Goal: Information Seeking & Learning: Learn about a topic

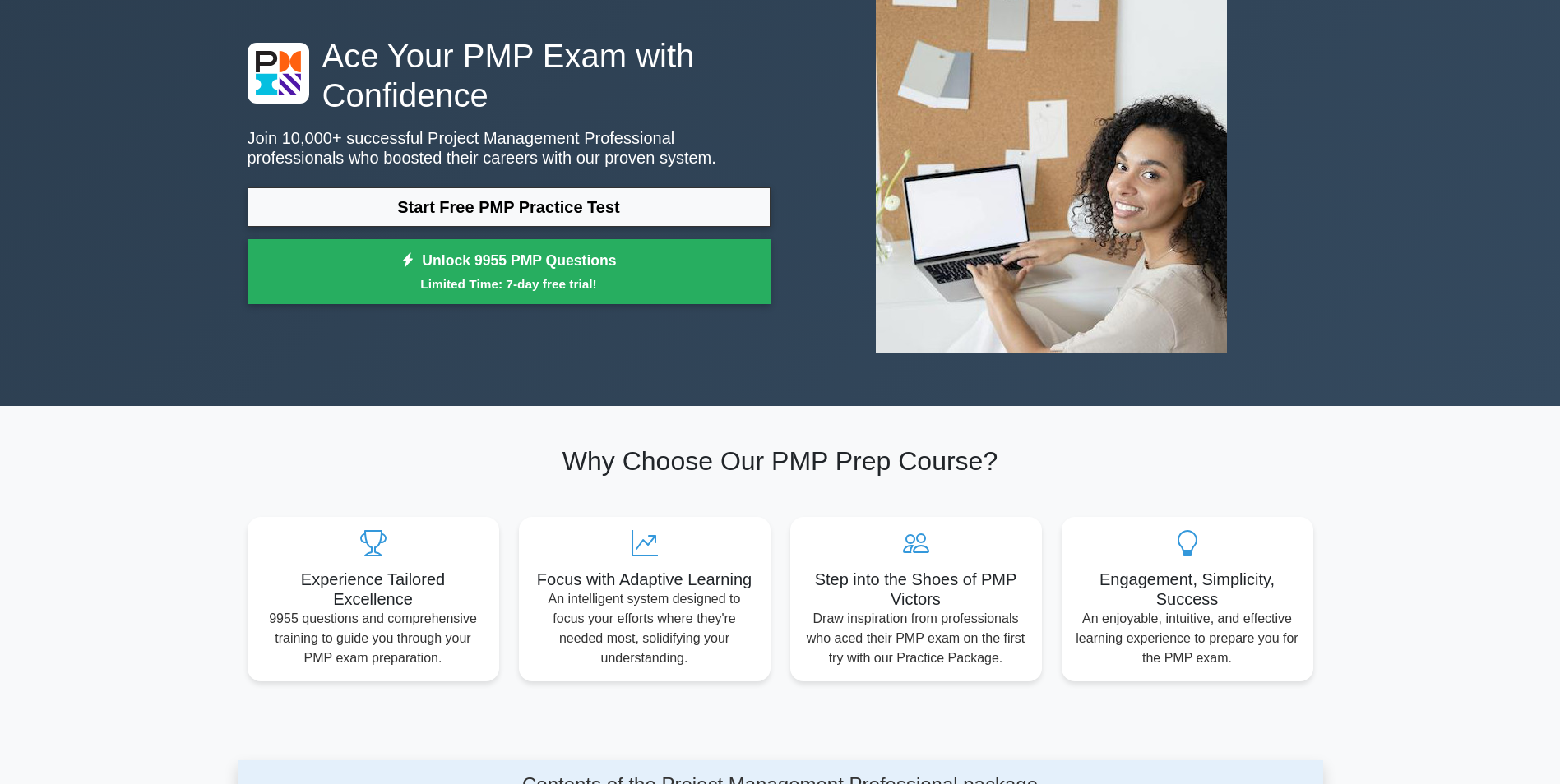
scroll to position [82, 0]
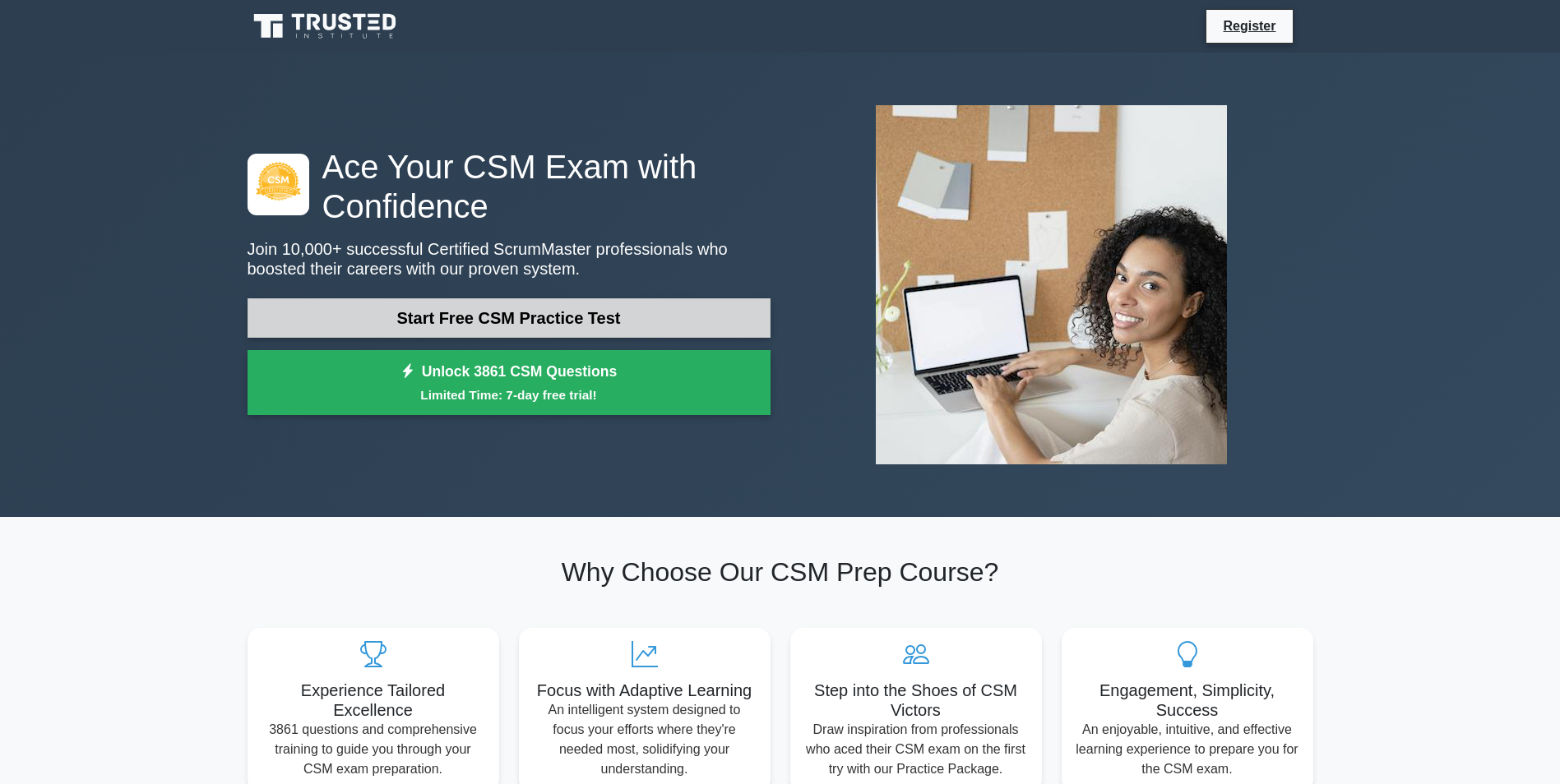
click at [489, 314] on link "Start Free CSM Practice Test" at bounding box center [509, 318] width 523 height 39
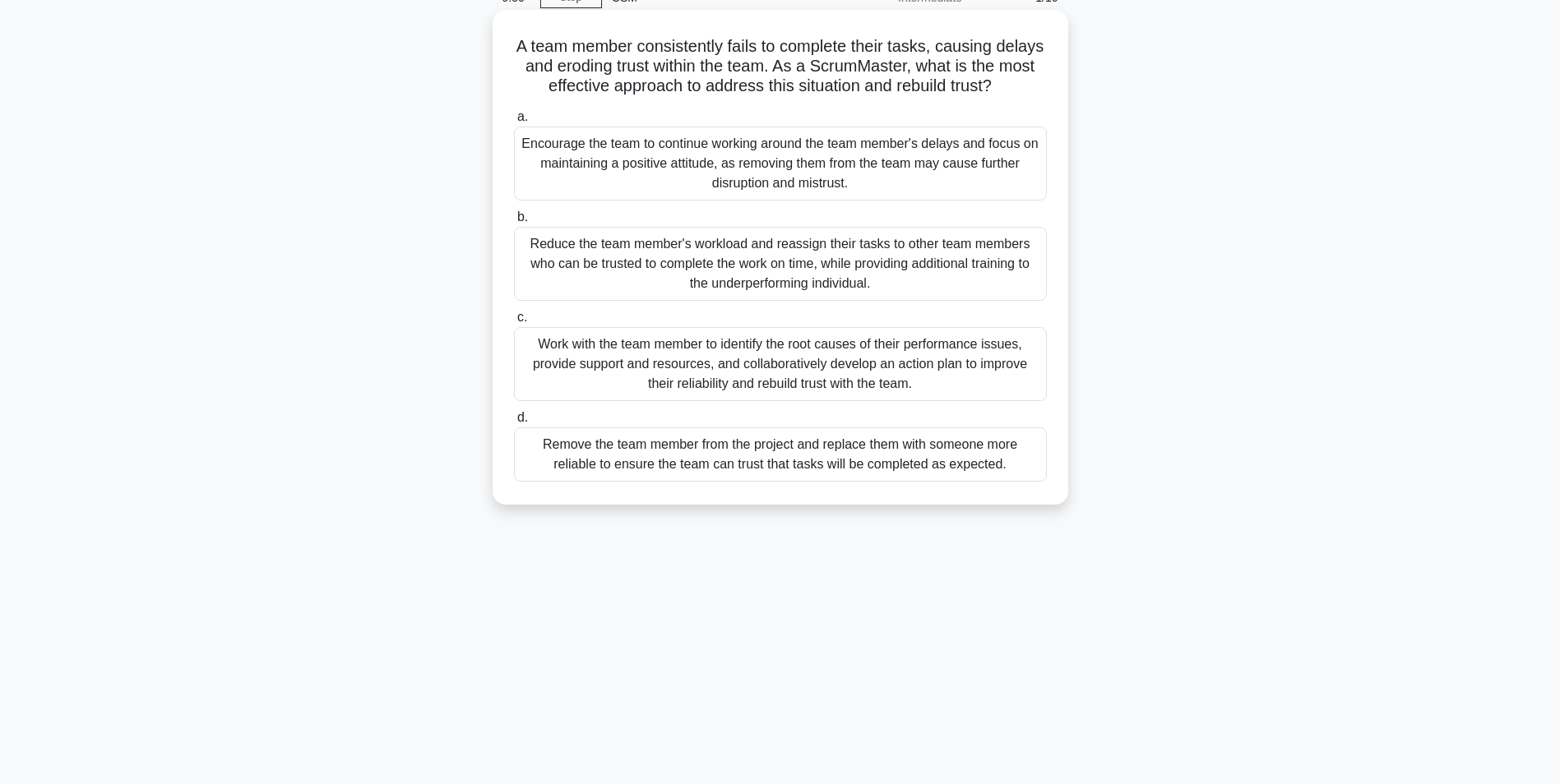
scroll to position [104, 0]
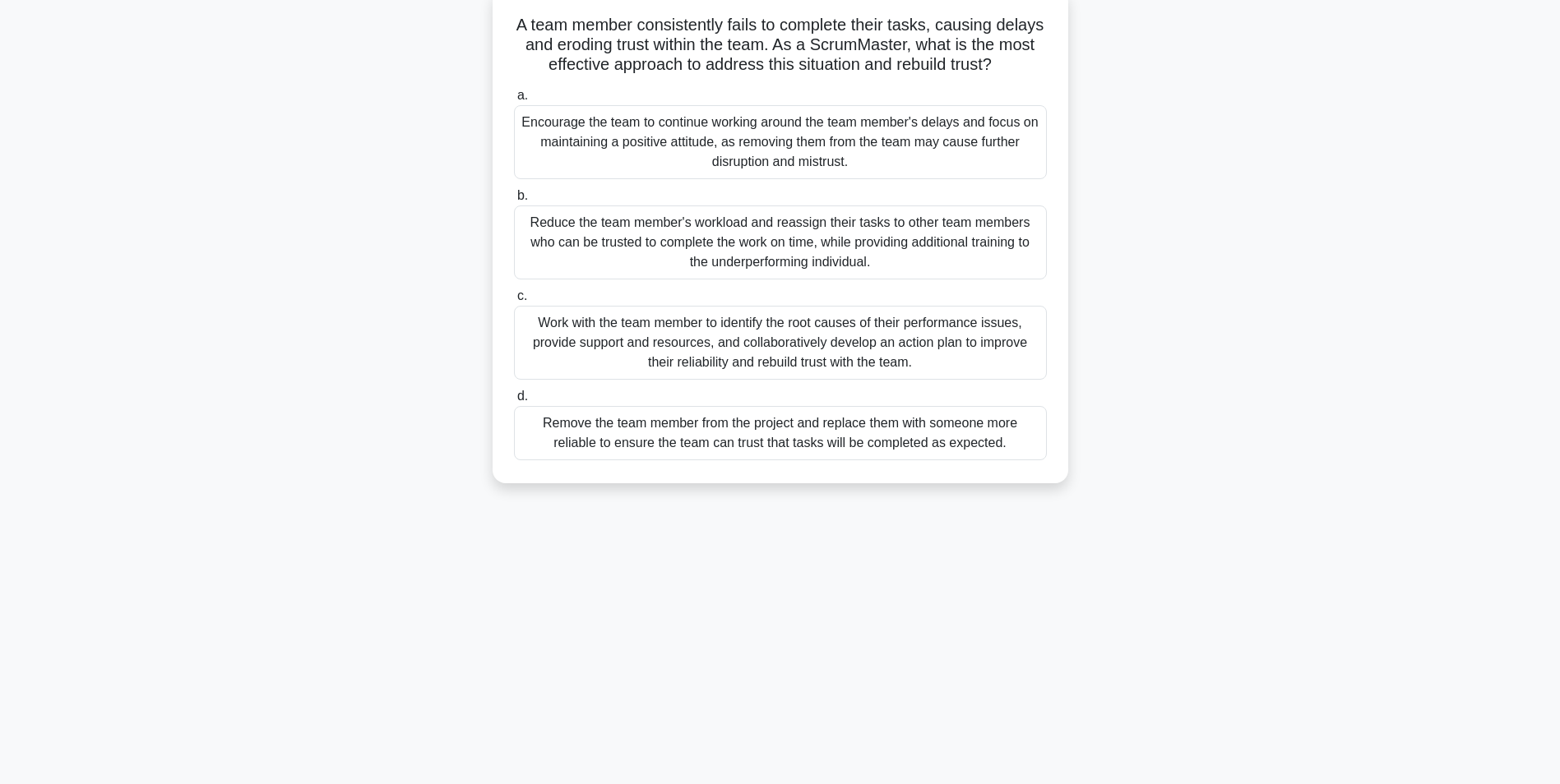
click at [780, 354] on div "Work with the team member to identify the root causes of their performance issu…" at bounding box center [780, 343] width 533 height 74
click at [514, 302] on input "c. Work with the team member to identify the root causes of their performance i…" at bounding box center [514, 296] width 0 height 10
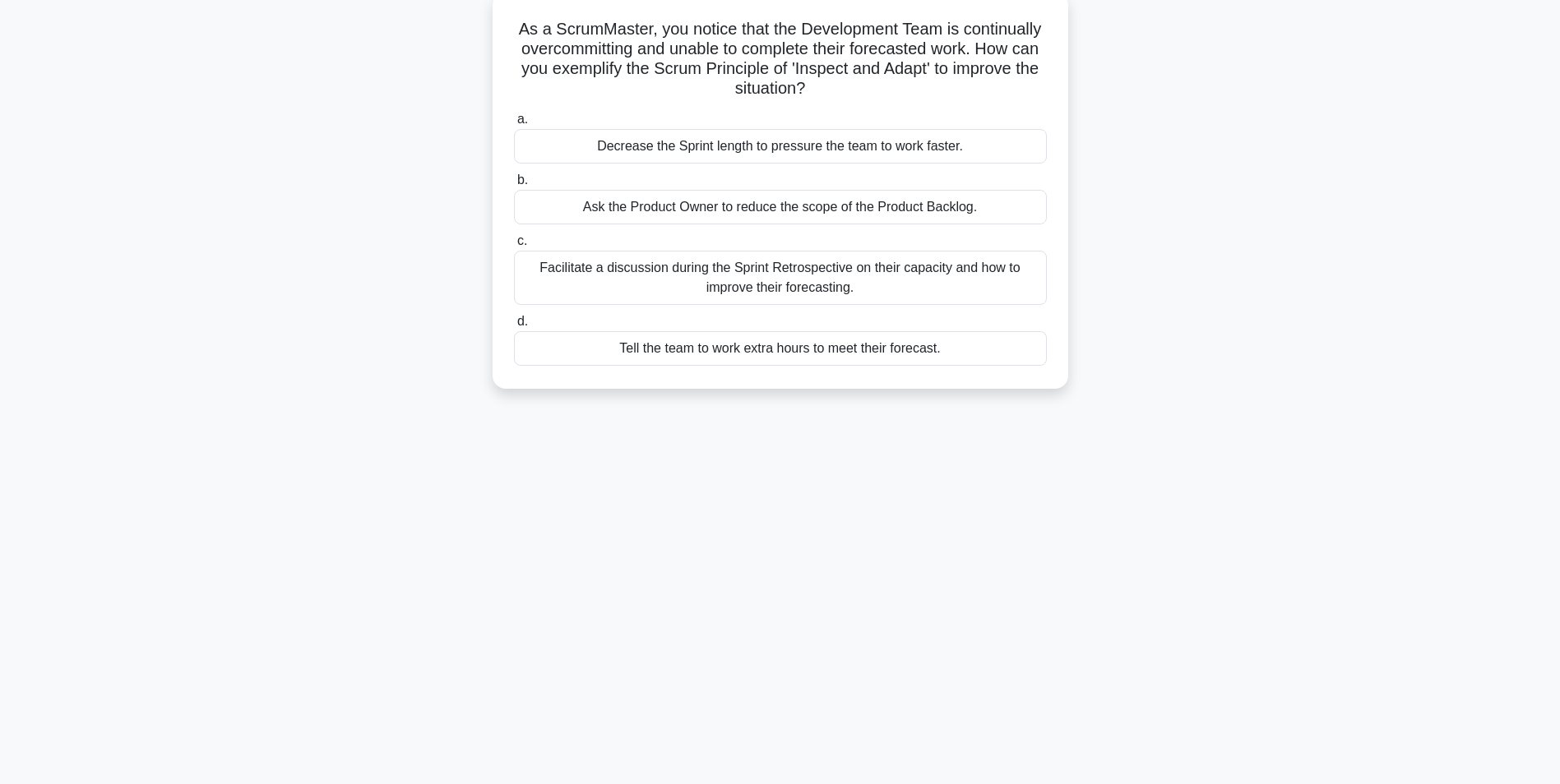
scroll to position [0, 0]
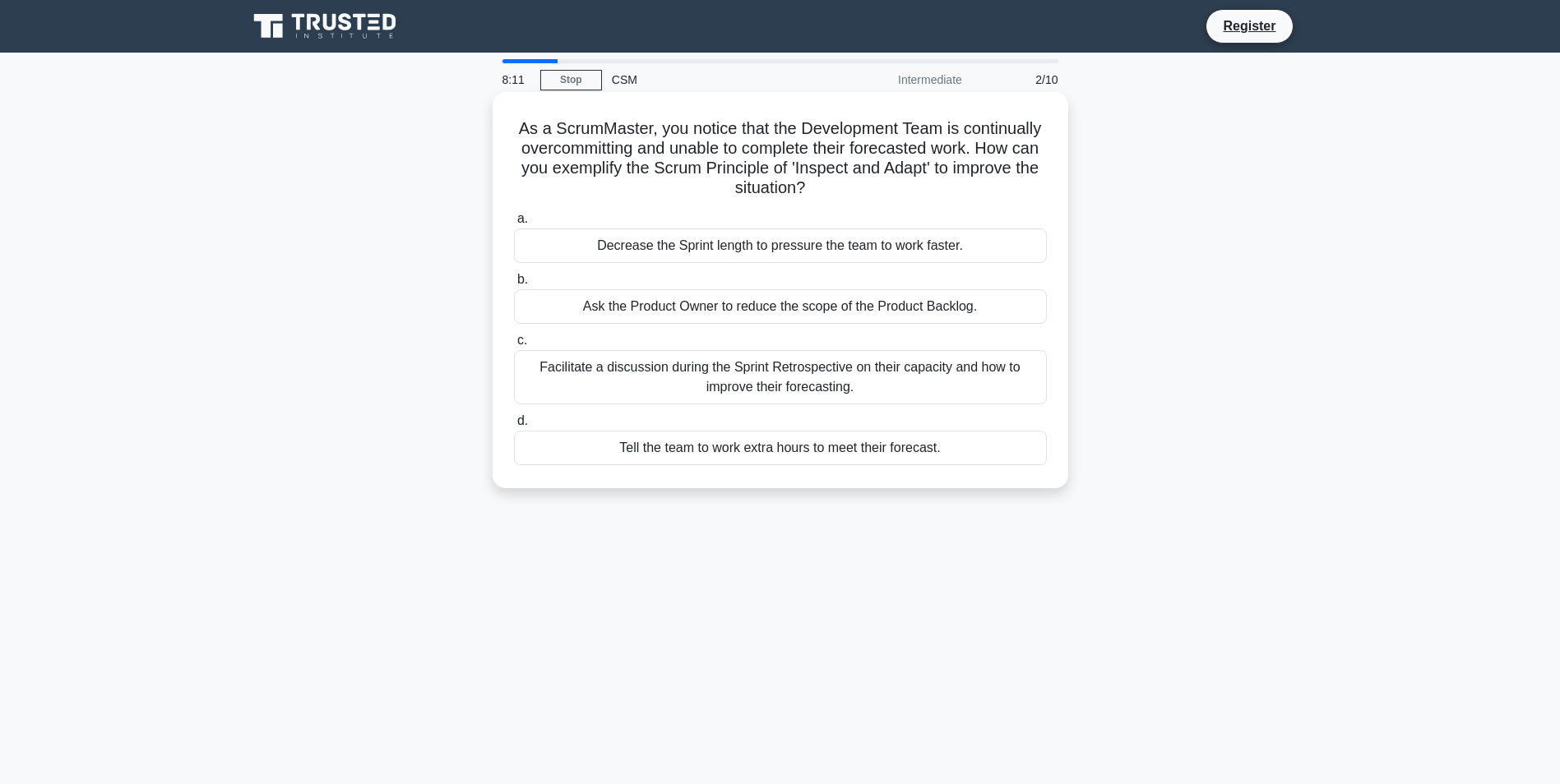
click at [744, 379] on div "Facilitate a discussion during the Sprint Retrospective on their capacity and h…" at bounding box center [780, 377] width 533 height 54
click at [514, 346] on input "c. Facilitate a discussion during the Sprint Retrospective on their capacity an…" at bounding box center [514, 341] width 0 height 10
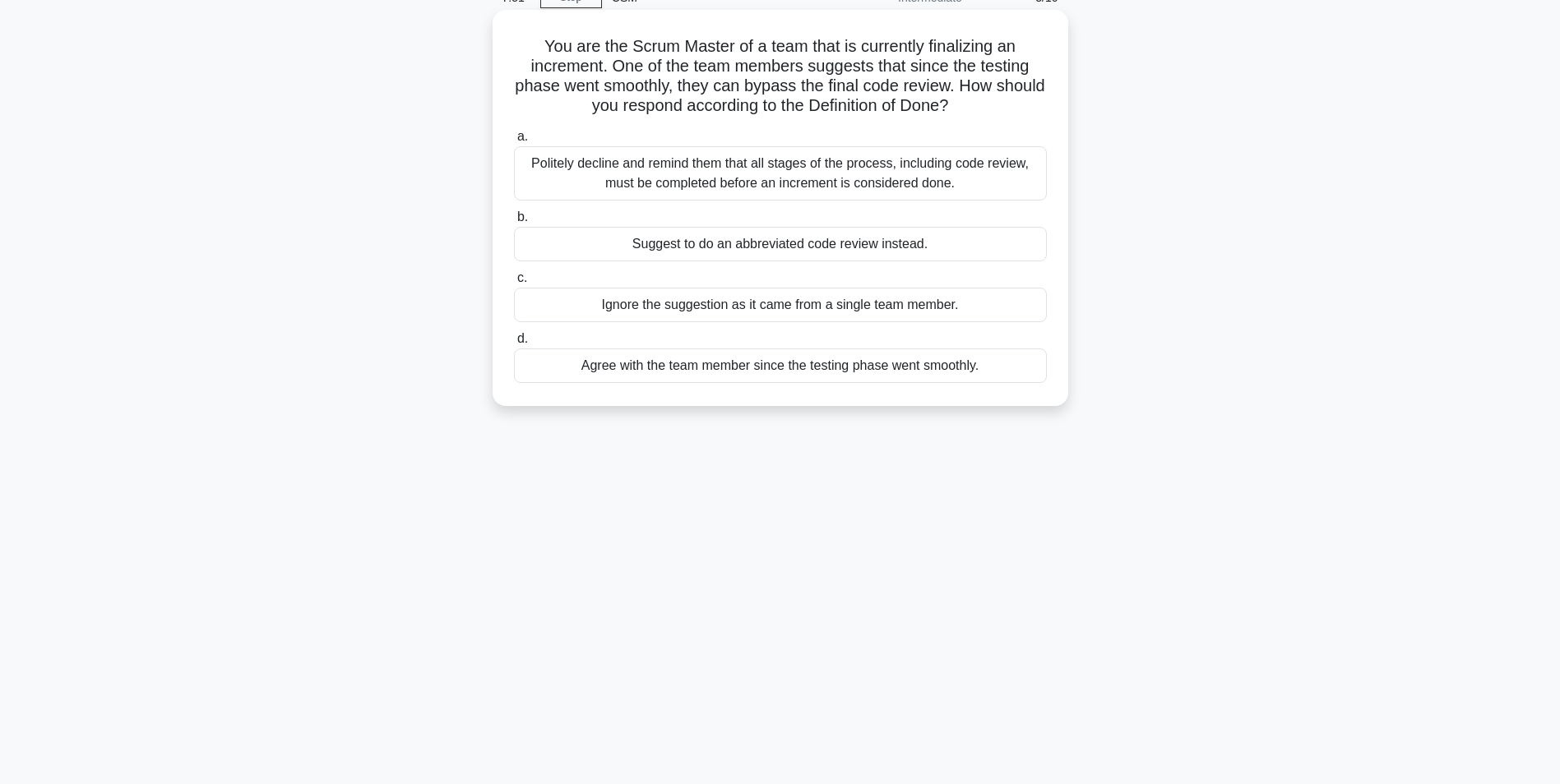
scroll to position [104, 0]
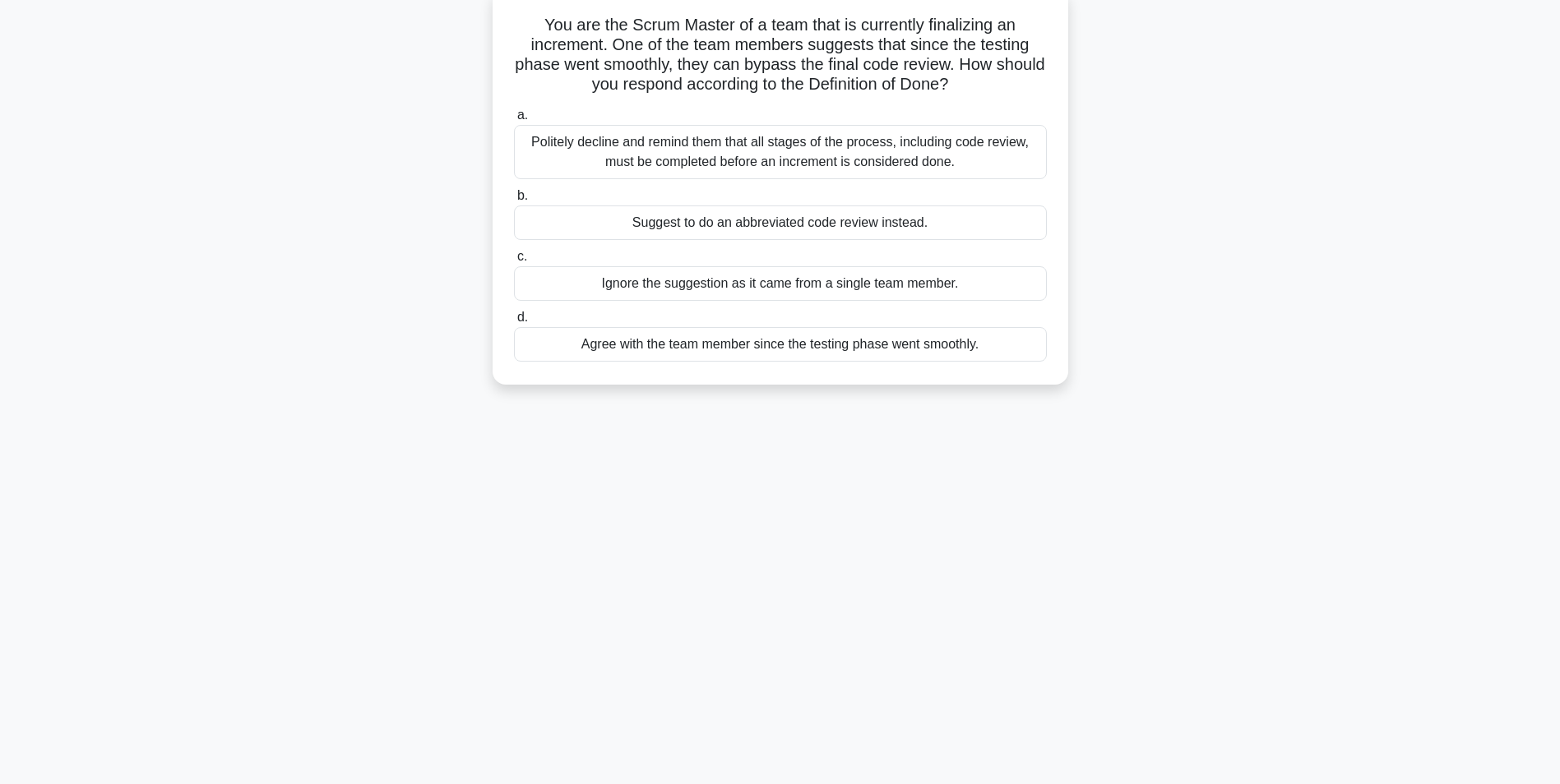
click at [754, 157] on div "Politely decline and remind them that all stages of the process, including code…" at bounding box center [780, 151] width 533 height 54
click at [514, 121] on input "a. Politely decline and remind them that all stages of the process, including c…" at bounding box center [514, 115] width 0 height 10
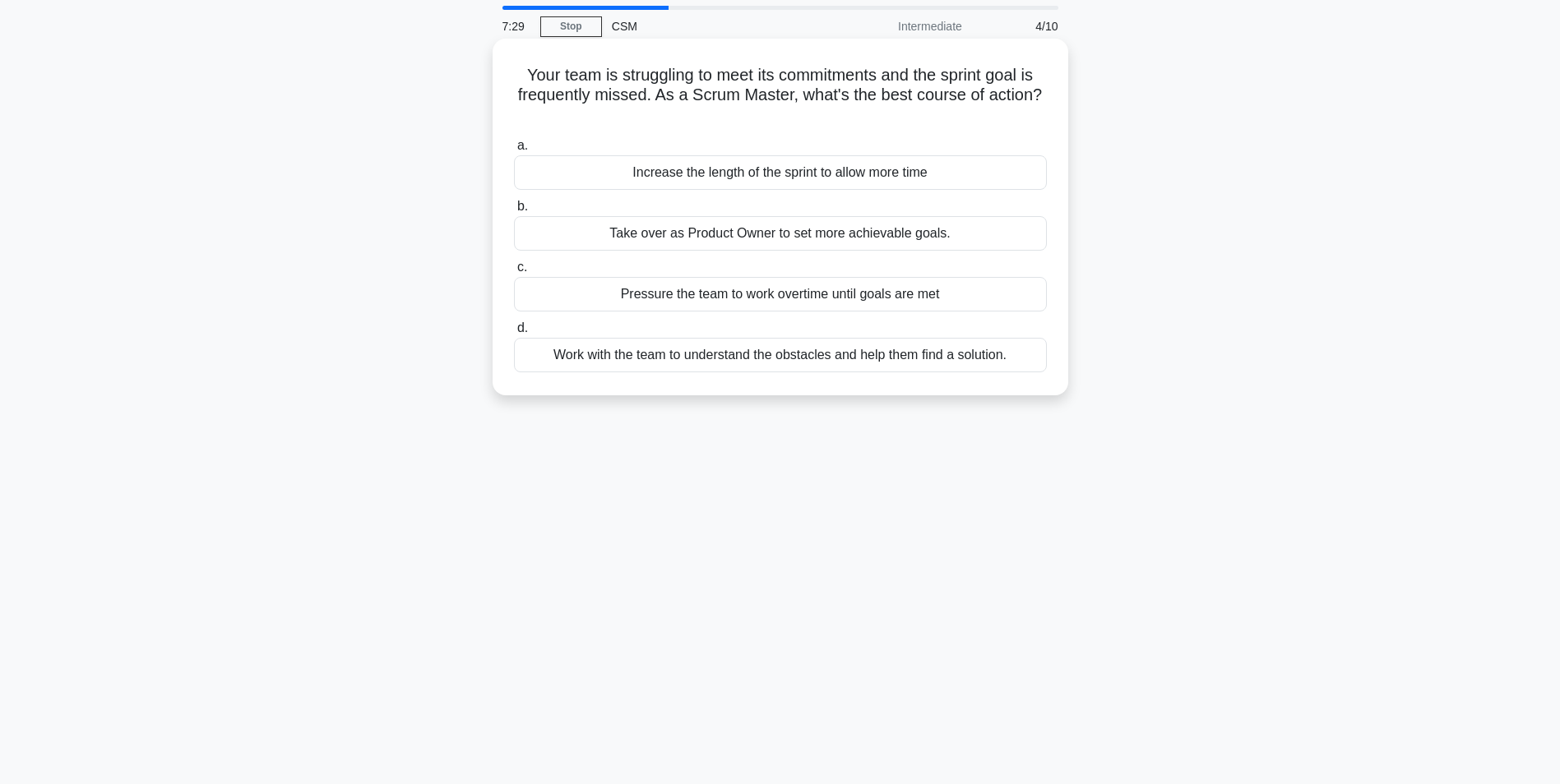
scroll to position [82, 0]
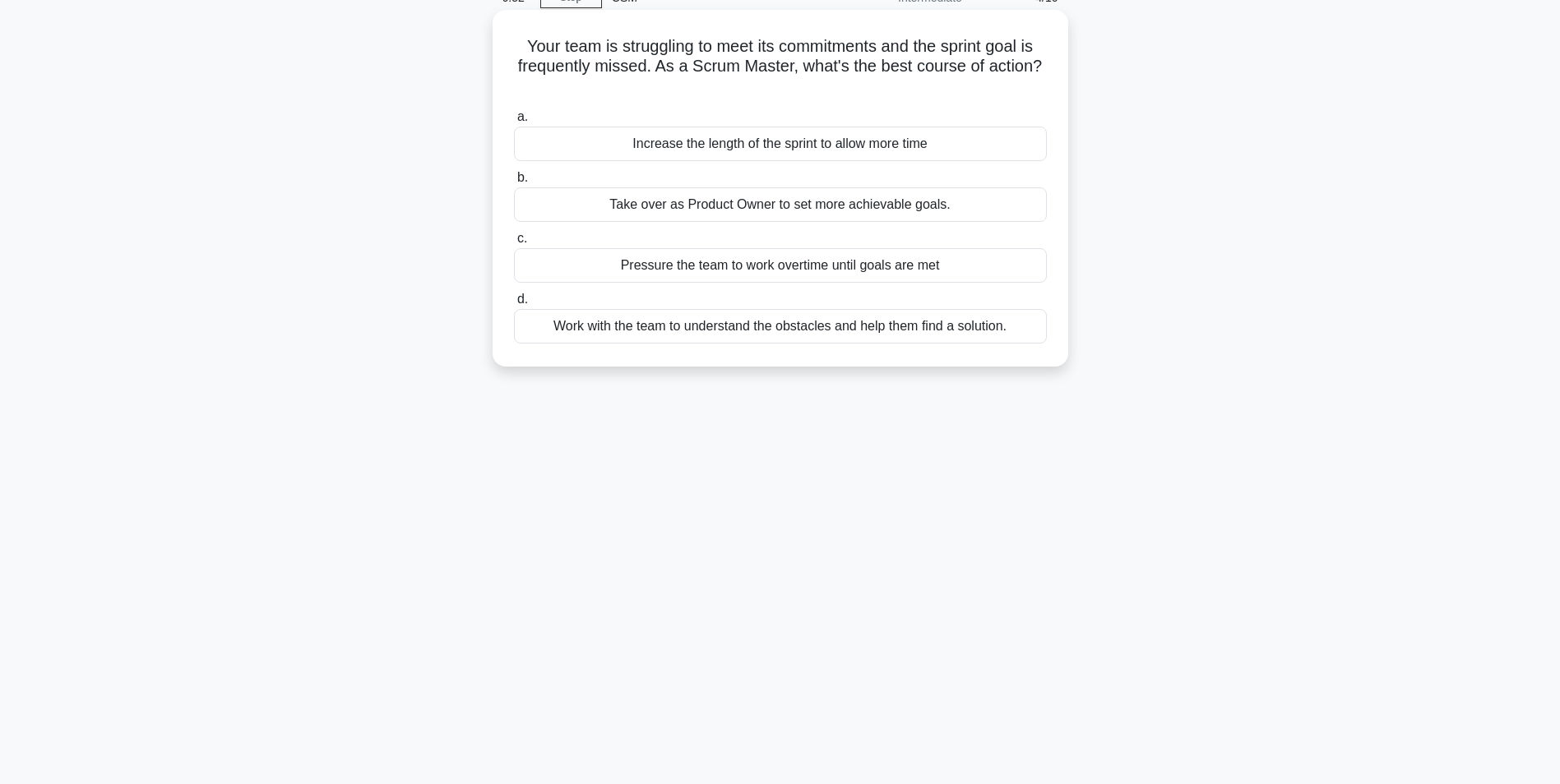
click at [780, 337] on div "Work with the team to understand the obstacles and help them find a solution." at bounding box center [780, 326] width 533 height 34
click at [514, 305] on input "d. Work with the team to understand the obstacles and help them find a solution." at bounding box center [514, 299] width 0 height 10
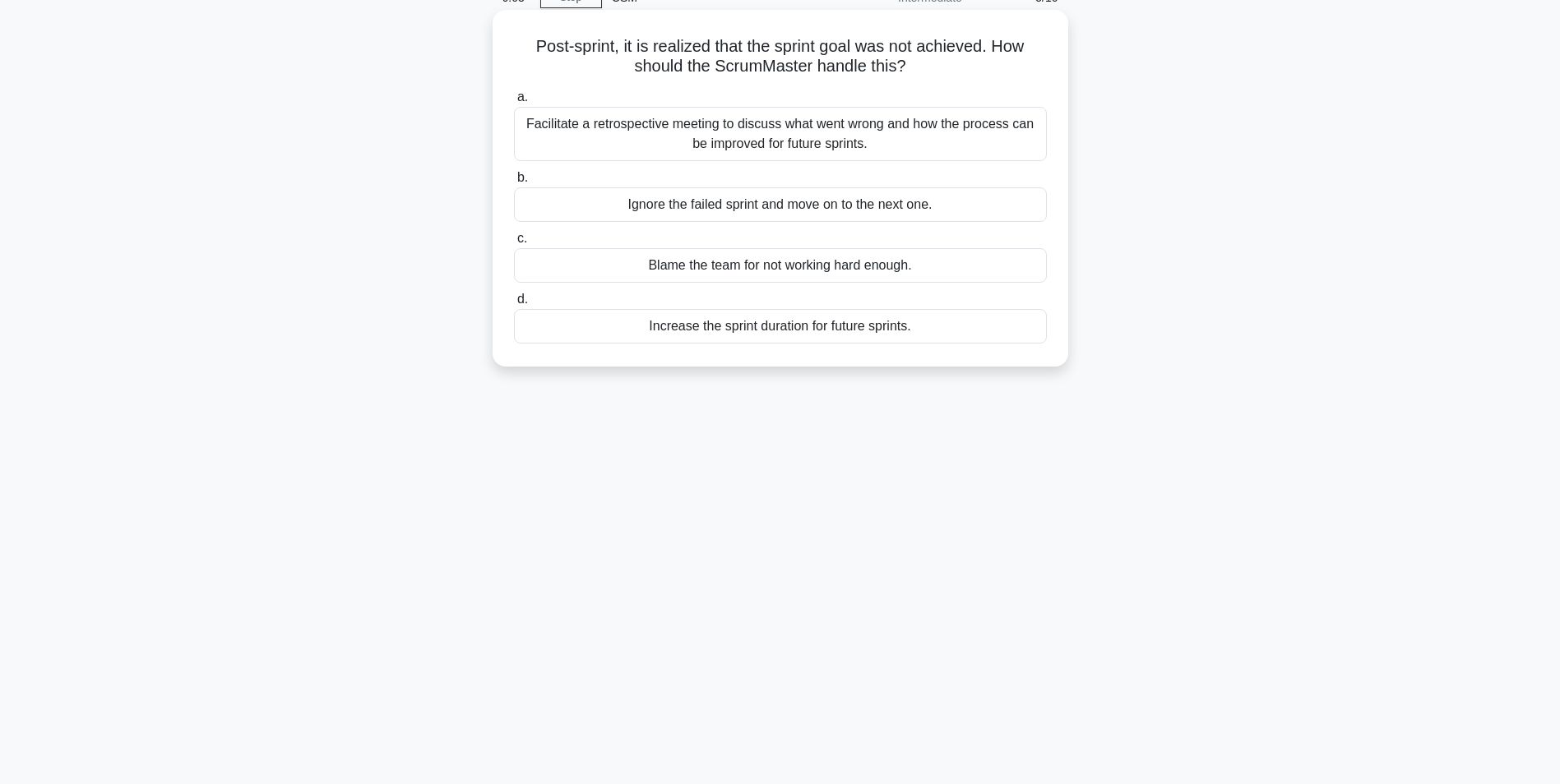
click at [837, 137] on div "Facilitate a retrospective meeting to discuss what went wrong and how the proce…" at bounding box center [780, 133] width 533 height 54
click at [514, 103] on input "a. Facilitate a retrospective meeting to discuss what went wrong and how the pr…" at bounding box center [514, 97] width 0 height 10
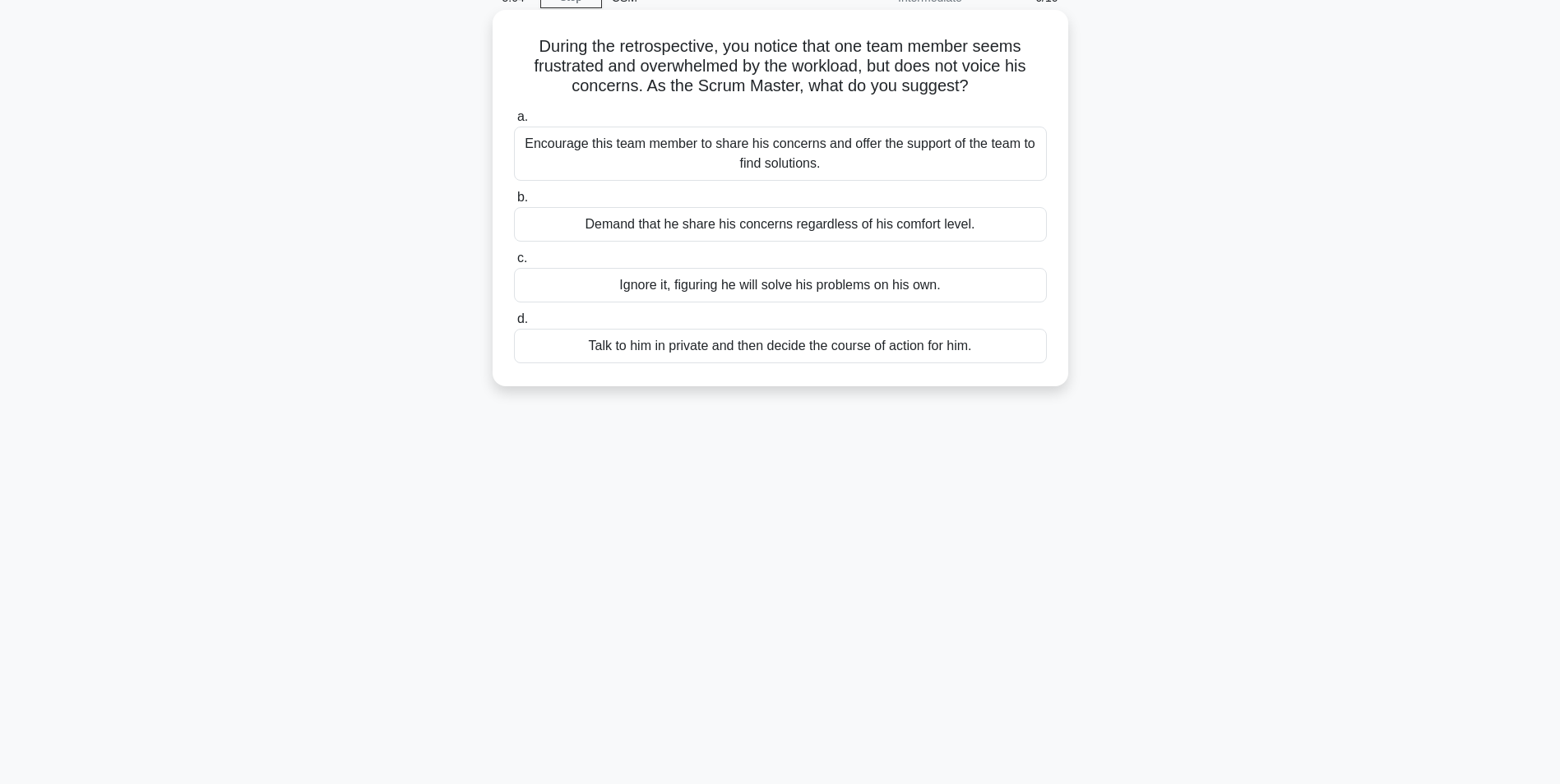
click at [723, 162] on div "Encourage this team member to share his concerns and offer the support of the t…" at bounding box center [780, 153] width 533 height 54
click at [514, 123] on input "a. Encourage this team member to share his concerns and offer the support of th…" at bounding box center [514, 117] width 0 height 10
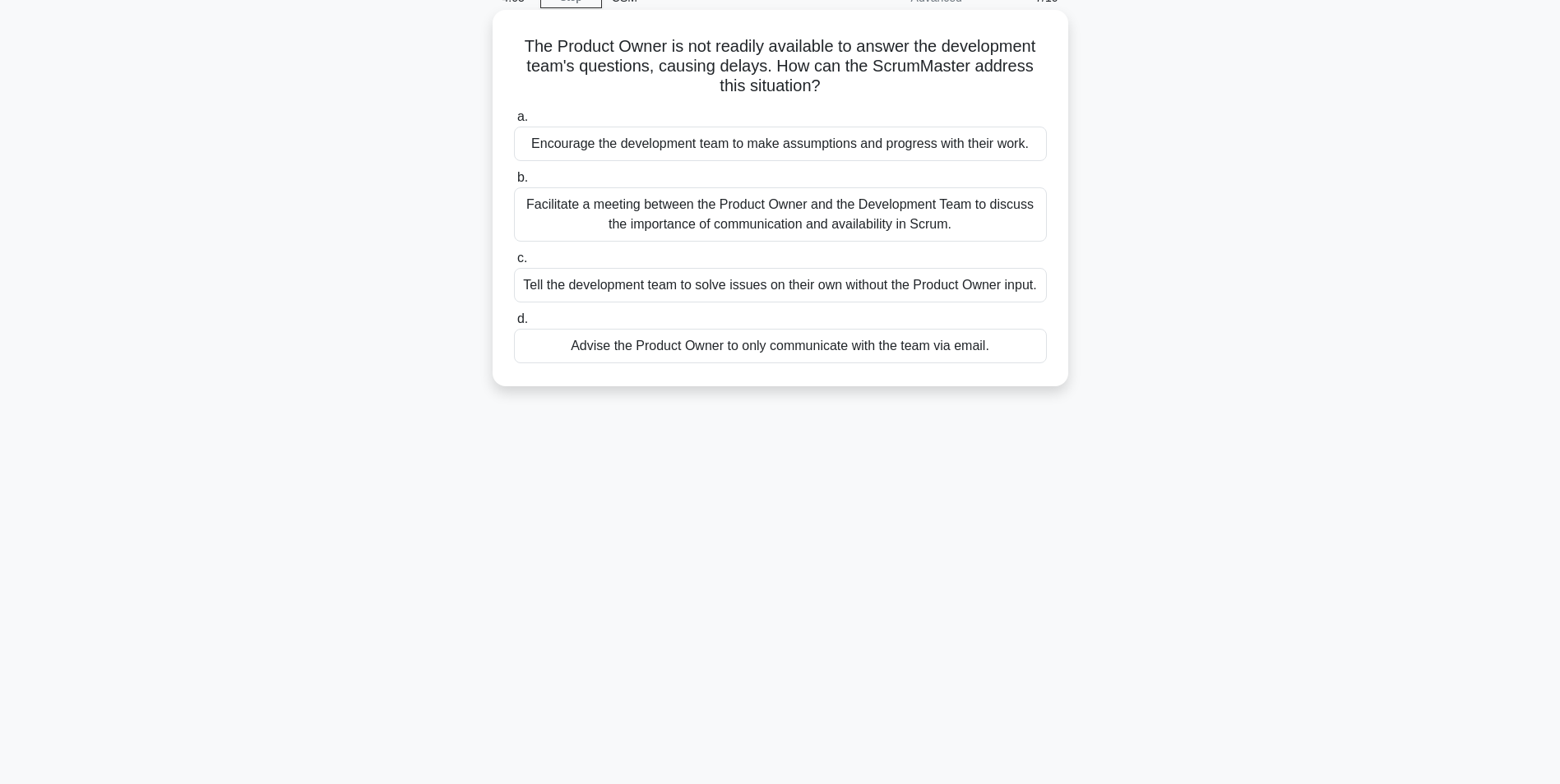
click at [706, 211] on div "Facilitate a meeting between the Product Owner and the Development Team to disc…" at bounding box center [780, 214] width 533 height 54
click at [514, 184] on input "b. Facilitate a meeting between the Product Owner and the Development Team to d…" at bounding box center [514, 177] width 0 height 10
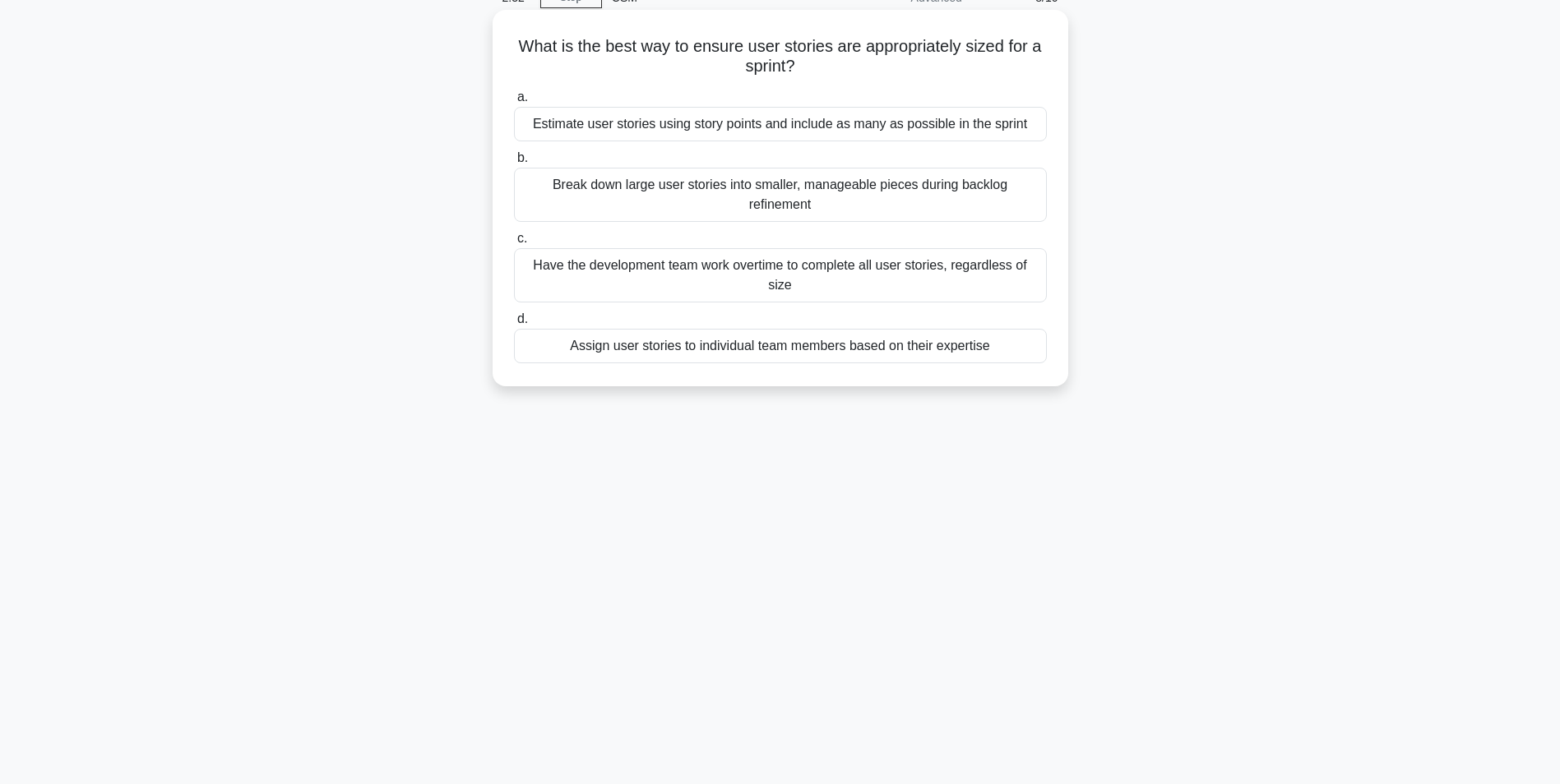
click at [674, 192] on div "Break down large user stories into smaller, manageable pieces during backlog re…" at bounding box center [780, 194] width 533 height 54
click at [514, 164] on input "b. Break down large user stories into smaller, manageable pieces during backlog…" at bounding box center [514, 158] width 0 height 10
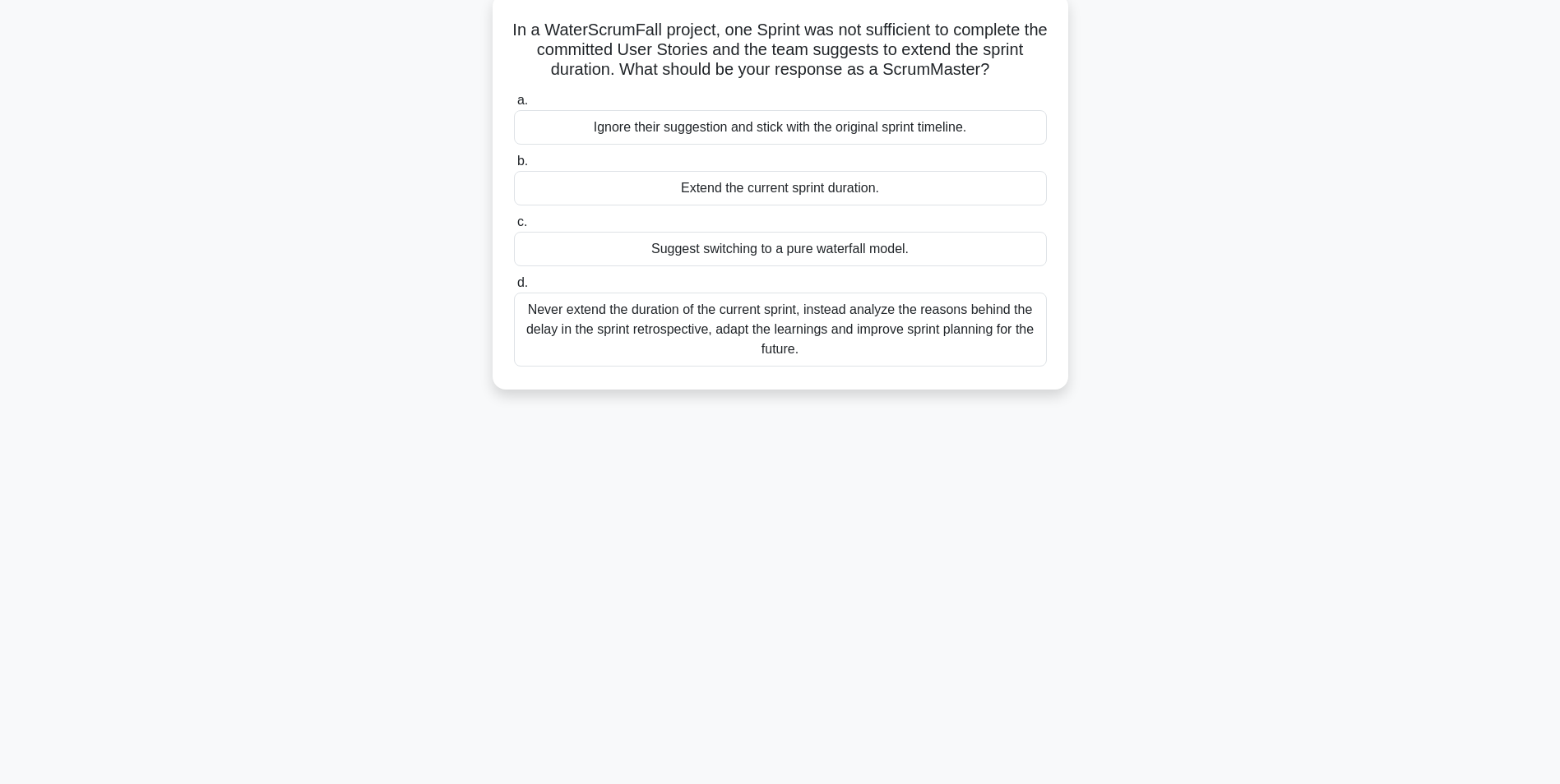
scroll to position [104, 0]
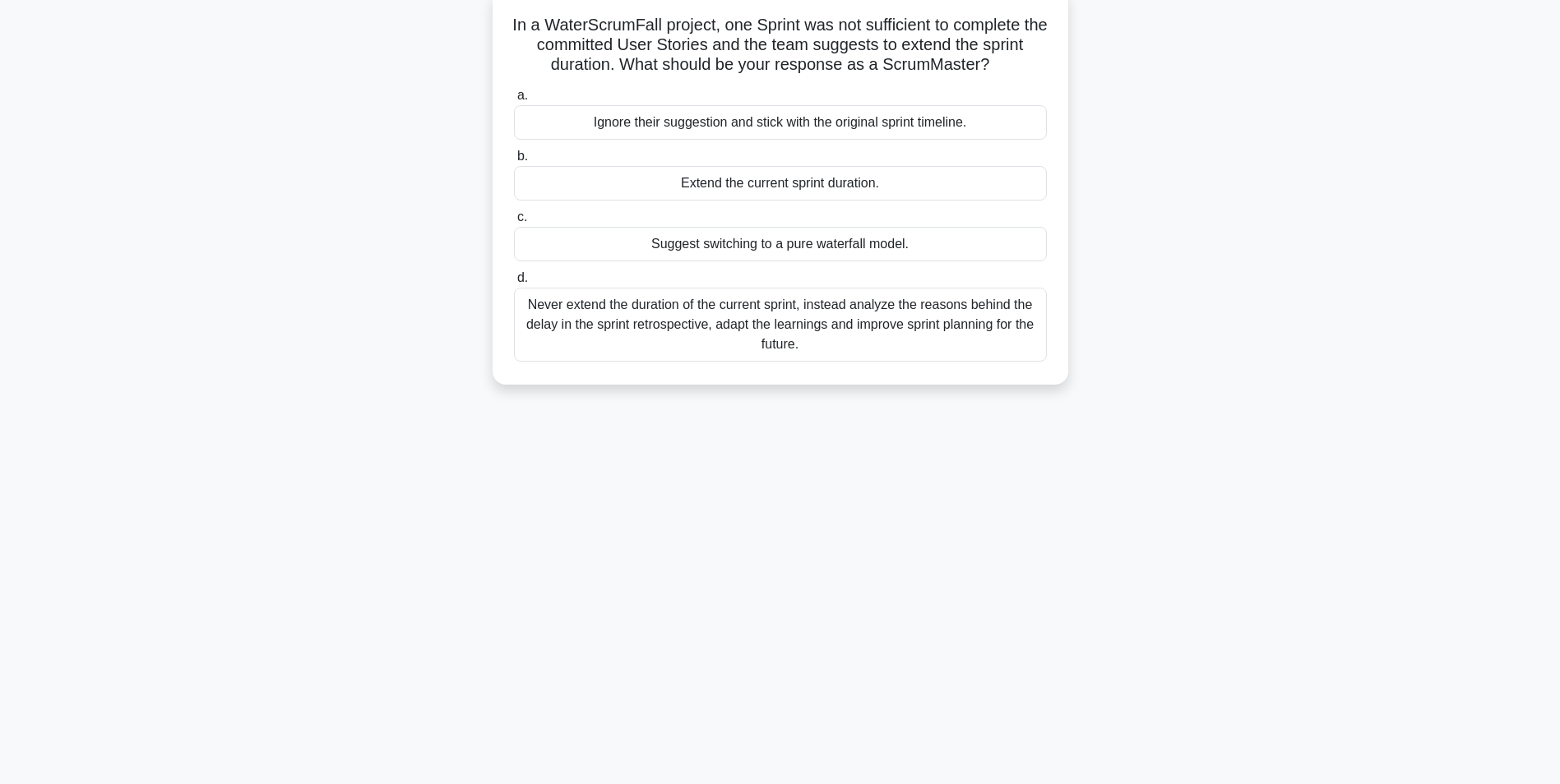
click at [768, 324] on div "Never extend the duration of the current sprint, instead analyze the reasons be…" at bounding box center [780, 324] width 533 height 74
click at [514, 284] on input "d. Never extend the duration of the current sprint, instead analyze the reasons…" at bounding box center [514, 278] width 0 height 10
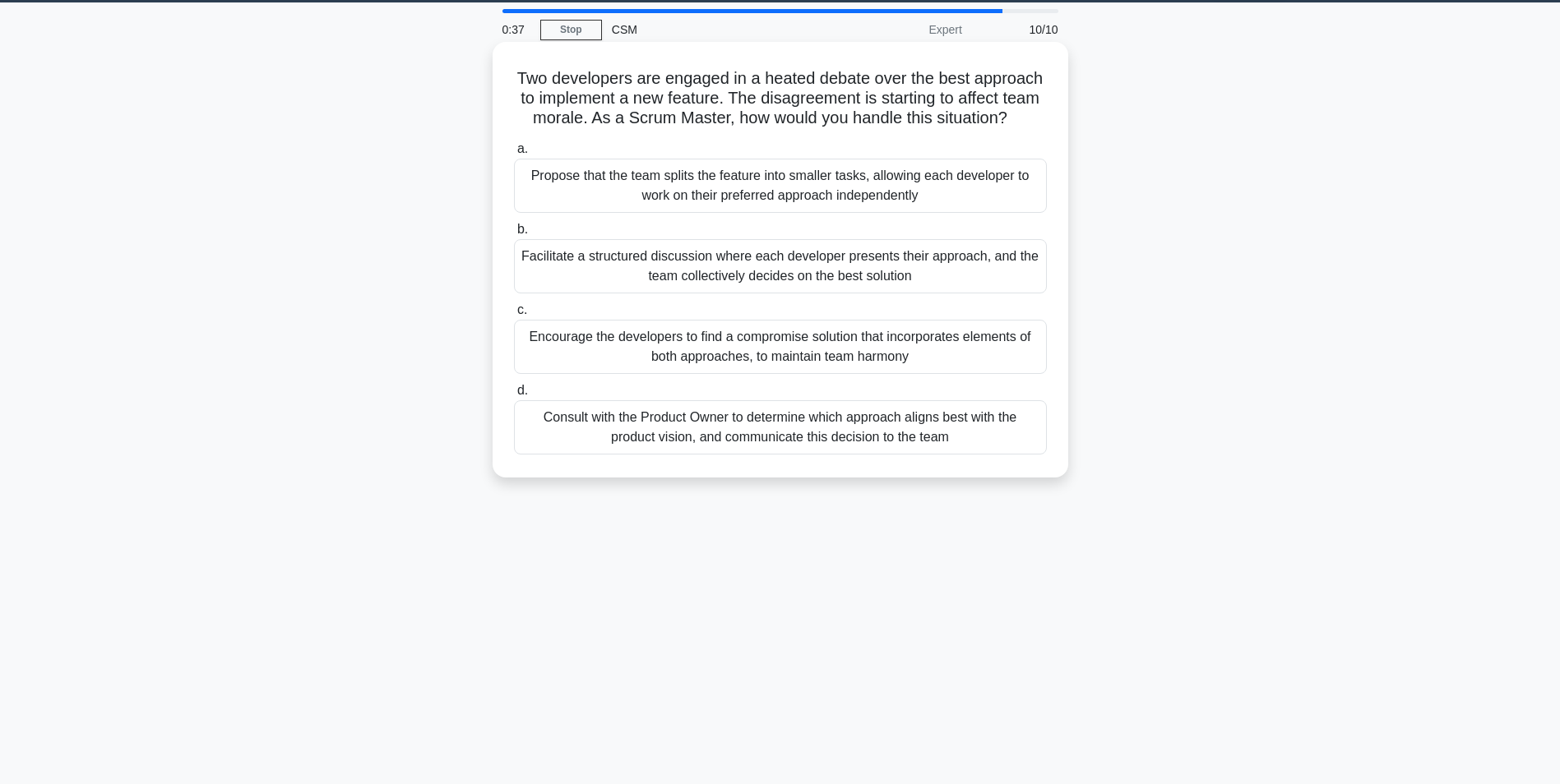
scroll to position [21, 0]
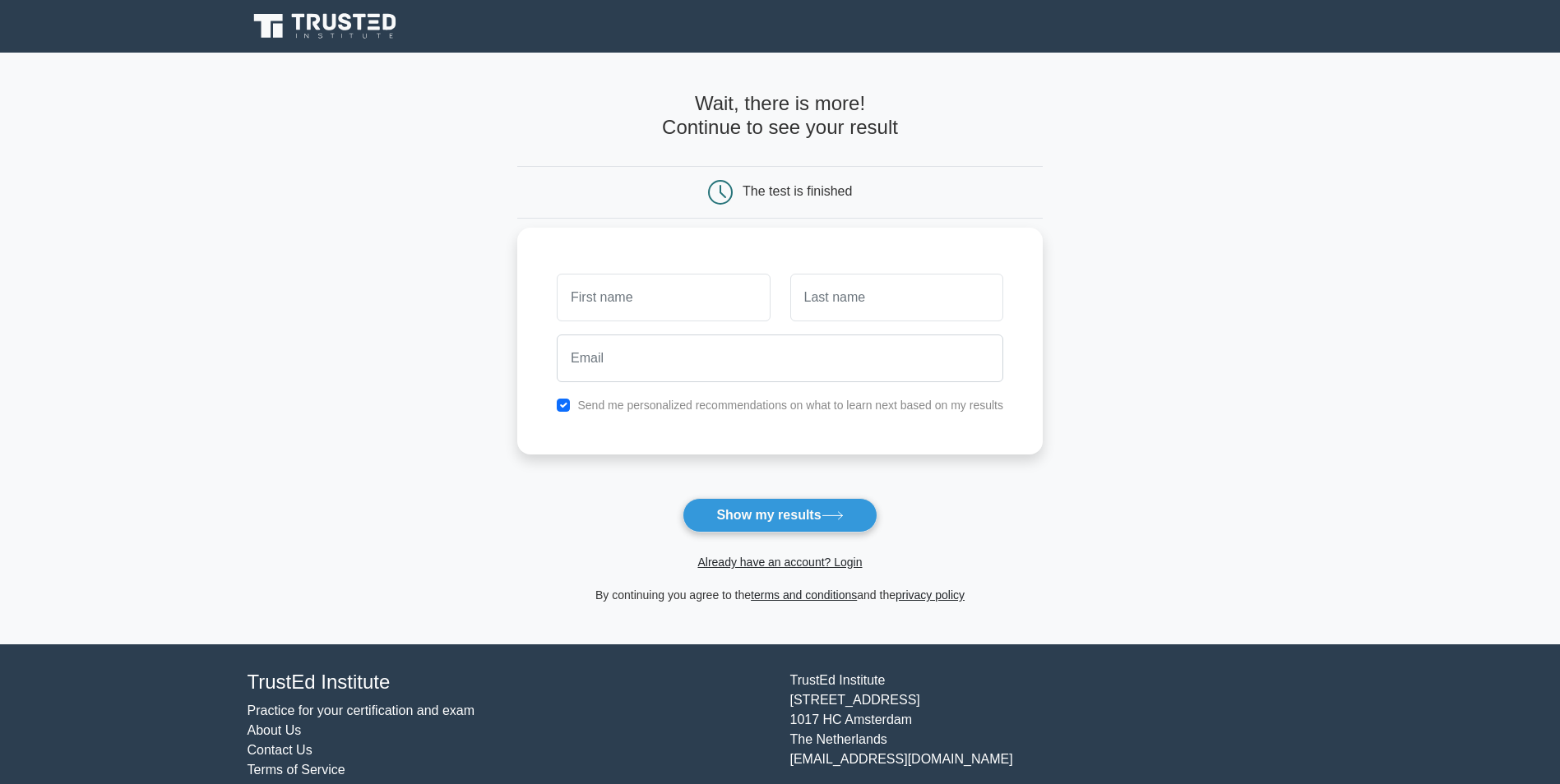
click at [609, 303] on input "text" at bounding box center [663, 298] width 213 height 48
type input "hakam"
click at [880, 298] on input "text" at bounding box center [897, 298] width 213 height 48
type input "alrayyan"
click at [662, 365] on input "email" at bounding box center [780, 359] width 446 height 48
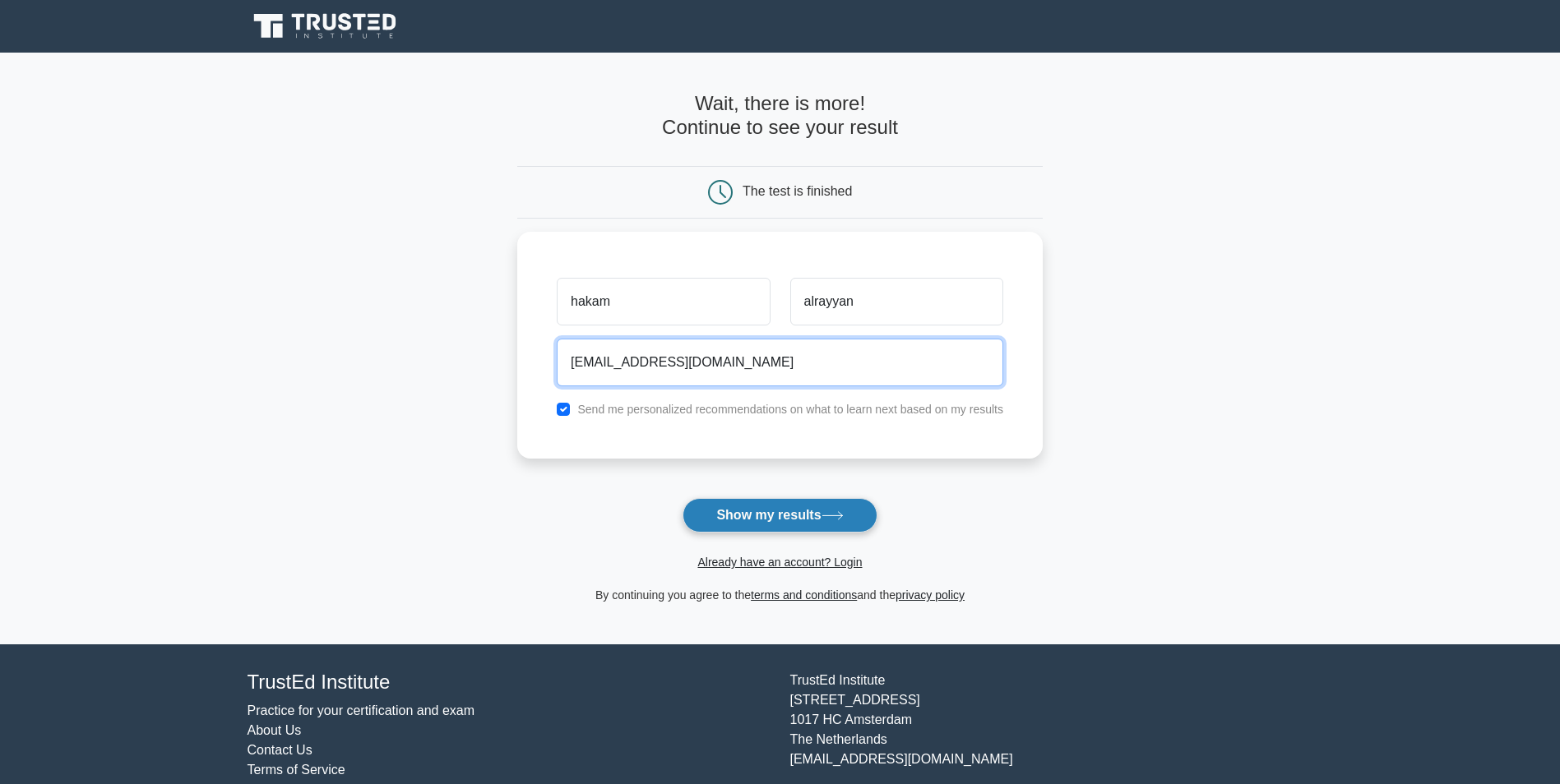
type input "hkm16us@yahoo.com"
click at [760, 520] on button "Show my results" at bounding box center [780, 516] width 194 height 34
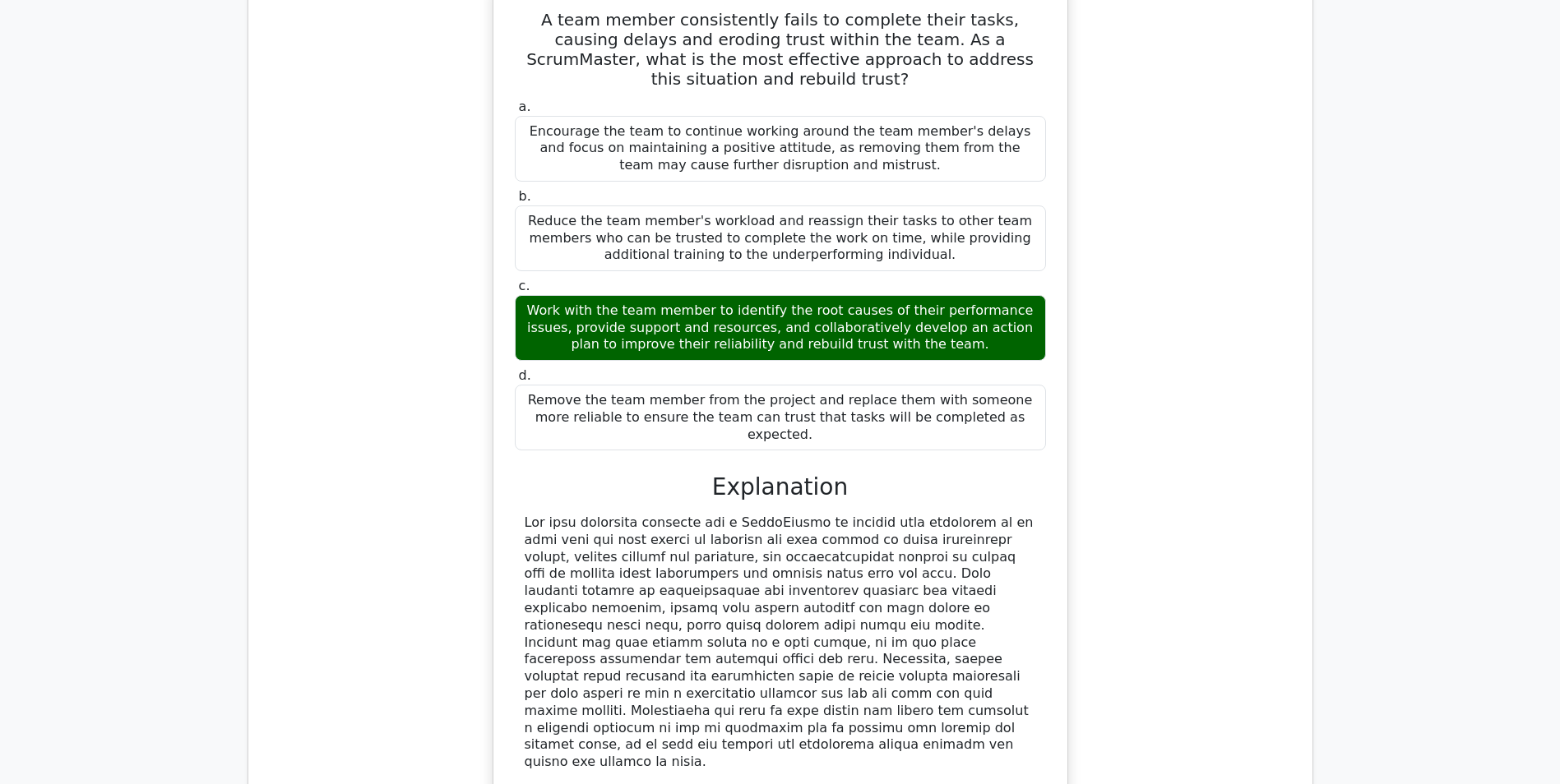
scroll to position [1562, 0]
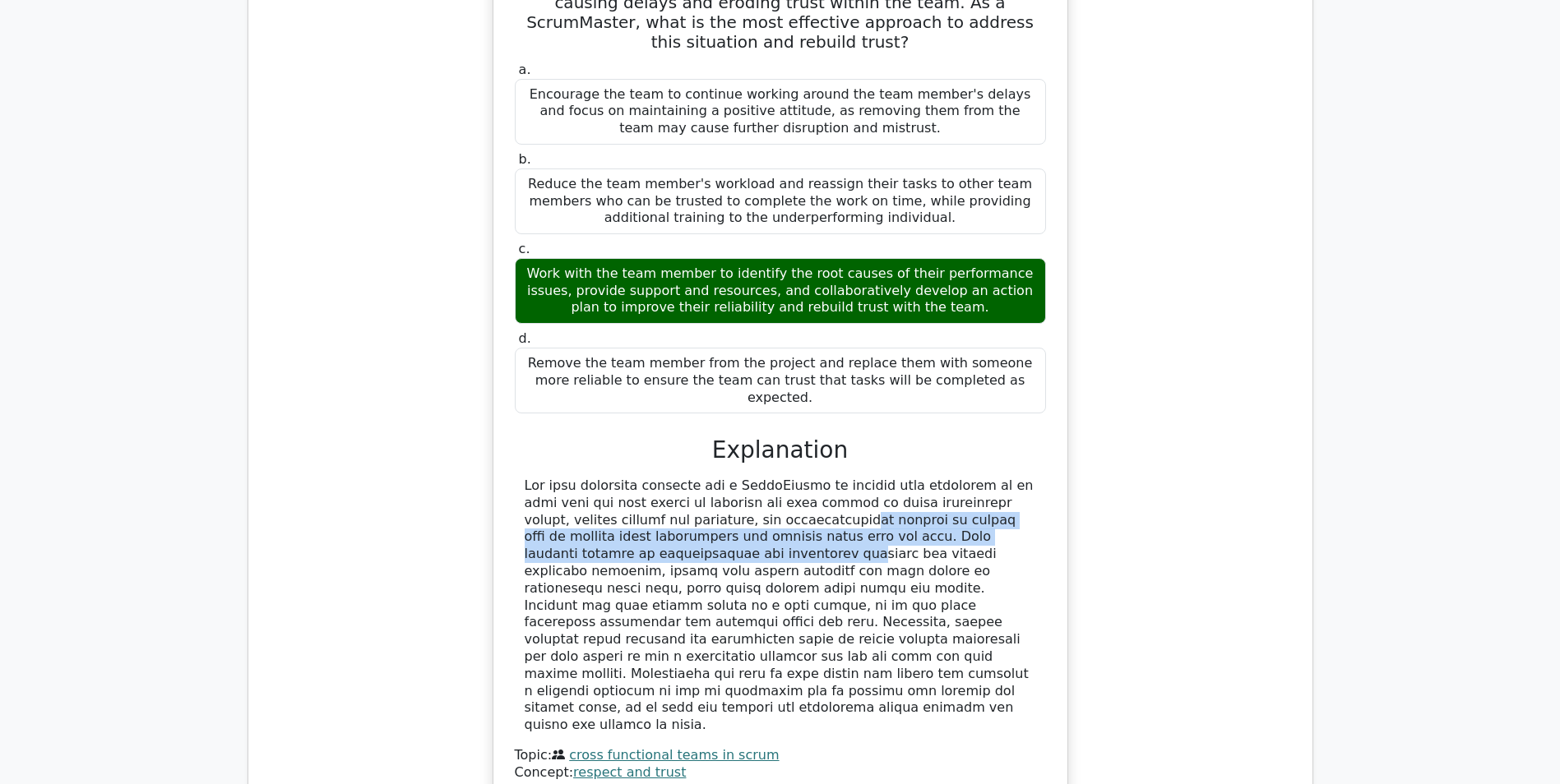
drag, startPoint x: 660, startPoint y: 427, endPoint x: 1008, endPoint y: 439, distance: 348.2
click at [1008, 478] on div at bounding box center [780, 606] width 511 height 257
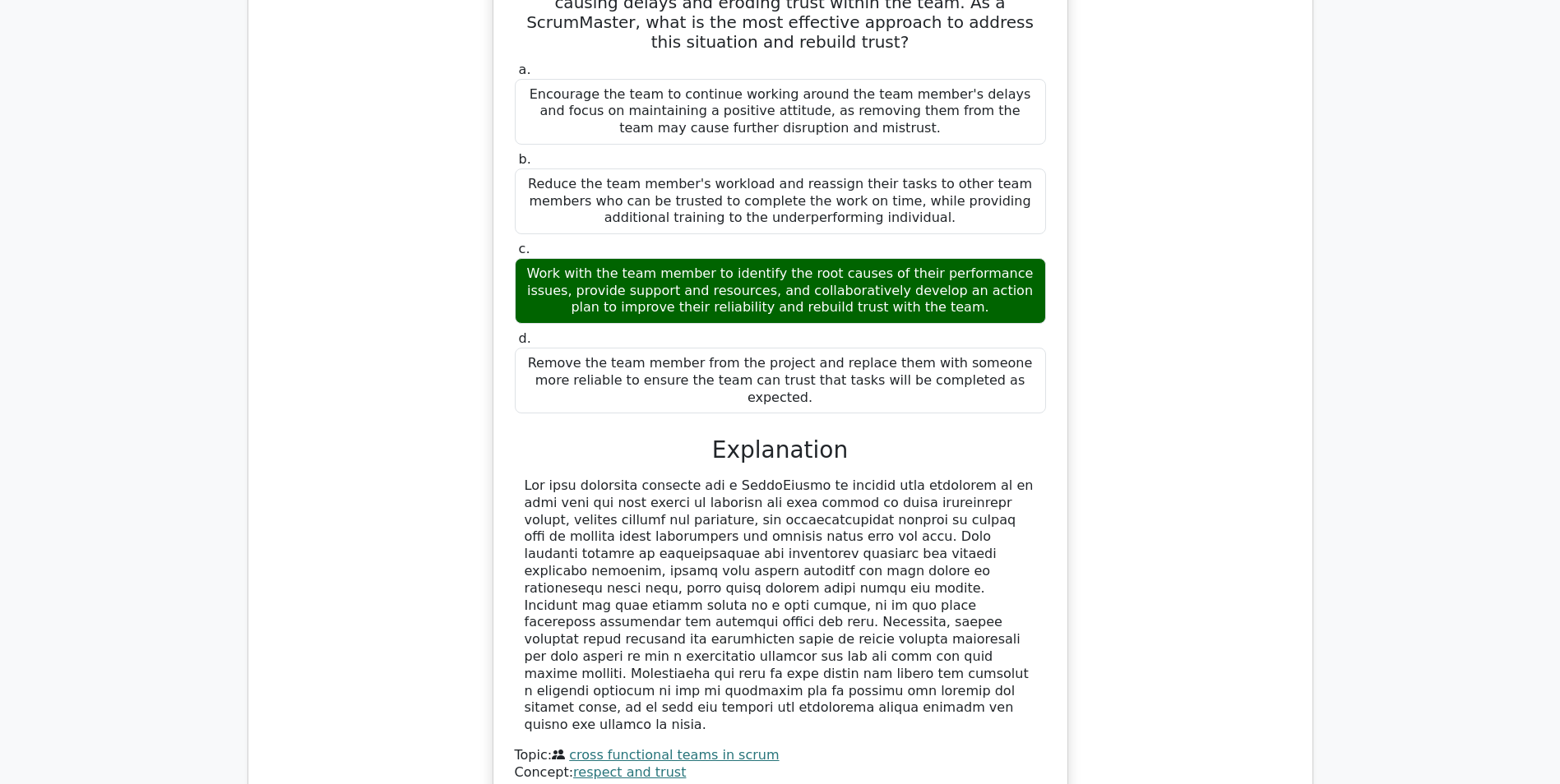
click at [622, 478] on div at bounding box center [780, 606] width 511 height 257
drag, startPoint x: 729, startPoint y: 448, endPoint x: 769, endPoint y: 449, distance: 40.0
click at [769, 478] on div at bounding box center [780, 606] width 511 height 257
click at [586, 478] on div at bounding box center [780, 606] width 511 height 257
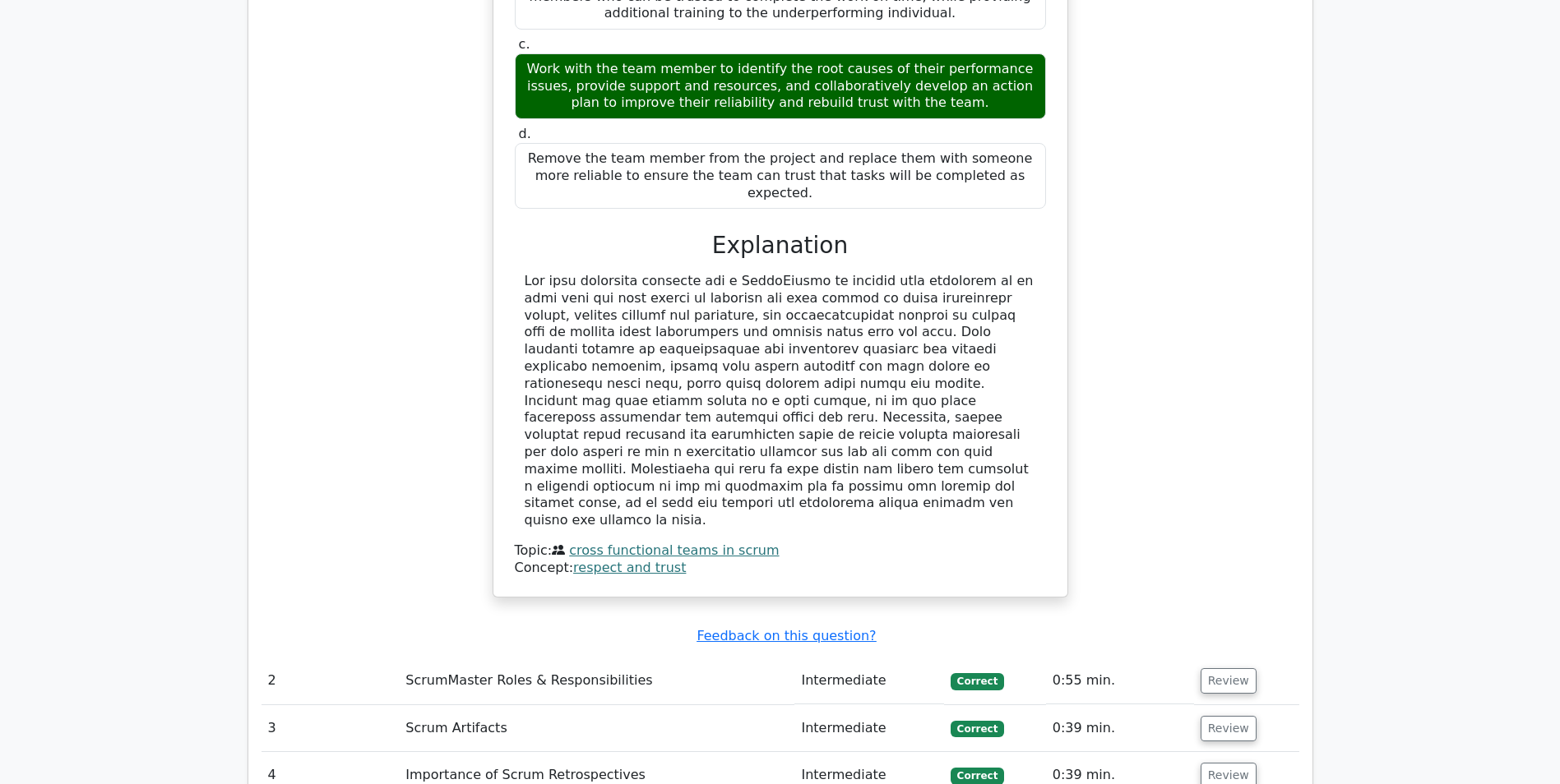
scroll to position [1809, 0]
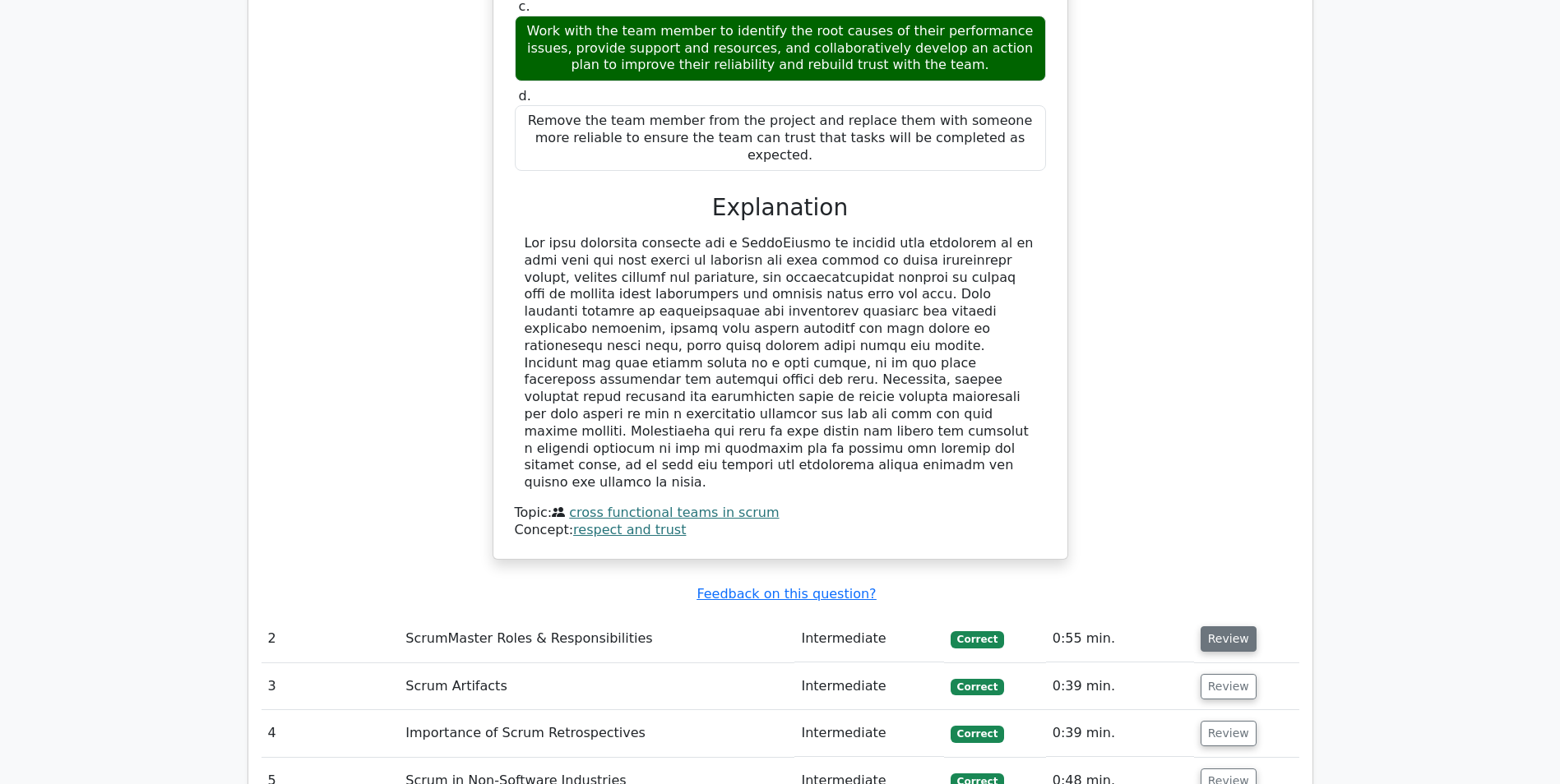
click at [1226, 626] on button "Review" at bounding box center [1229, 638] width 56 height 26
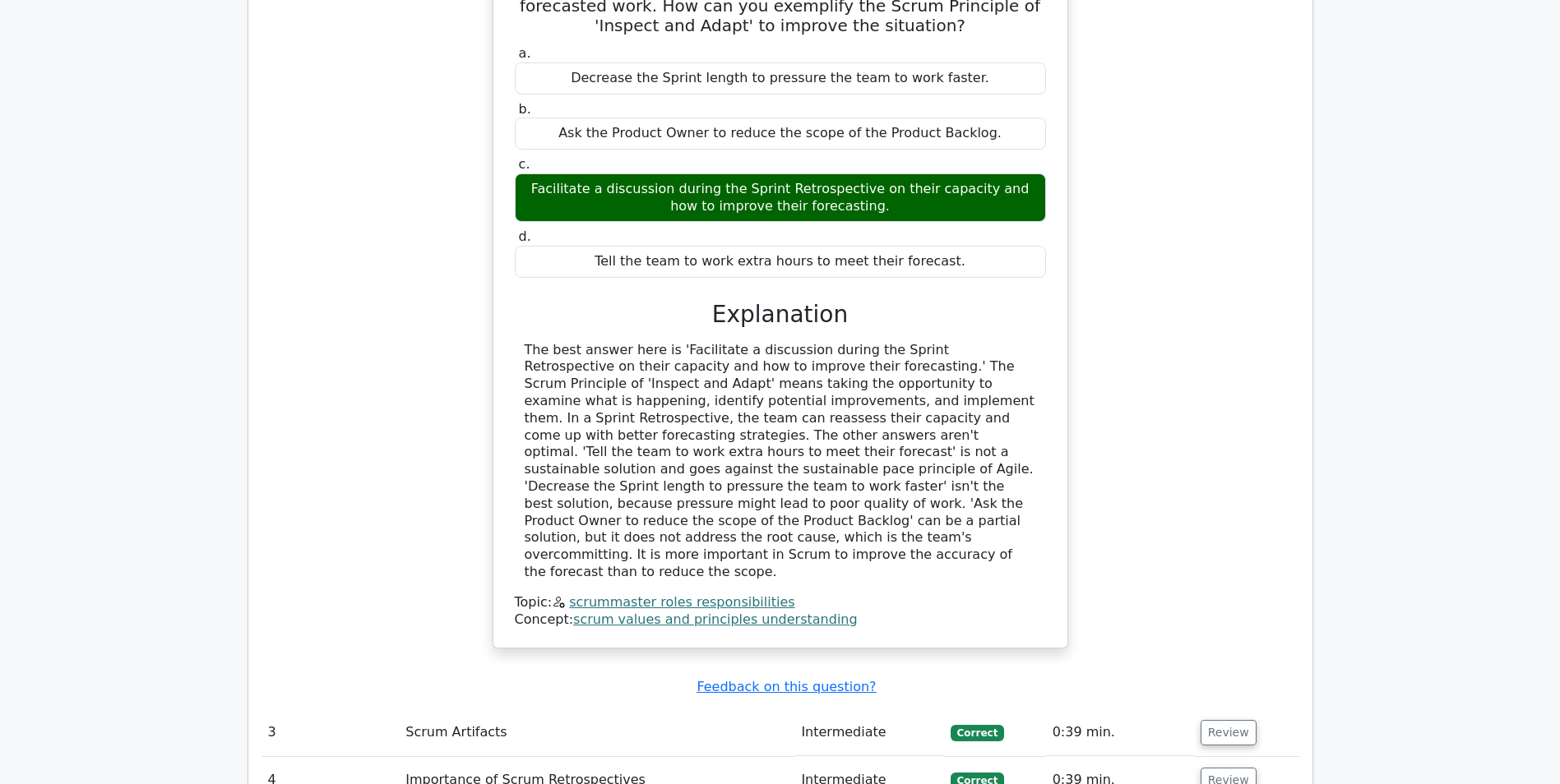
scroll to position [2549, 0]
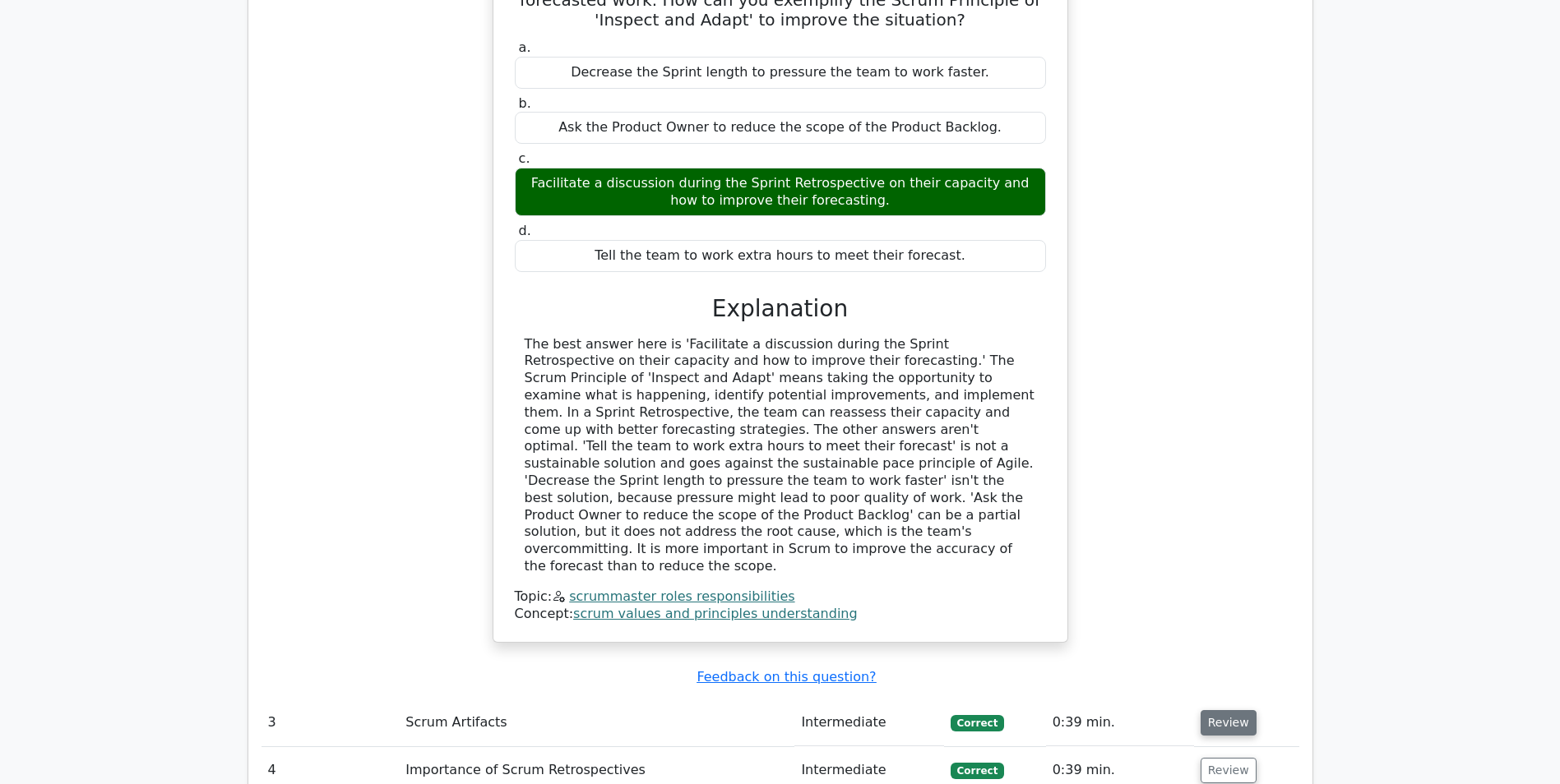
click at [1223, 711] on button "Review" at bounding box center [1229, 723] width 56 height 26
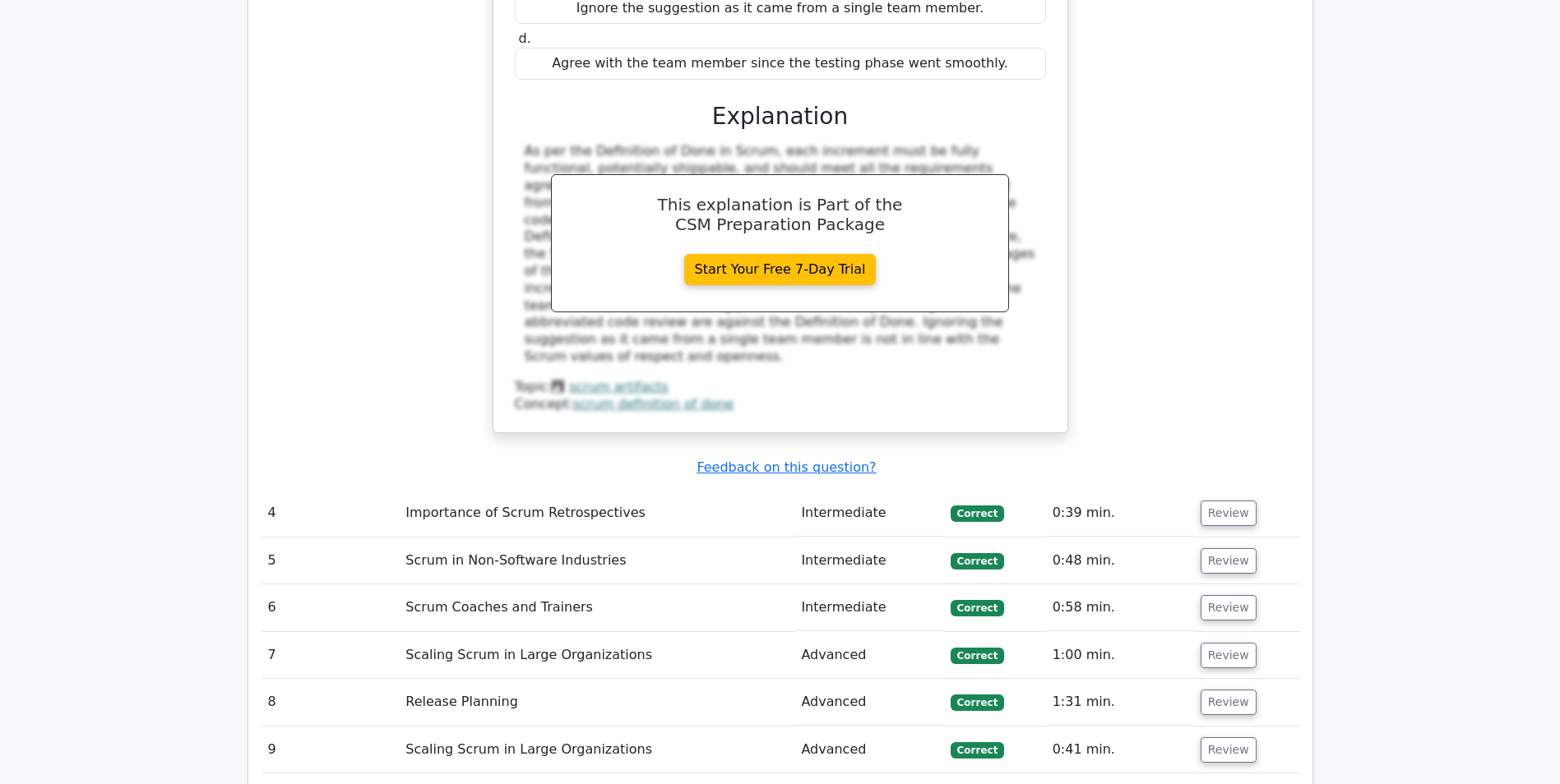
scroll to position [3617, 0]
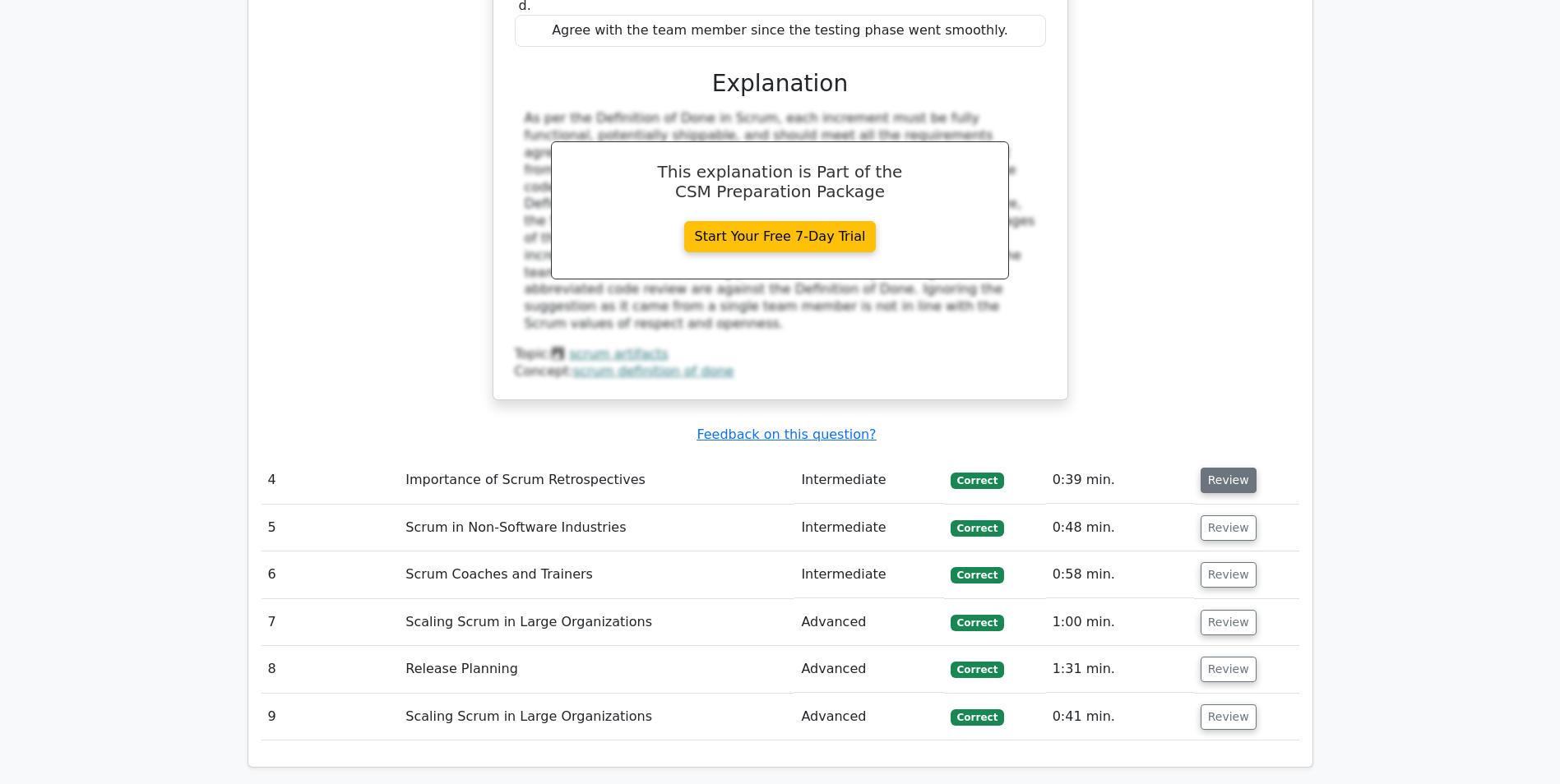
click at [1225, 468] on button "Review" at bounding box center [1229, 480] width 56 height 26
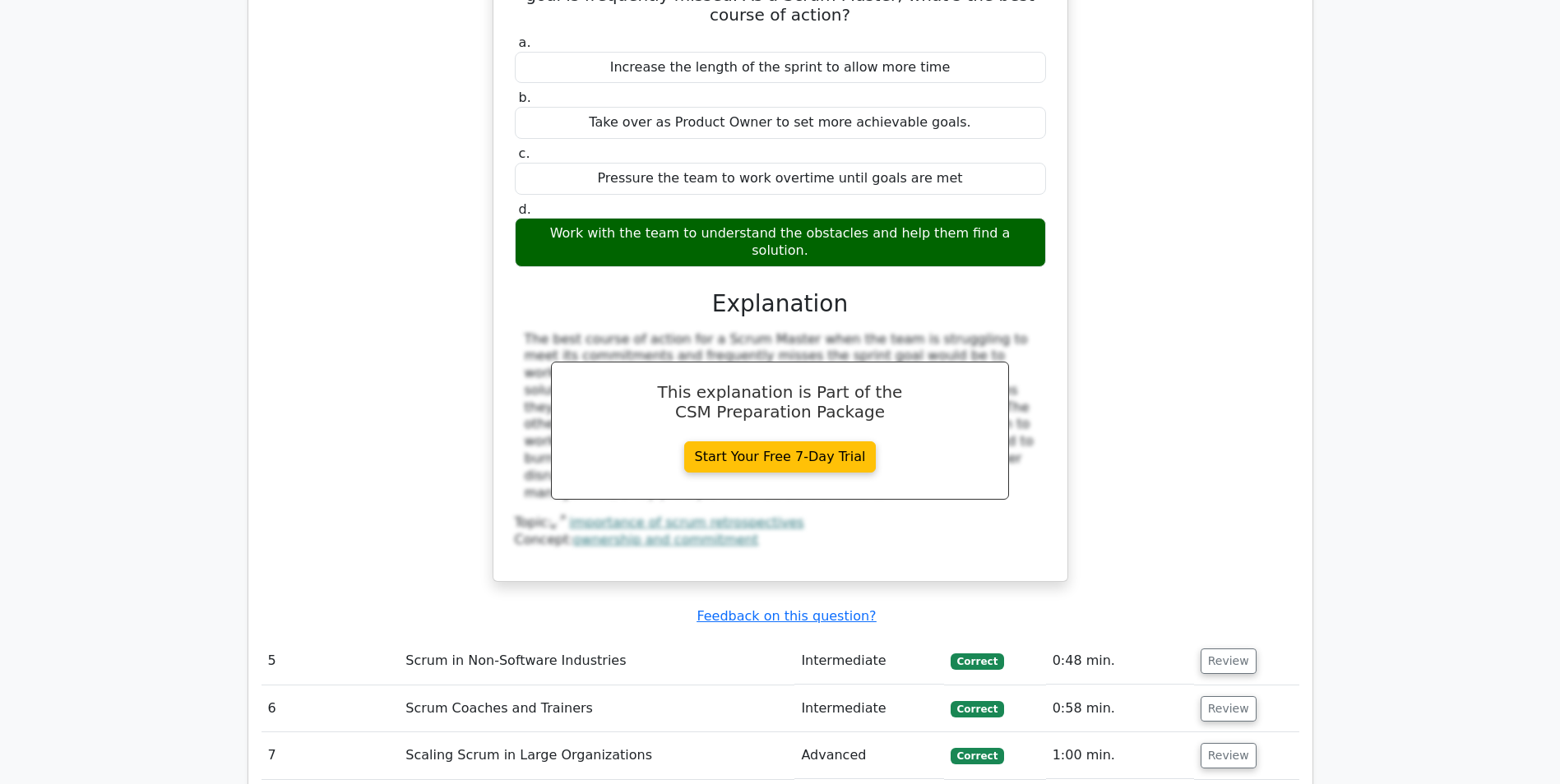
scroll to position [4193, 0]
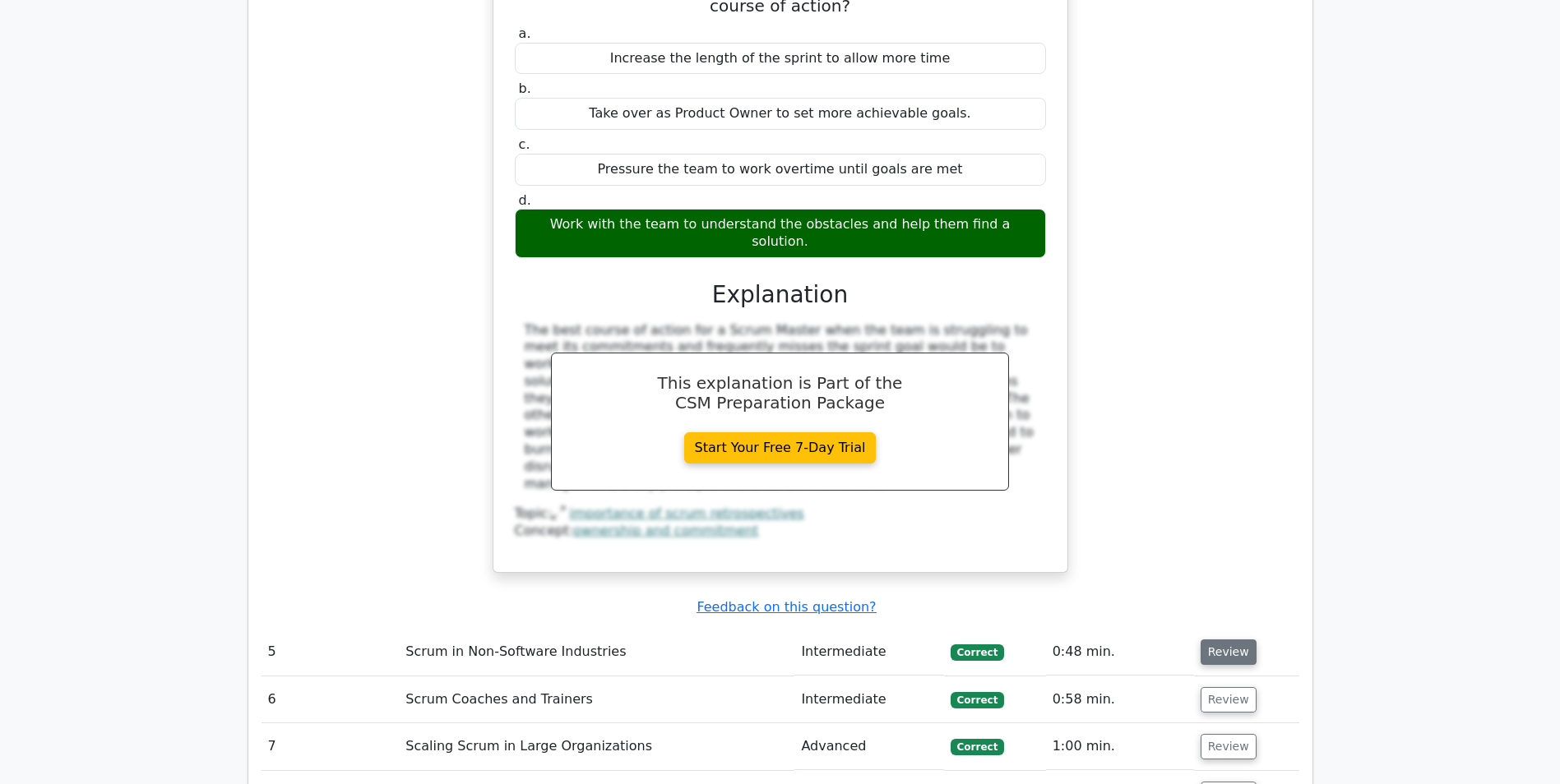
click at [1231, 639] on button "Review" at bounding box center [1229, 652] width 56 height 26
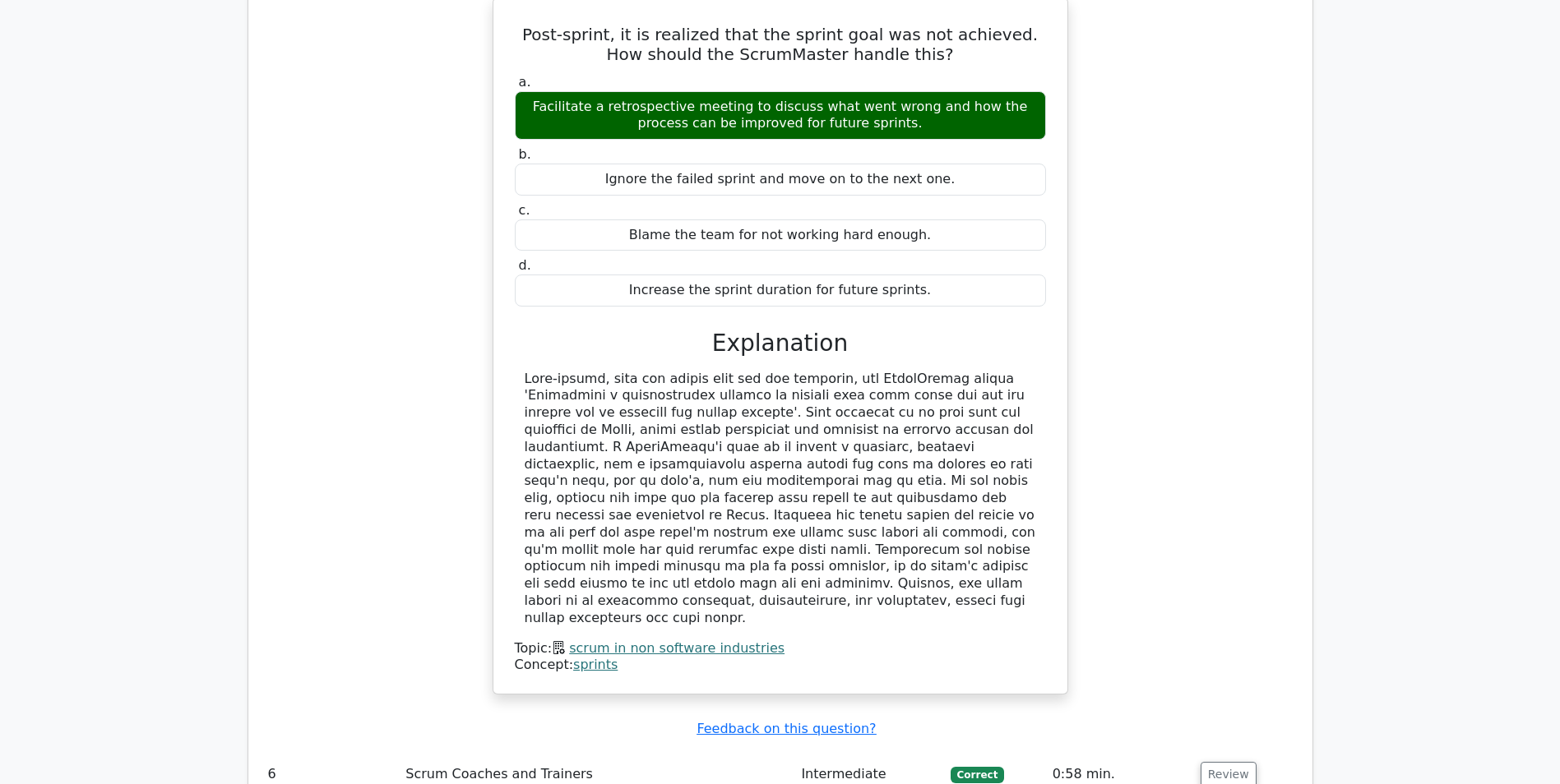
scroll to position [4933, 0]
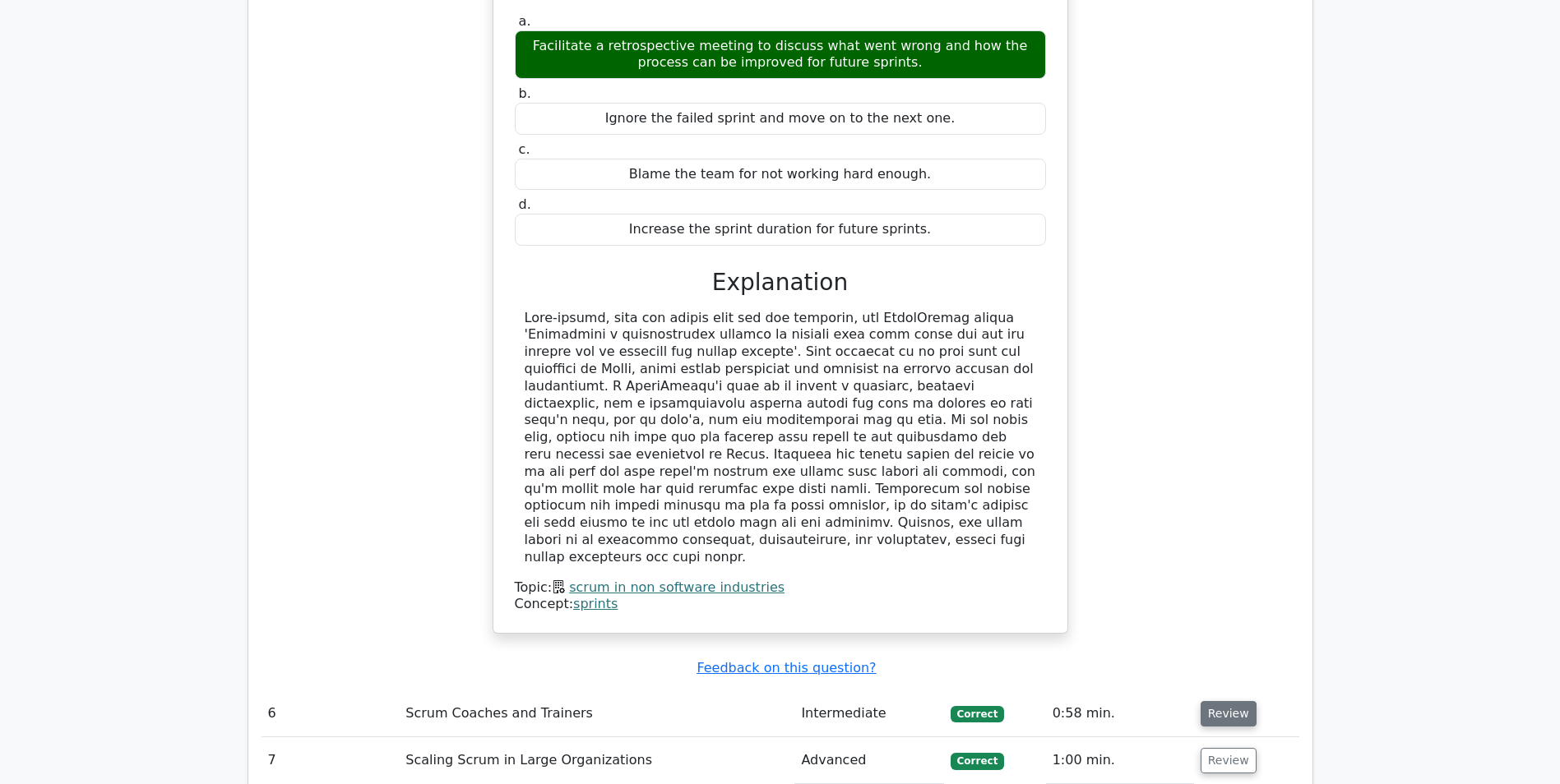
click at [1217, 701] on button "Review" at bounding box center [1229, 714] width 56 height 26
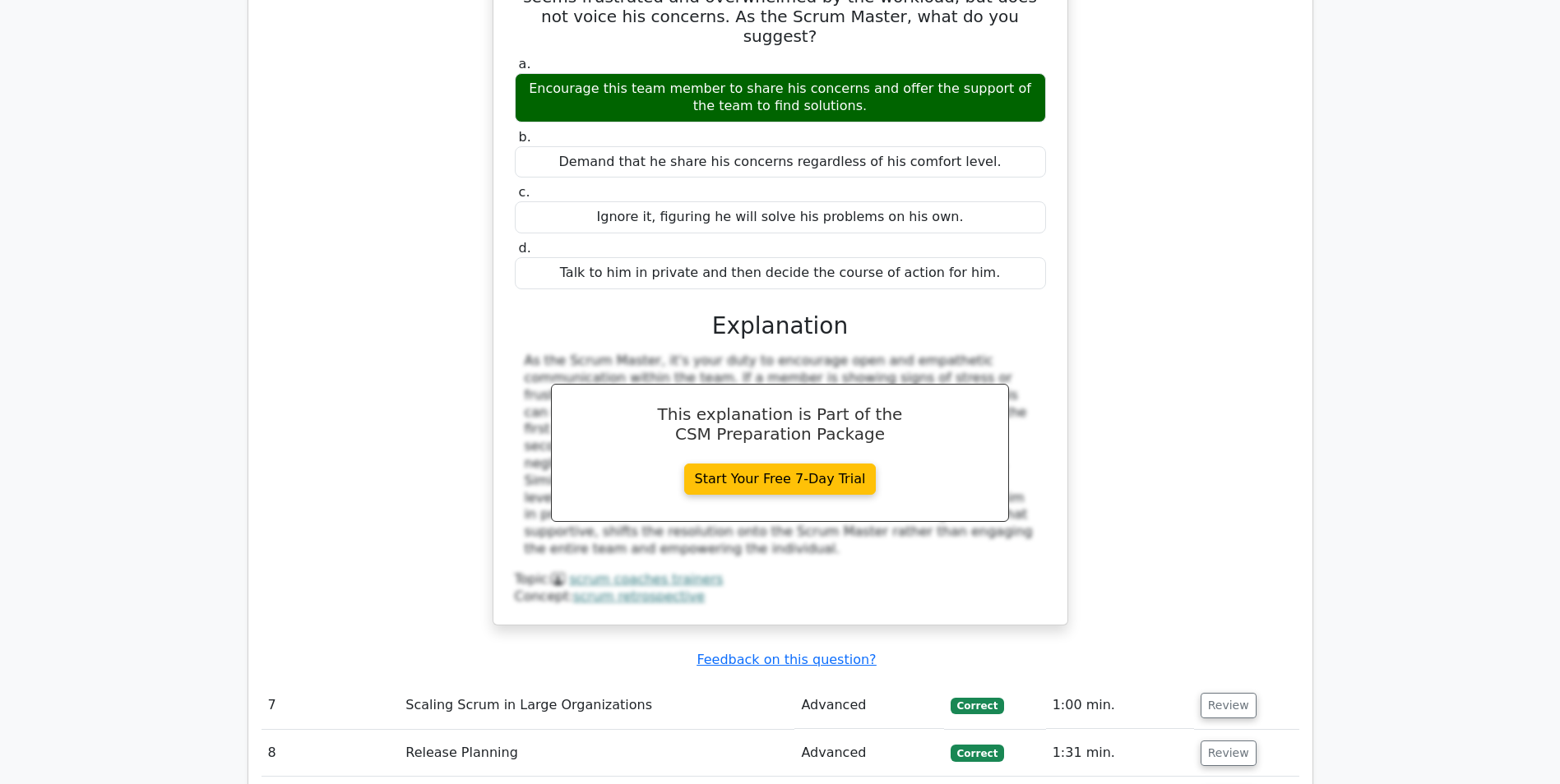
scroll to position [5755, 0]
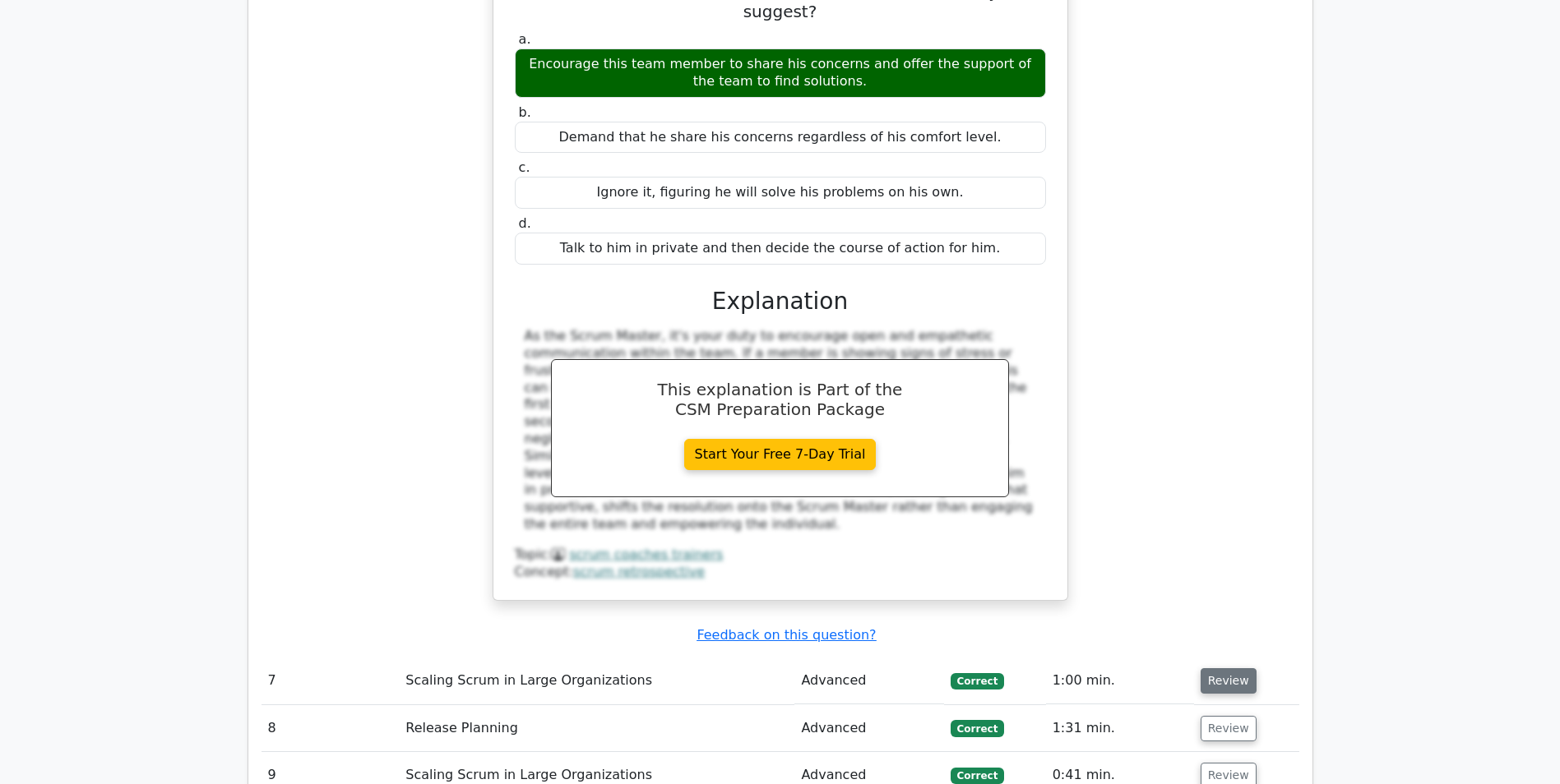
click at [1228, 669] on button "Review" at bounding box center [1229, 681] width 56 height 26
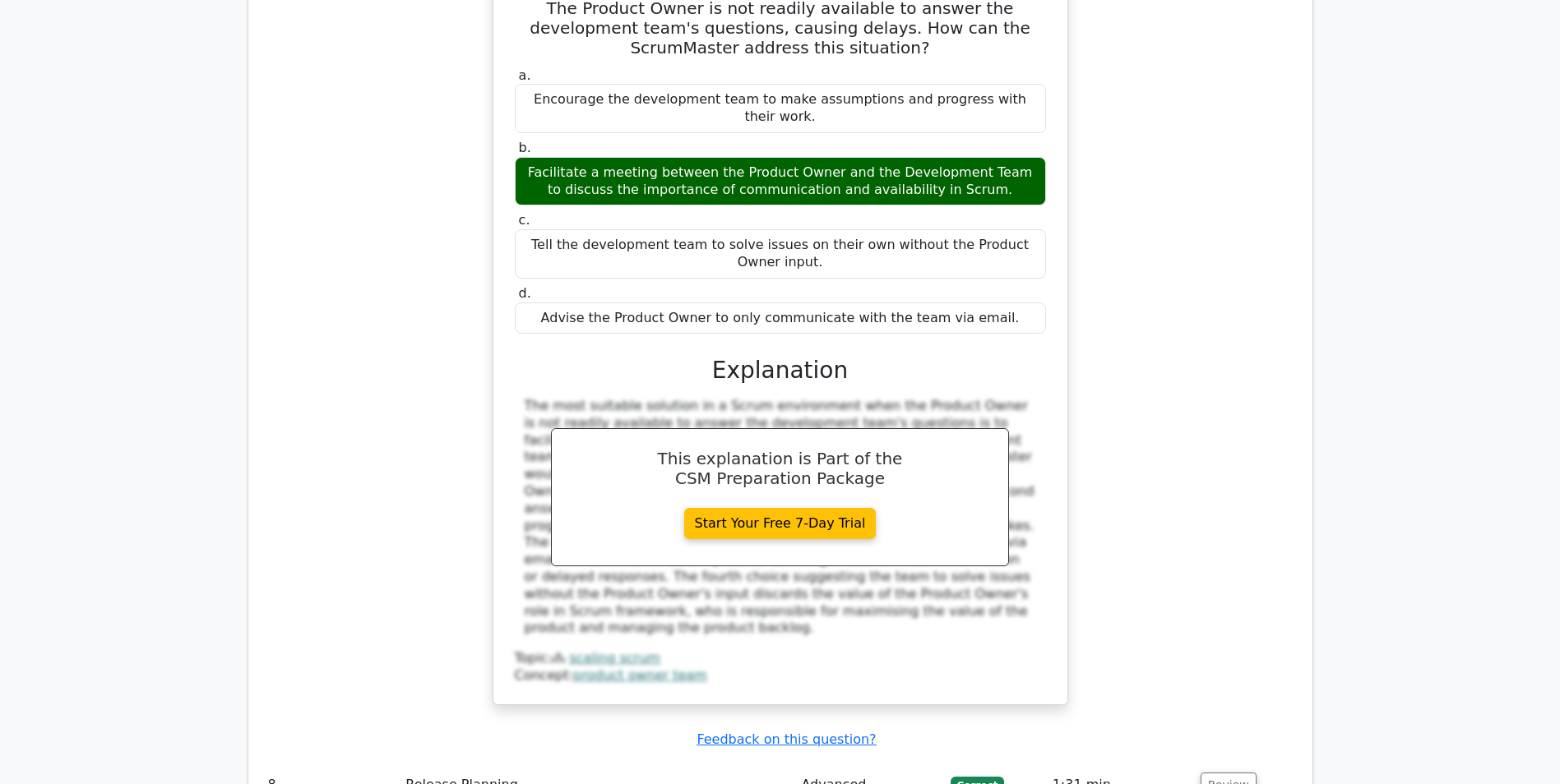
scroll to position [6496, 0]
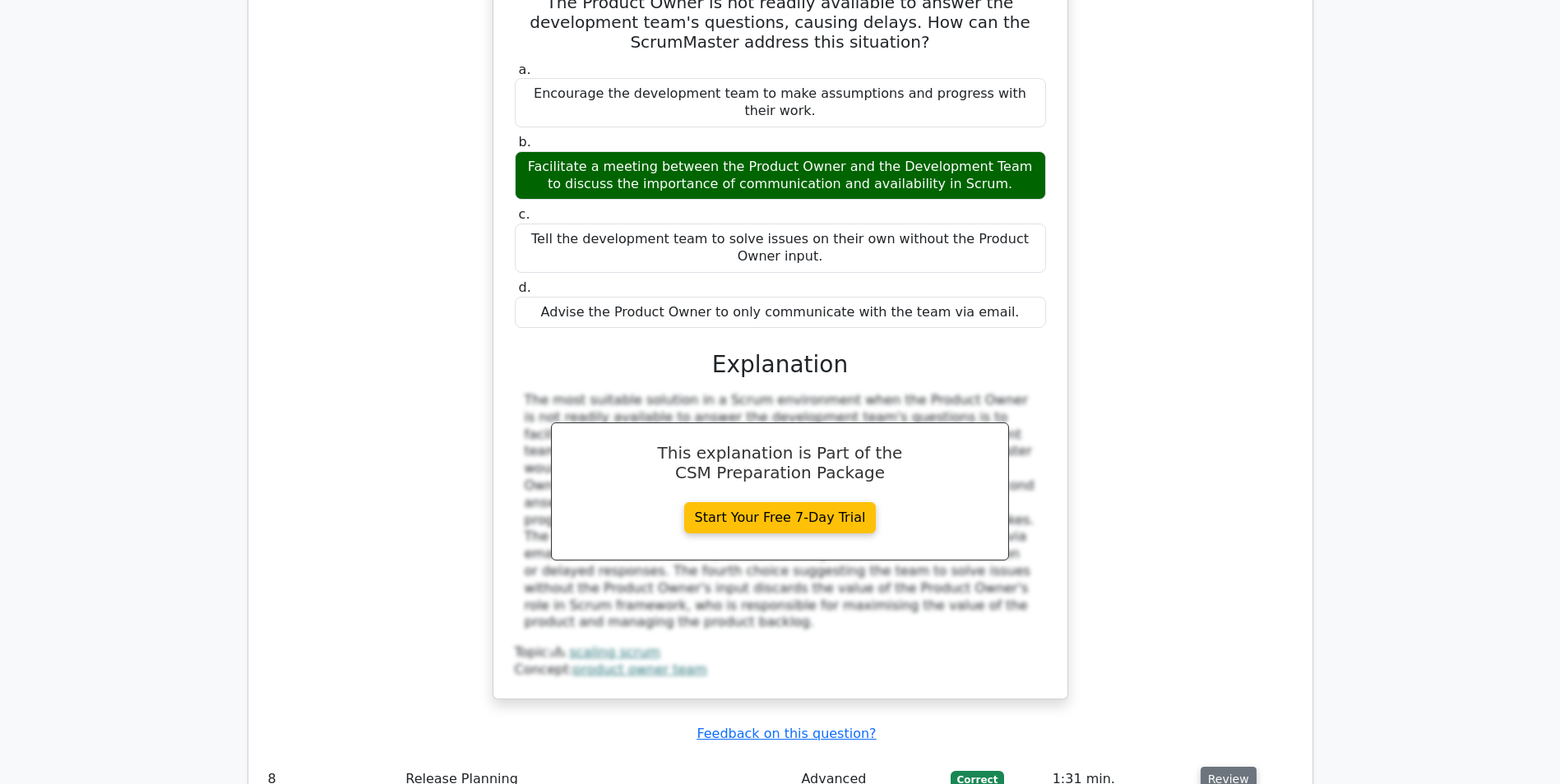
click at [1229, 767] on button "Review" at bounding box center [1229, 779] width 56 height 26
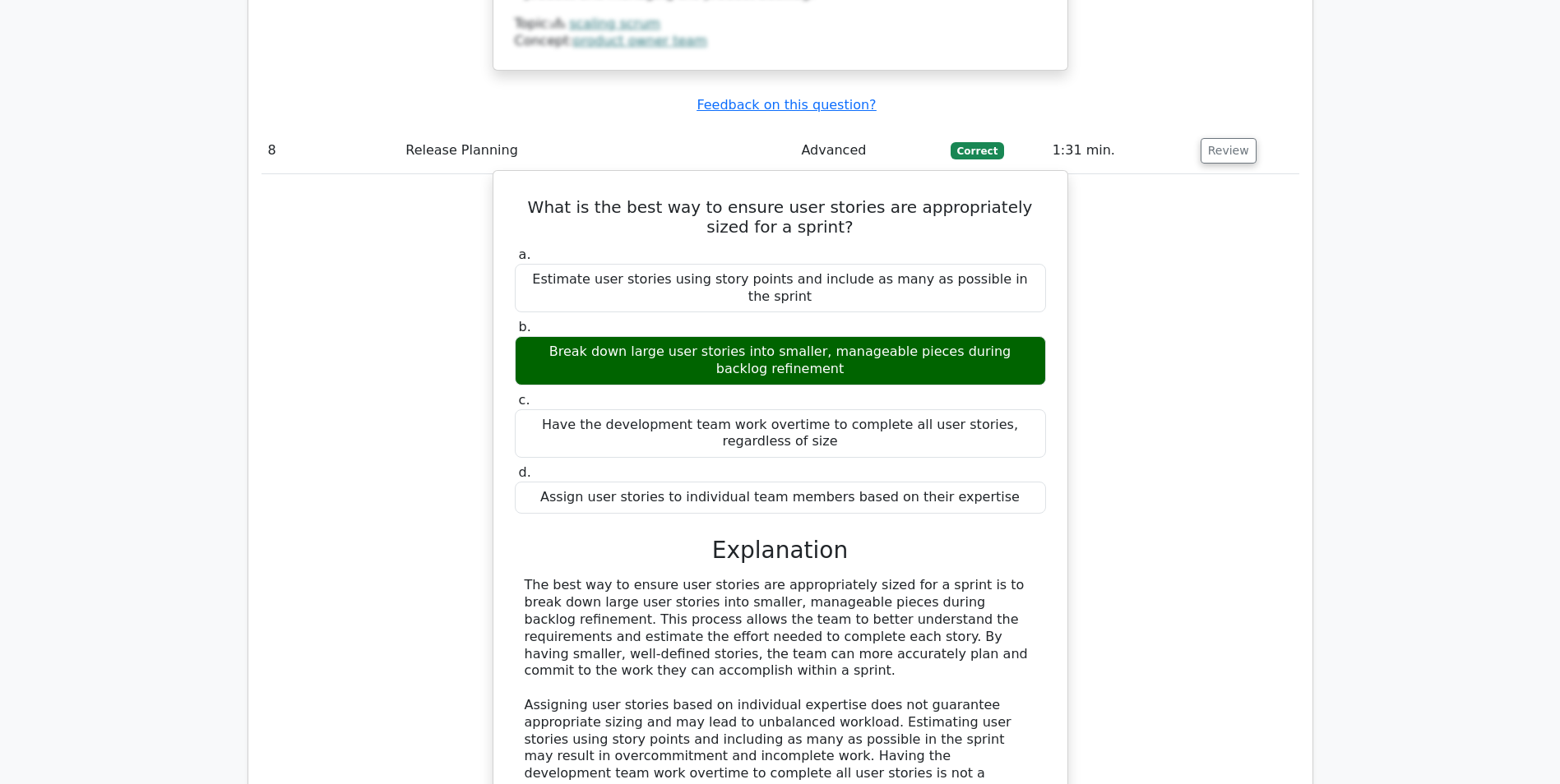
scroll to position [7153, 0]
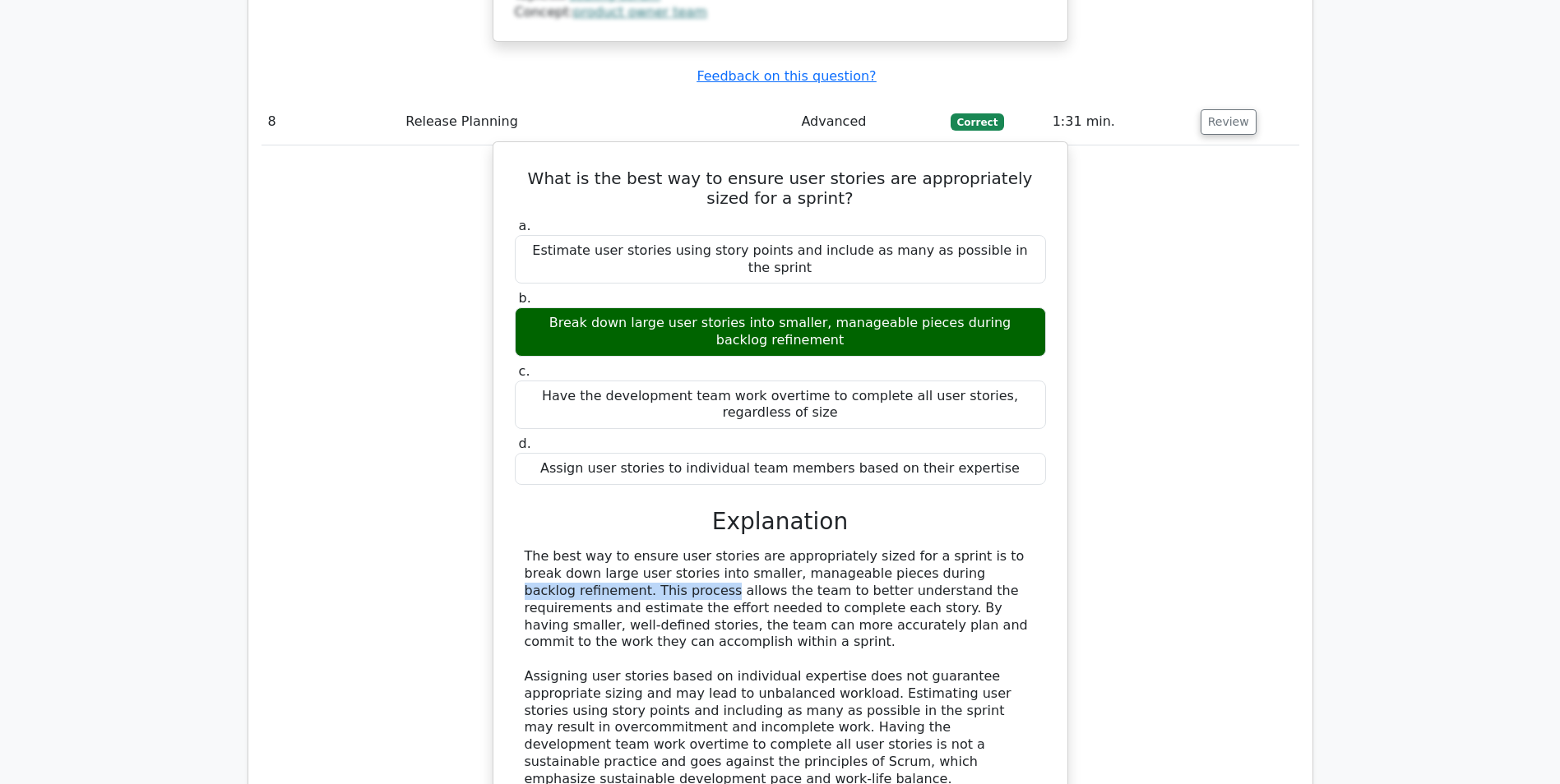
drag, startPoint x: 759, startPoint y: 186, endPoint x: 953, endPoint y: 187, distance: 194.0
click at [953, 548] on div "The best way to ensure user stories are appropriately sized for a sprint is to …" at bounding box center [780, 667] width 511 height 239
drag, startPoint x: 953, startPoint y: 187, endPoint x: 900, endPoint y: 220, distance: 62.4
click at [898, 548] on div "The best way to ensure user stories are appropriately sized for a sprint is to …" at bounding box center [780, 667] width 511 height 239
drag, startPoint x: 708, startPoint y: 215, endPoint x: 1024, endPoint y: 228, distance: 316.3
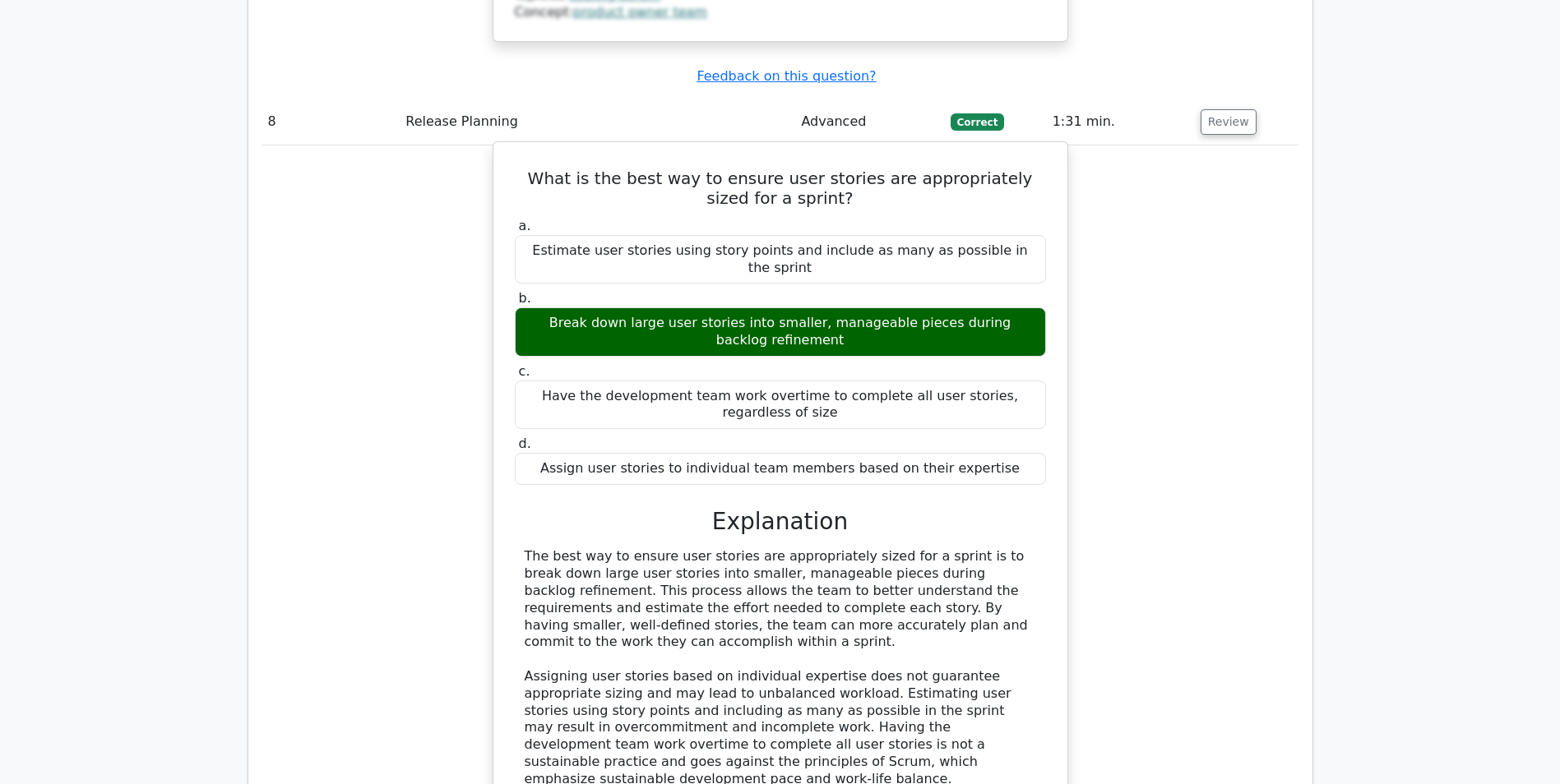
click at [1024, 548] on div "The best way to ensure user stories are appropriately sized for a sprint is to …" at bounding box center [780, 667] width 511 height 239
click at [618, 548] on div "The best way to ensure user stories are appropriately sized for a sprint is to …" at bounding box center [780, 667] width 511 height 239
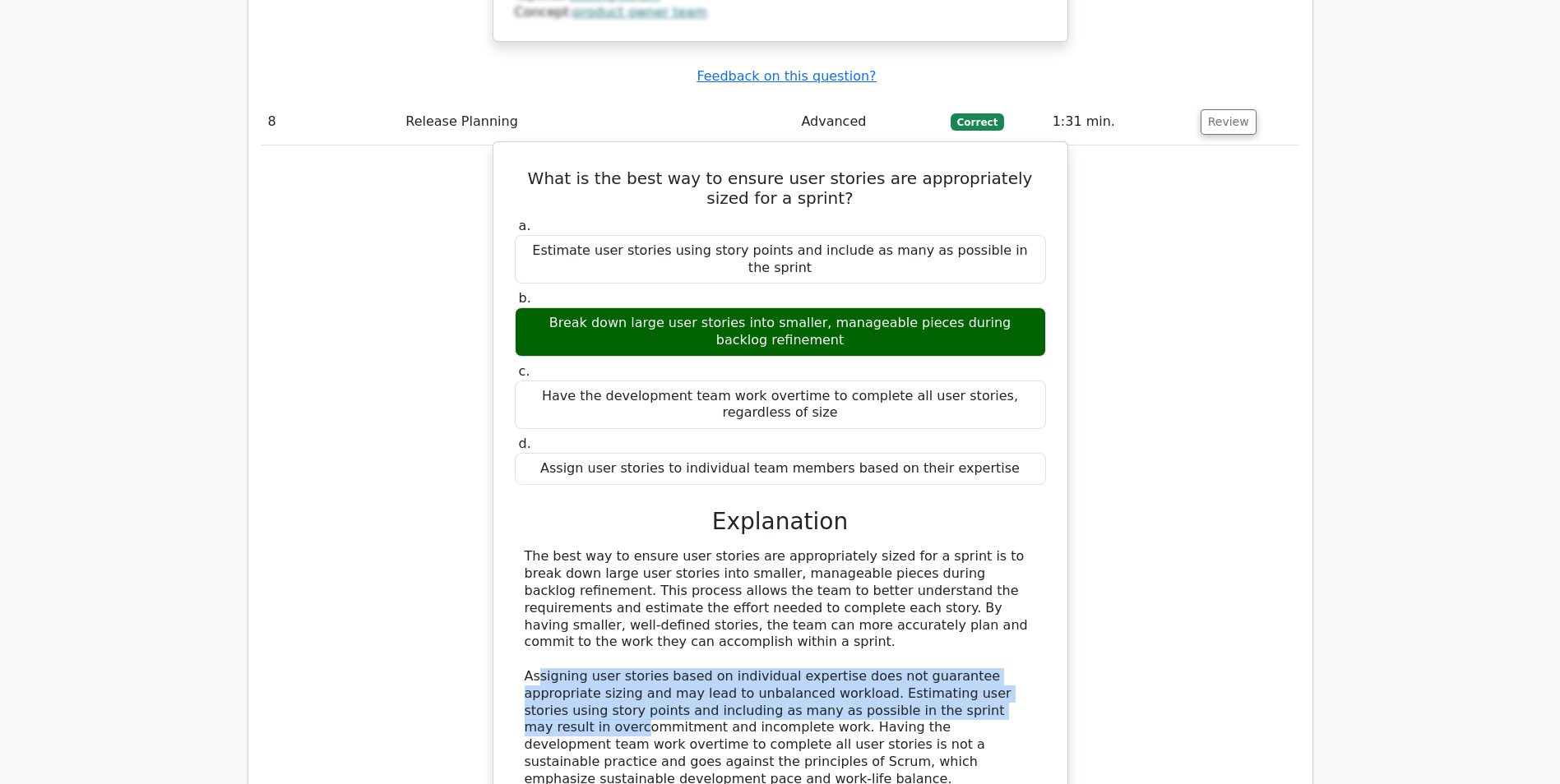
drag, startPoint x: 541, startPoint y: 267, endPoint x: 909, endPoint y: 299, distance: 369.4
click at [909, 548] on div "The best way to ensure user stories are appropriately sized for a sprint is to …" at bounding box center [780, 667] width 511 height 239
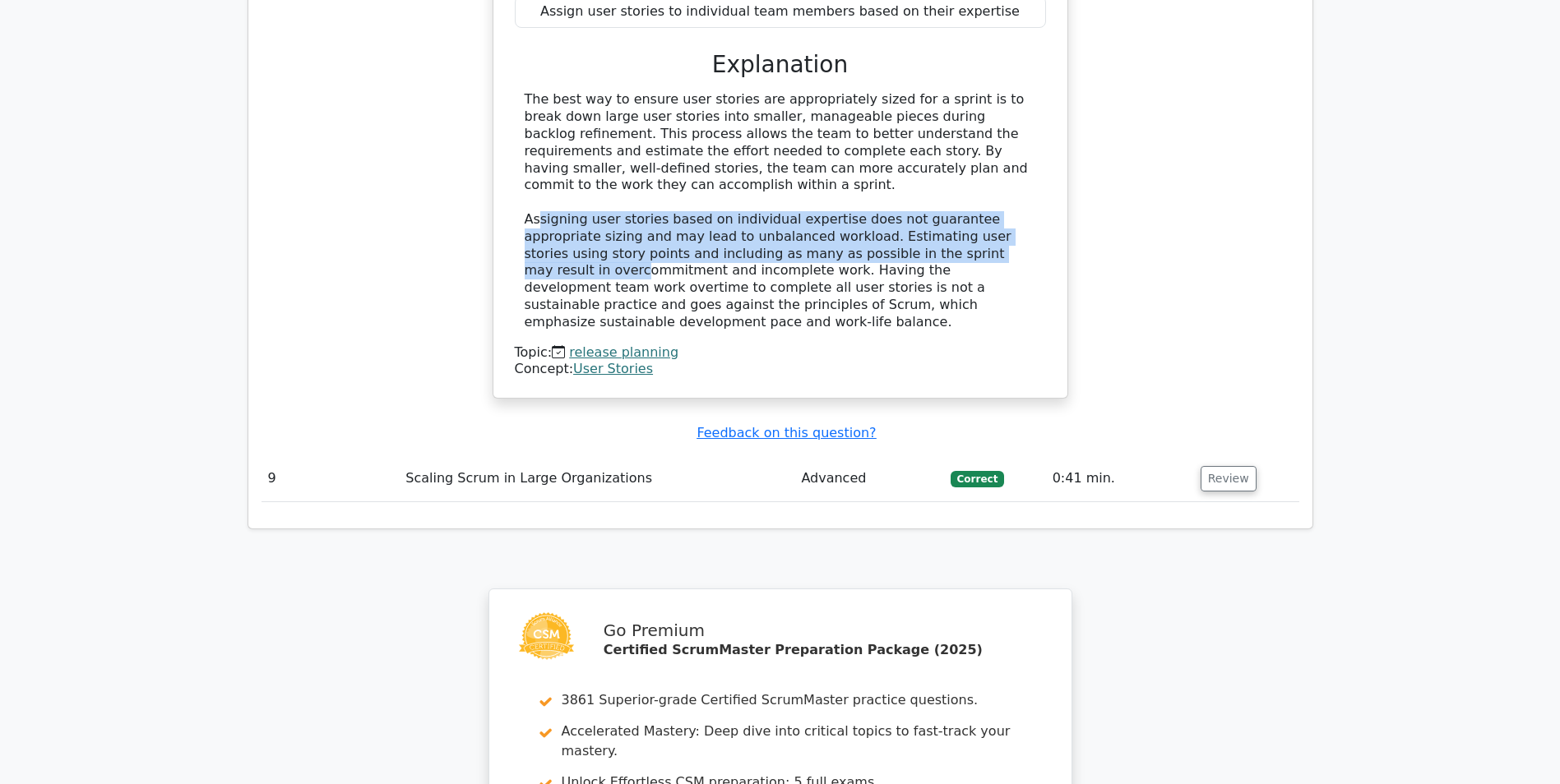
scroll to position [7646, 0]
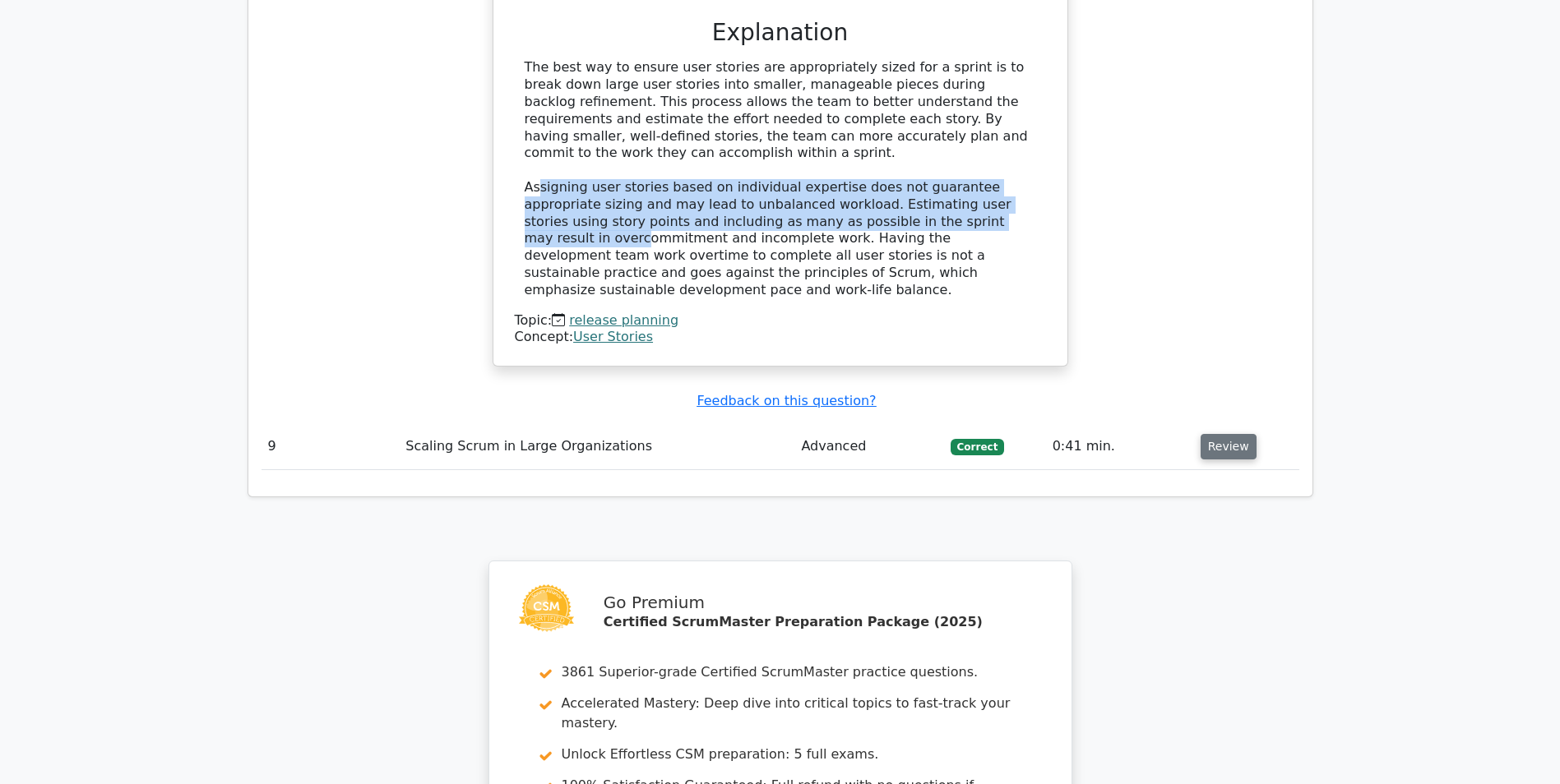
click at [1226, 434] on button "Review" at bounding box center [1229, 446] width 56 height 26
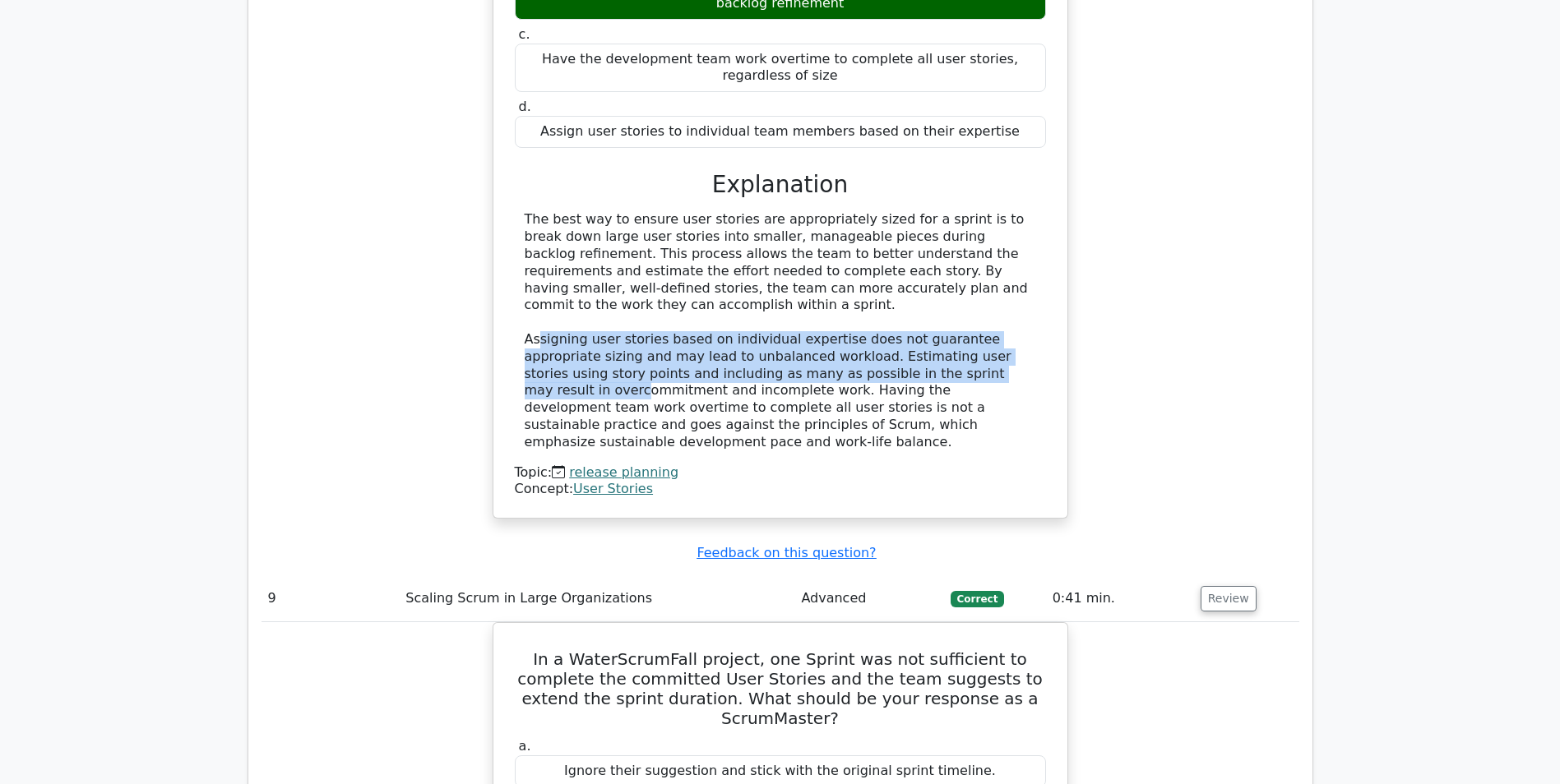
scroll to position [7399, 0]
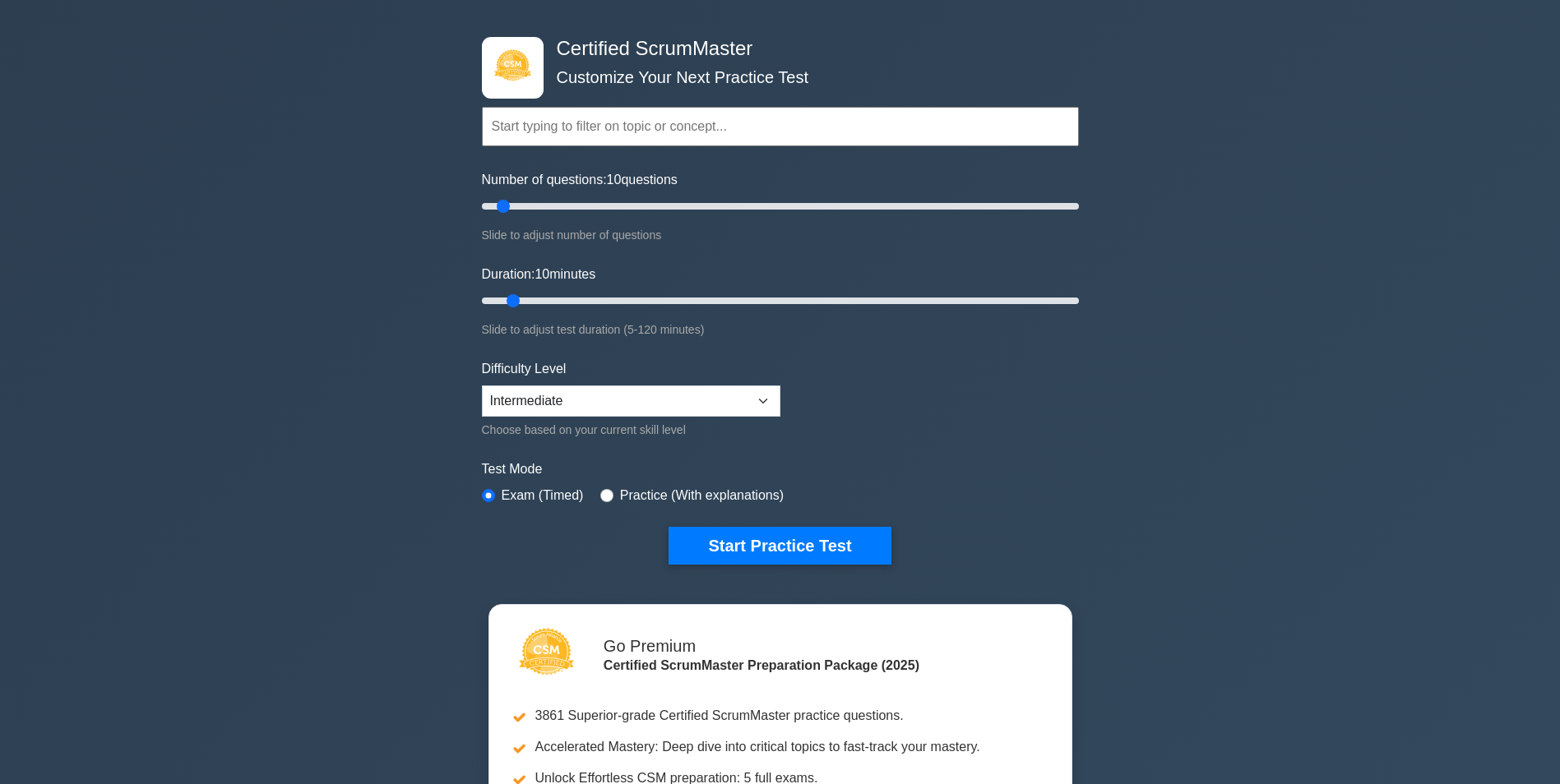
scroll to position [82, 0]
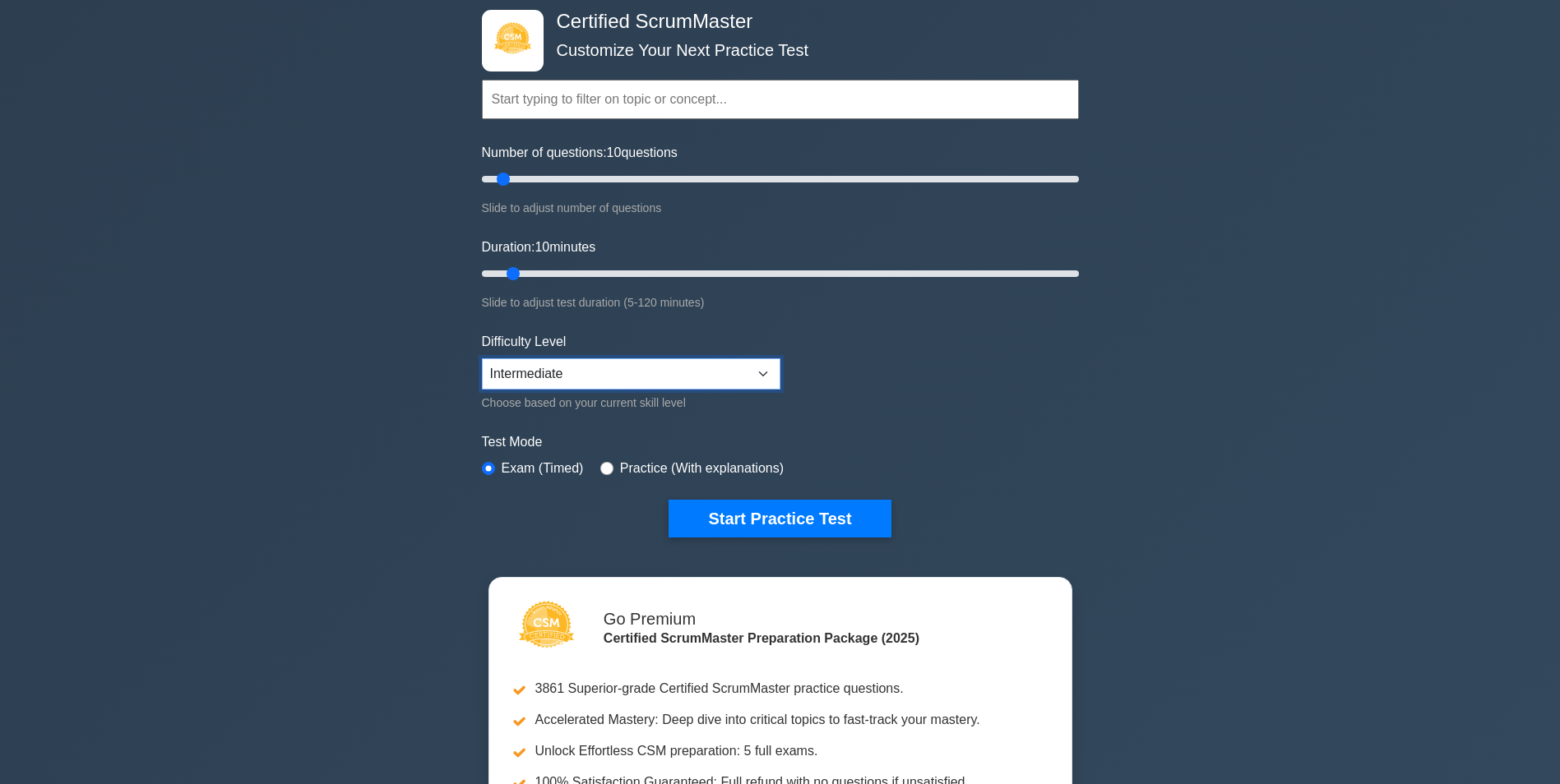
click at [760, 371] on select "Beginner Intermediate Expert" at bounding box center [631, 374] width 299 height 31
click at [581, 371] on select "Beginner Intermediate Expert" at bounding box center [631, 374] width 299 height 31
click at [359, 408] on div "Certified ScrumMaster Customize Your Next Practice Test Topics Basic Scrum Conc…" at bounding box center [780, 472] width 1560 height 1004
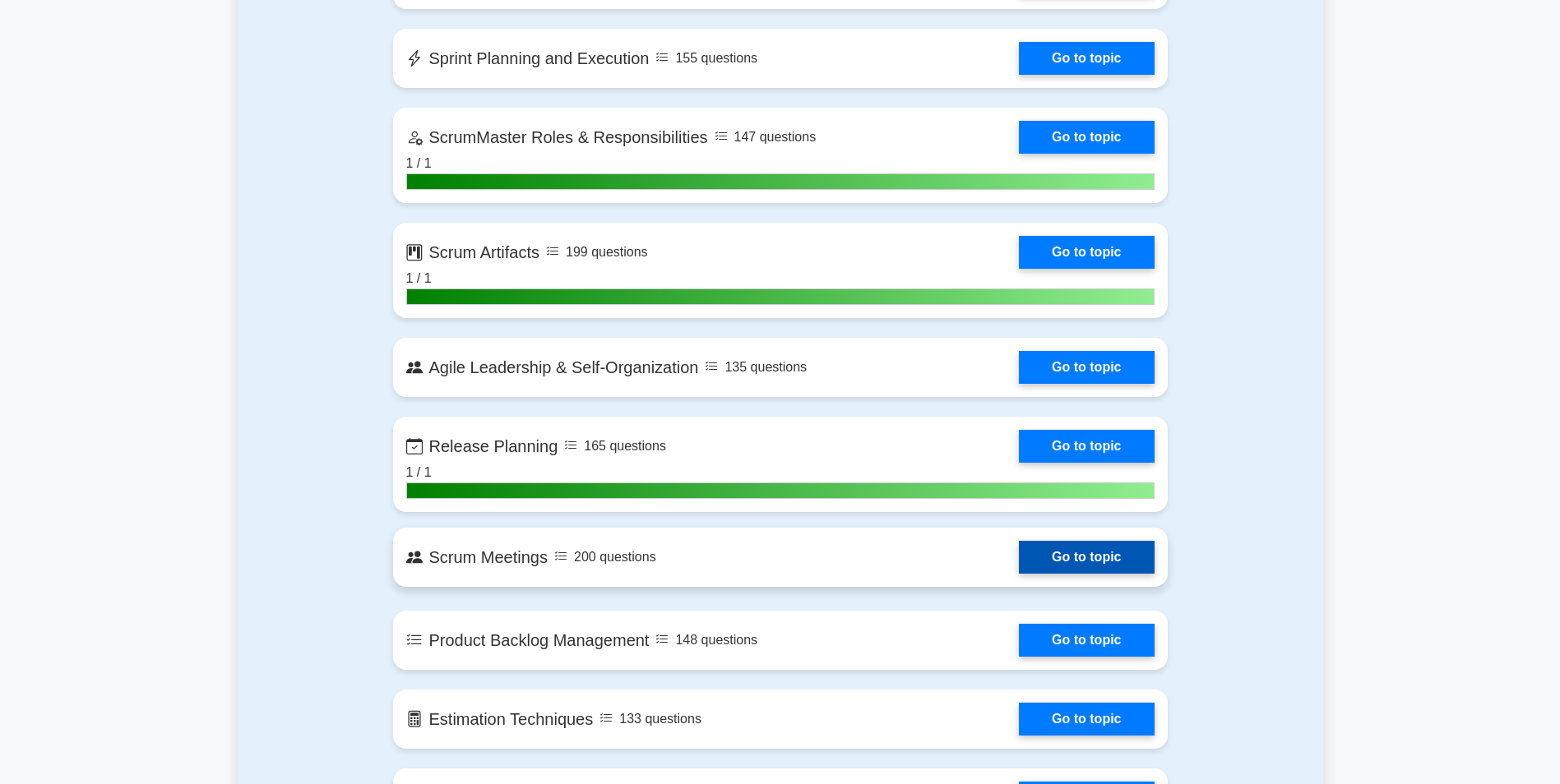
scroll to position [1233, 0]
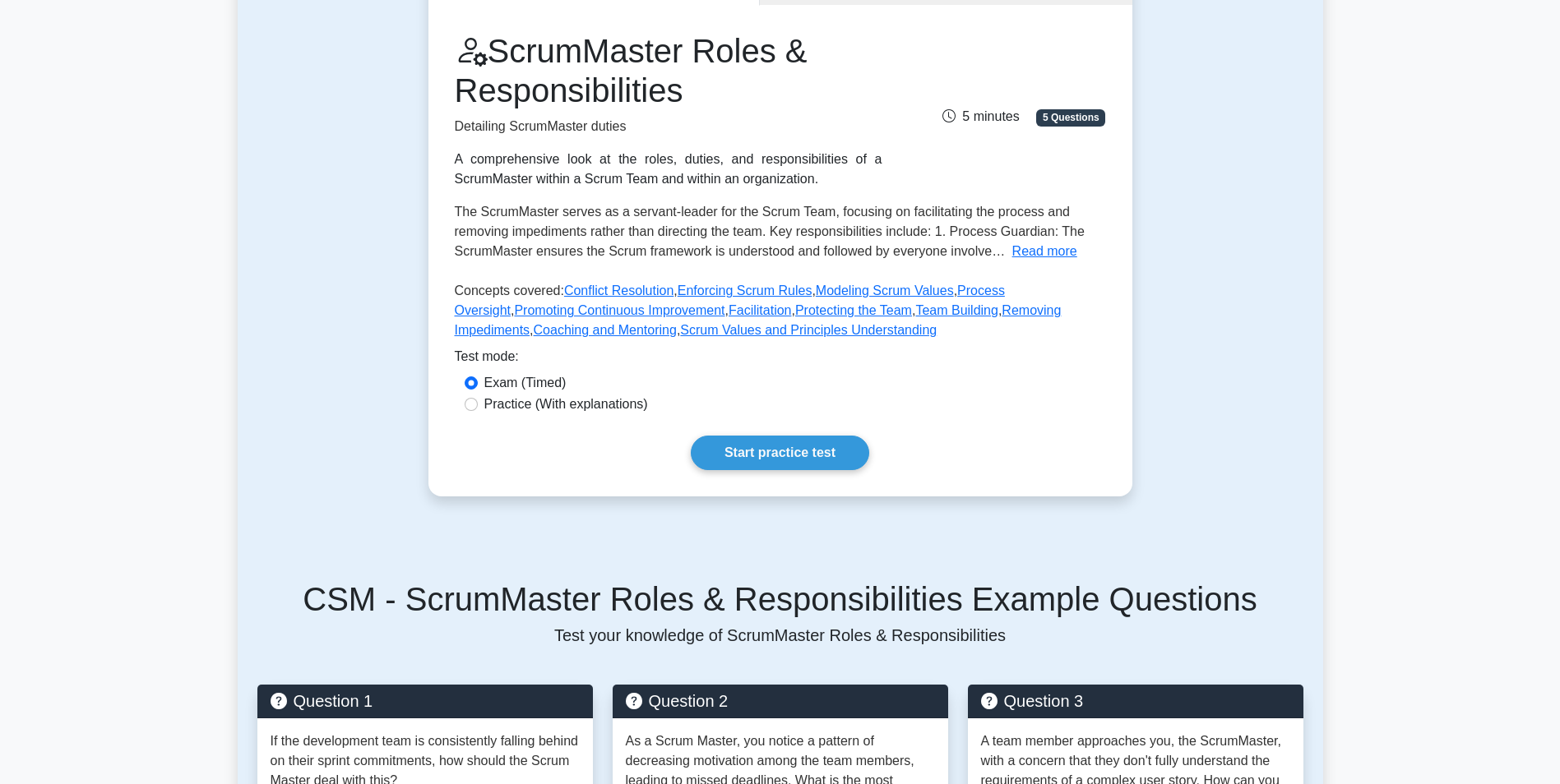
scroll to position [246, 0]
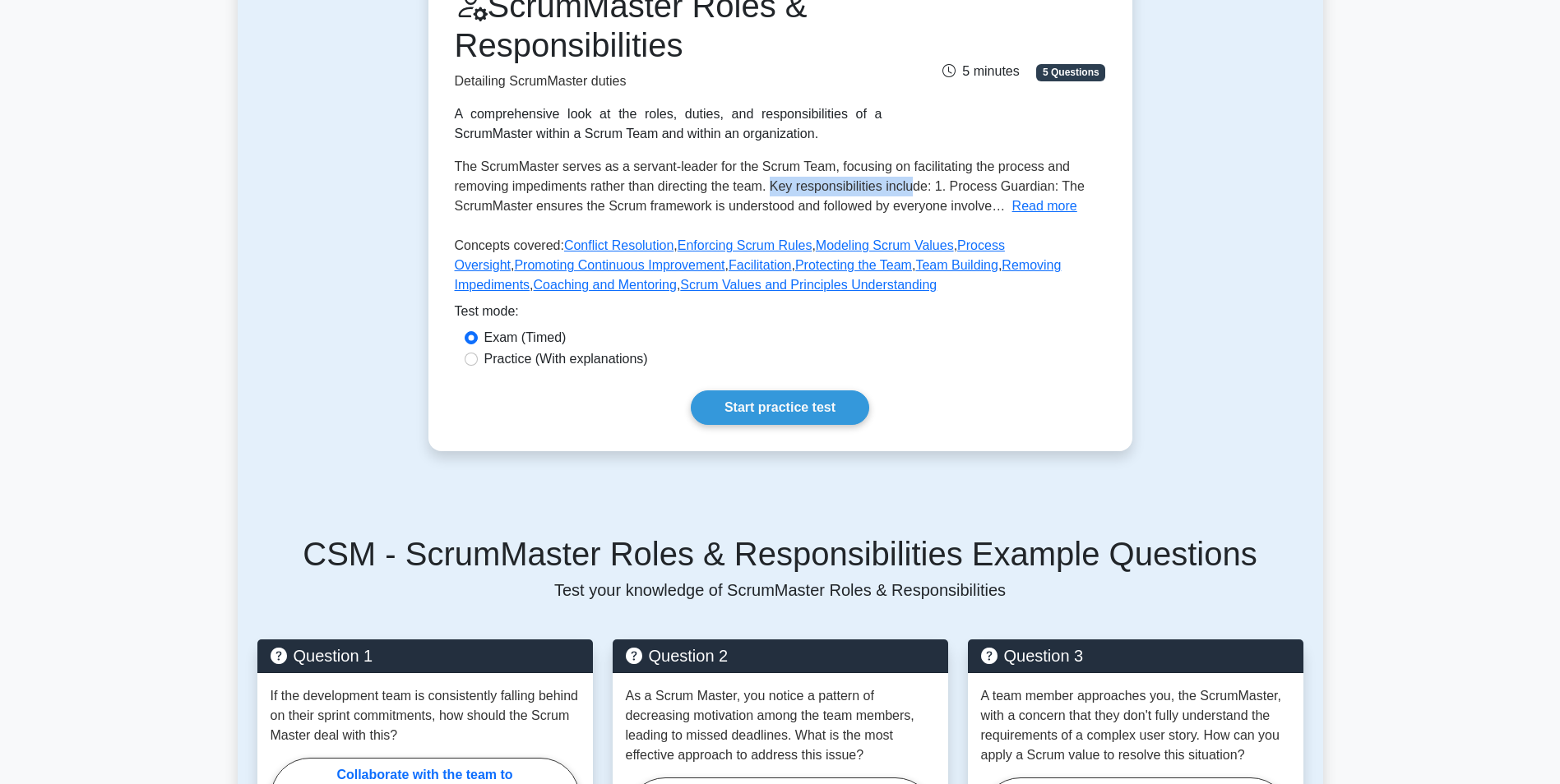
drag, startPoint x: 775, startPoint y: 182, endPoint x: 915, endPoint y: 185, distance: 140.0
click at [915, 185] on span "The ScrumMaster serves as a servant-leader for the Scrum Team, focusing on faci…" at bounding box center [770, 186] width 630 height 53
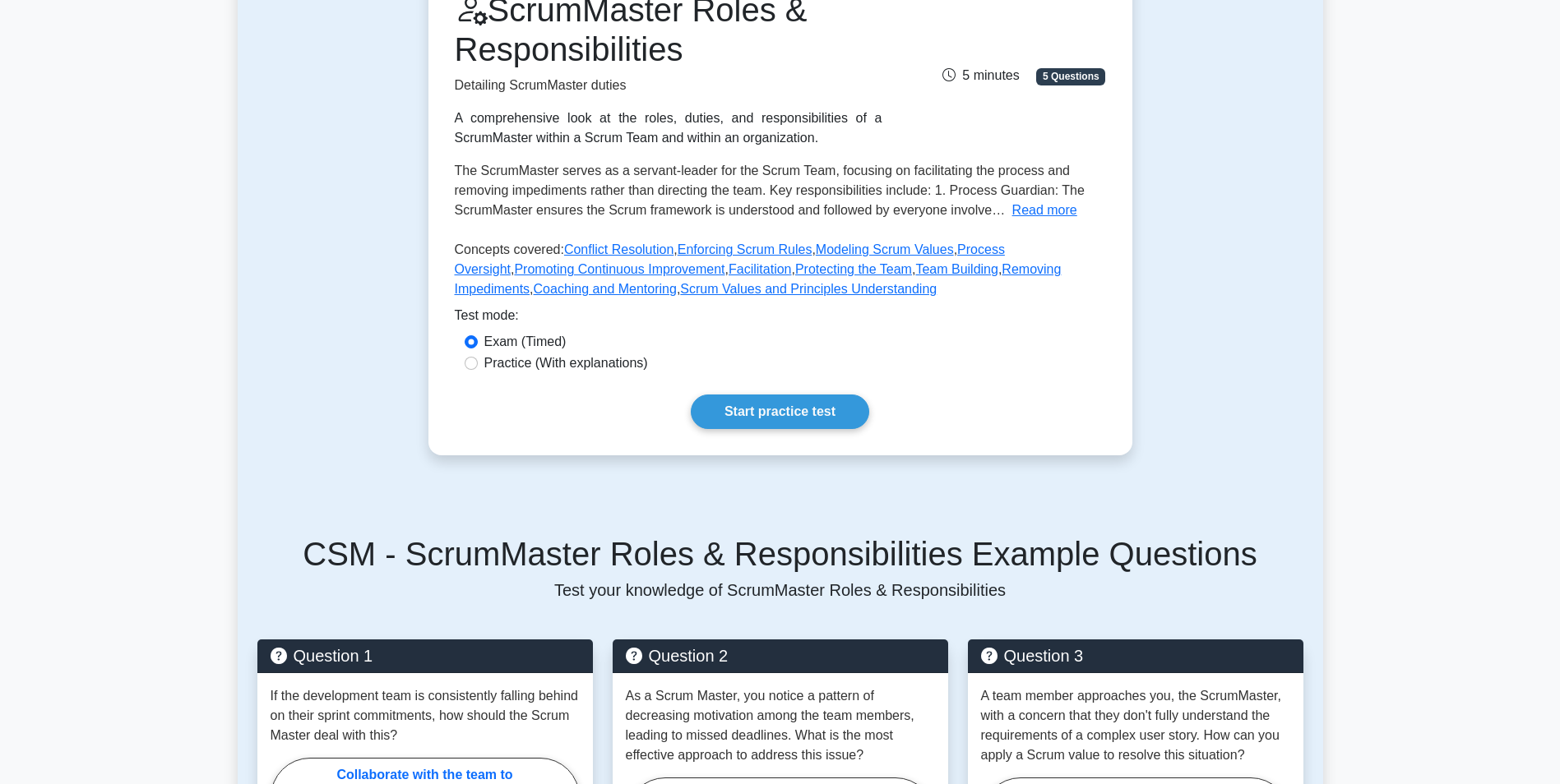
click at [241, 202] on div "Test Flashcards ScrumMaster Roles & Responsibilities Detailing ScrumMaster duti…" at bounding box center [780, 186] width 1086 height 617
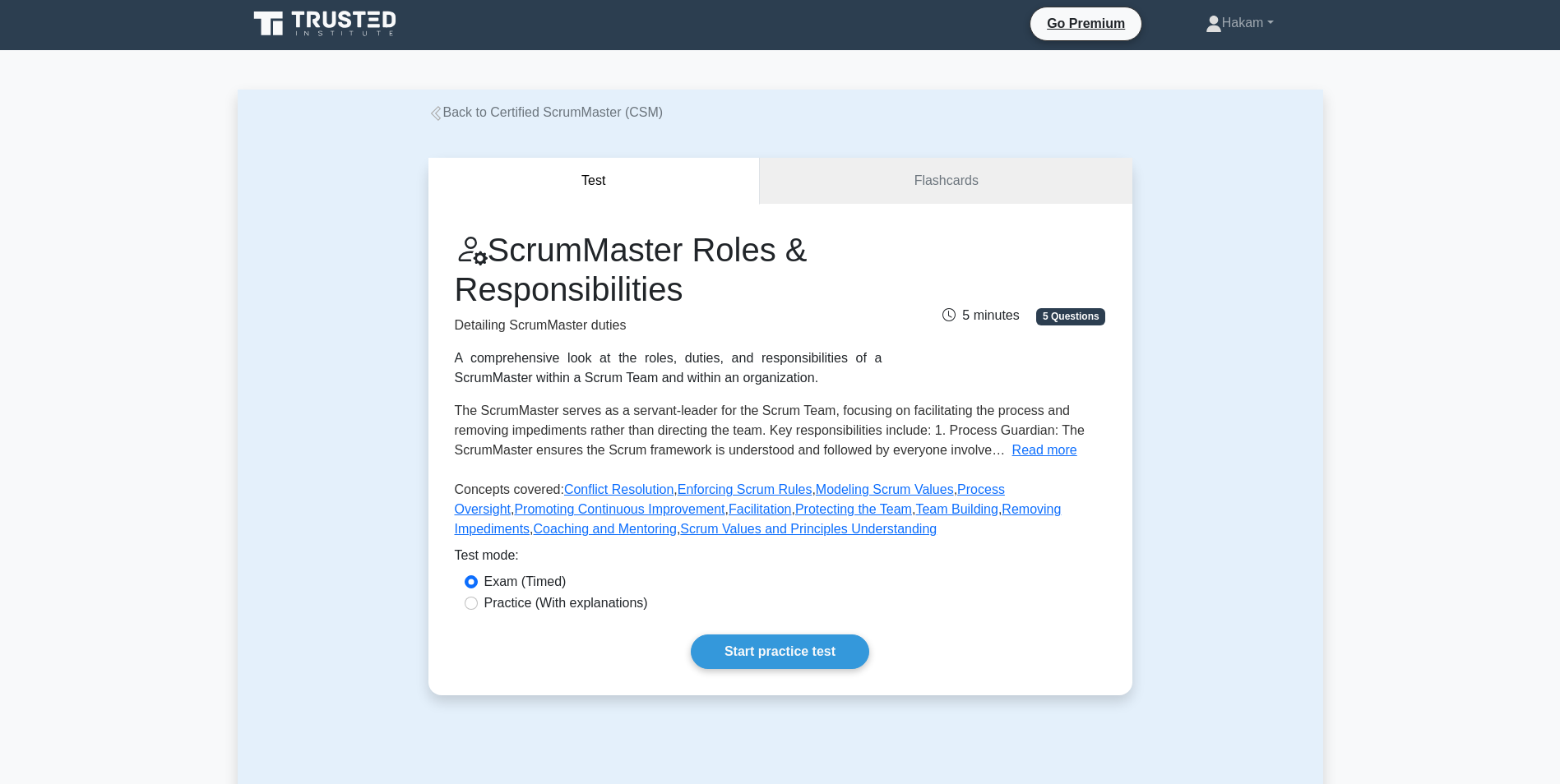
scroll to position [0, 0]
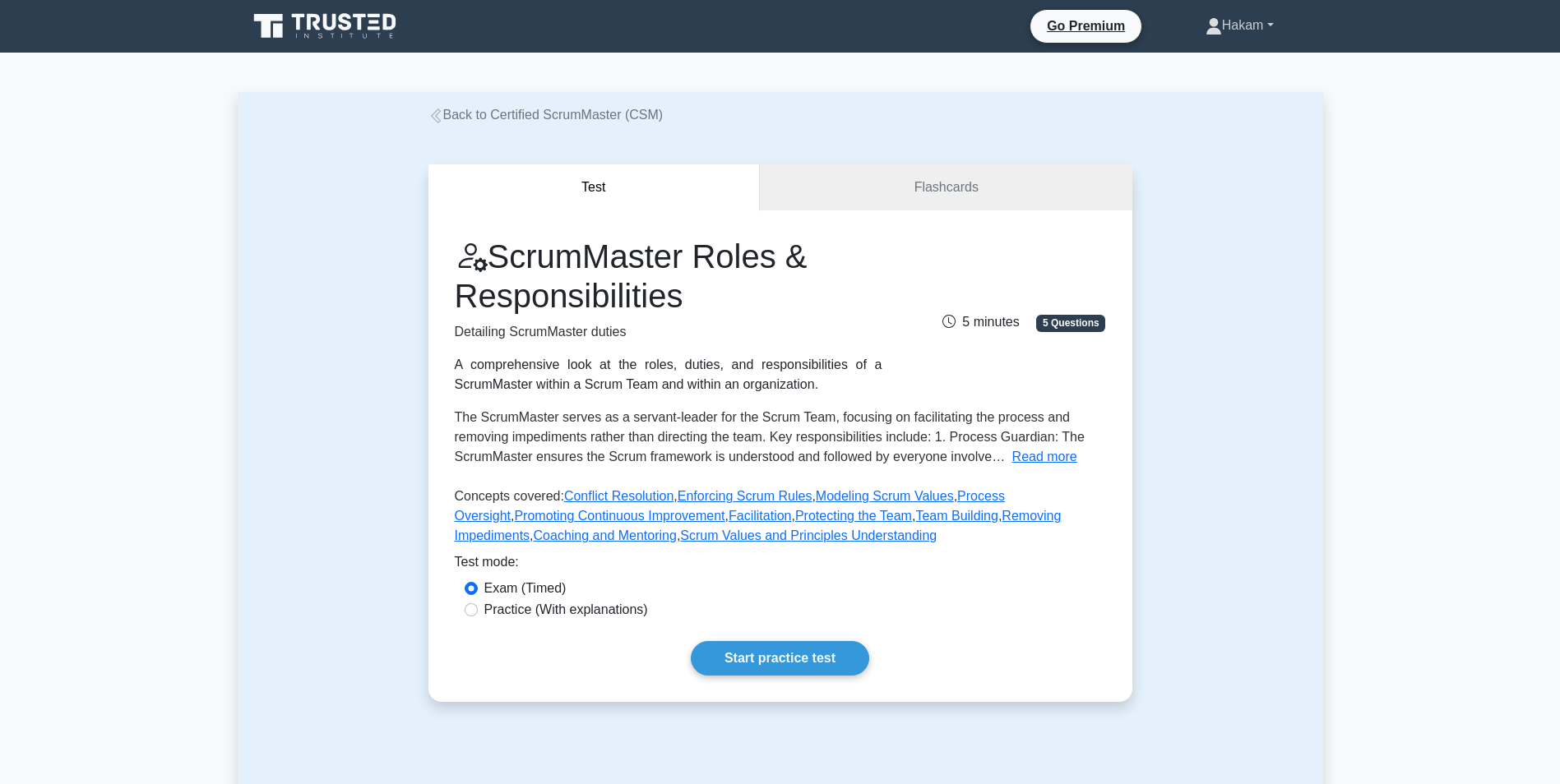
click at [1267, 27] on link "Hakam" at bounding box center [1239, 26] width 148 height 33
click at [1261, 25] on link "Hakam" at bounding box center [1239, 26] width 148 height 33
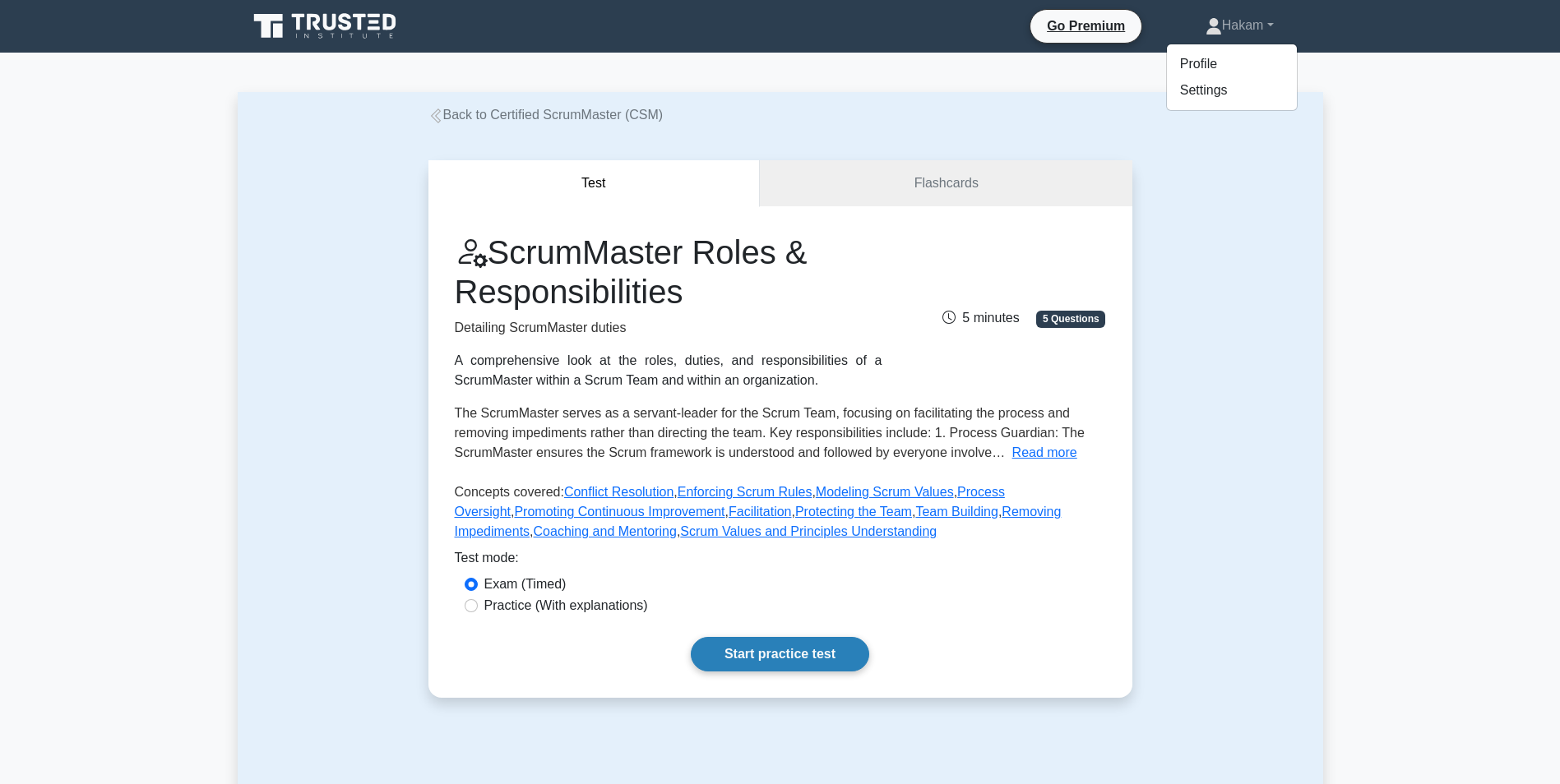
click at [757, 656] on link "Start practice test" at bounding box center [780, 655] width 179 height 34
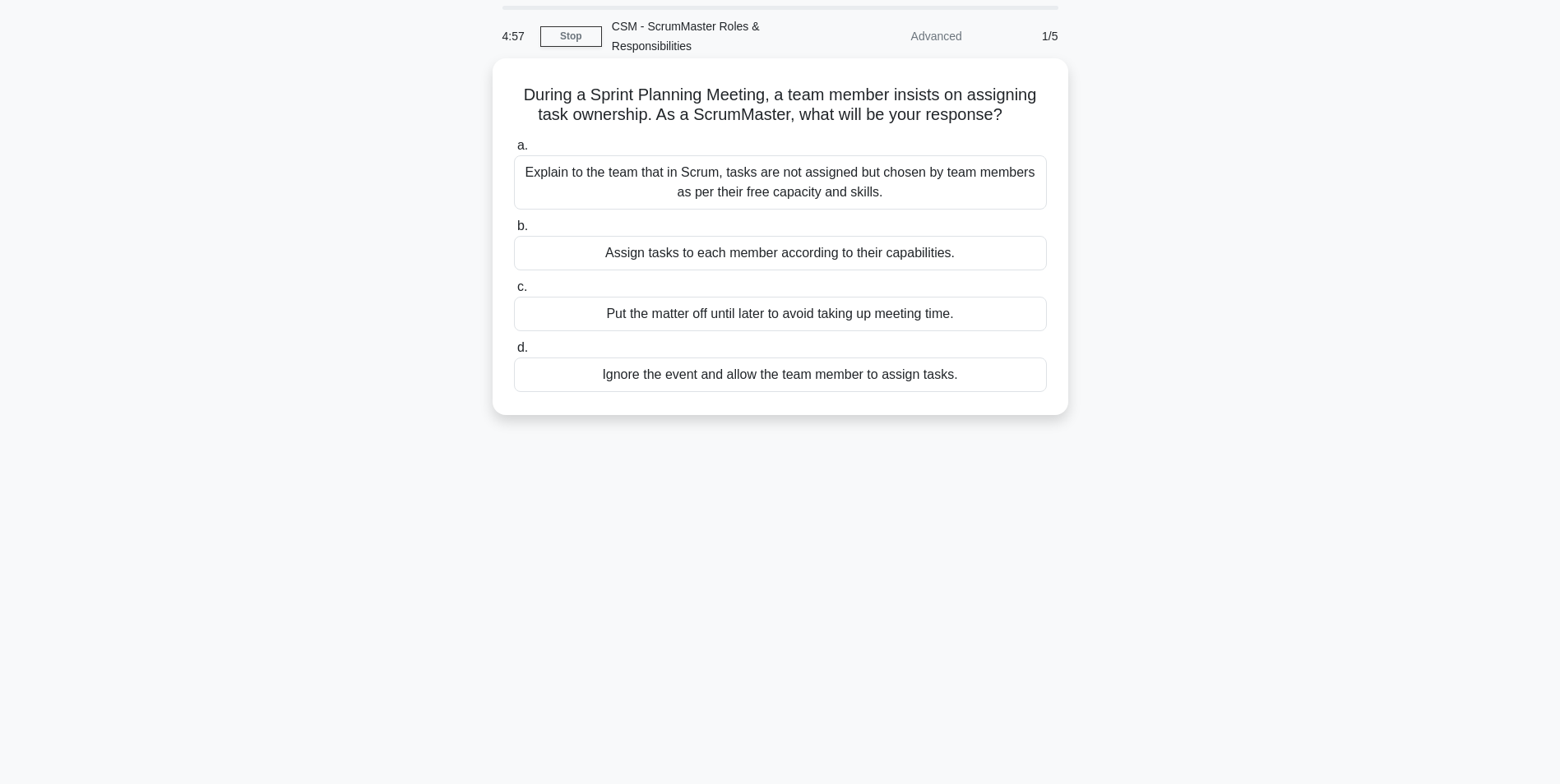
scroll to position [82, 0]
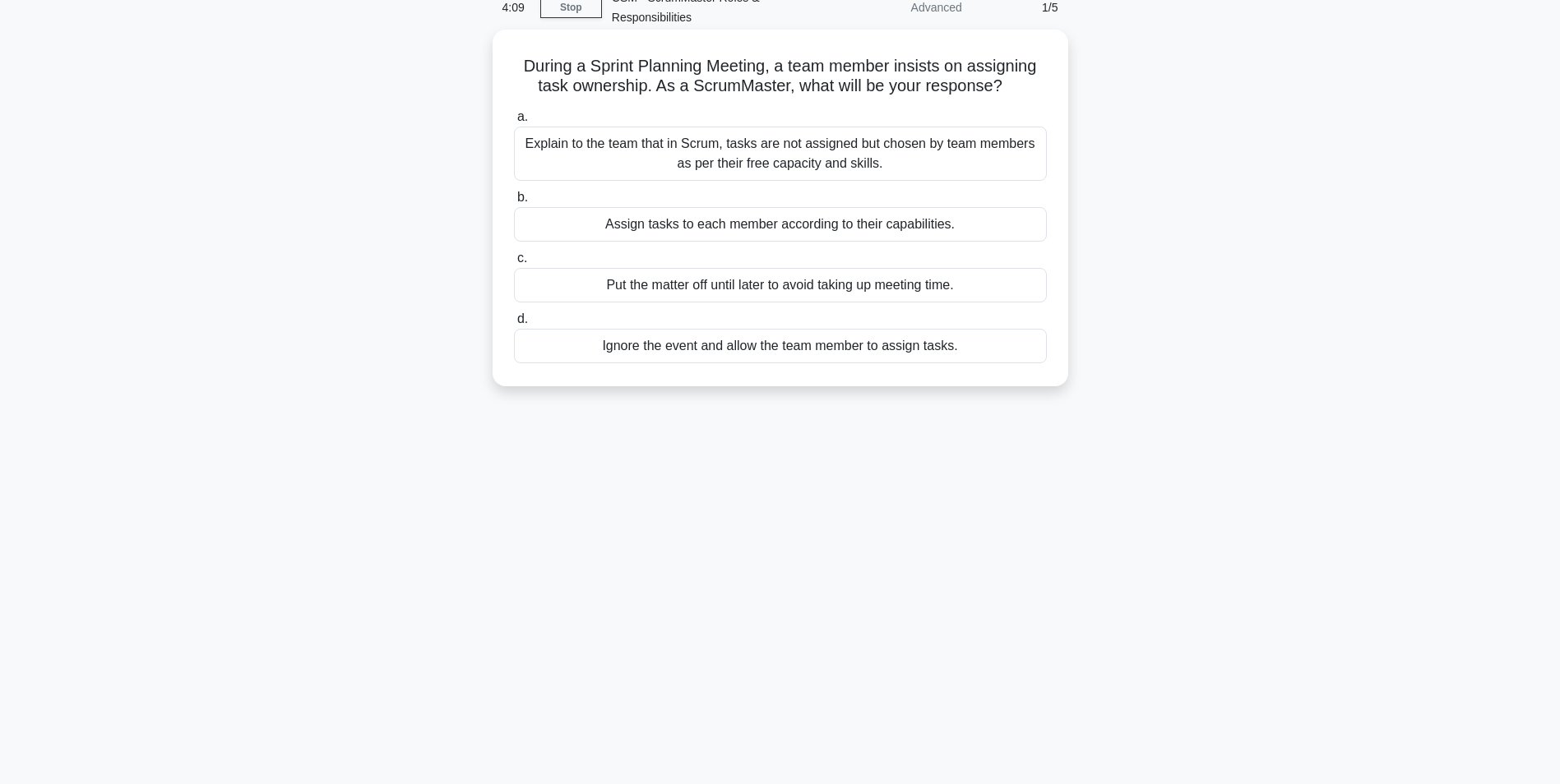
click at [769, 149] on div "Explain to the team that in Scrum, tasks are not assigned but chosen by team me…" at bounding box center [780, 153] width 533 height 54
click at [514, 123] on input "a. Explain to the team that in Scrum, tasks are not assigned but chosen by team…" at bounding box center [514, 117] width 0 height 10
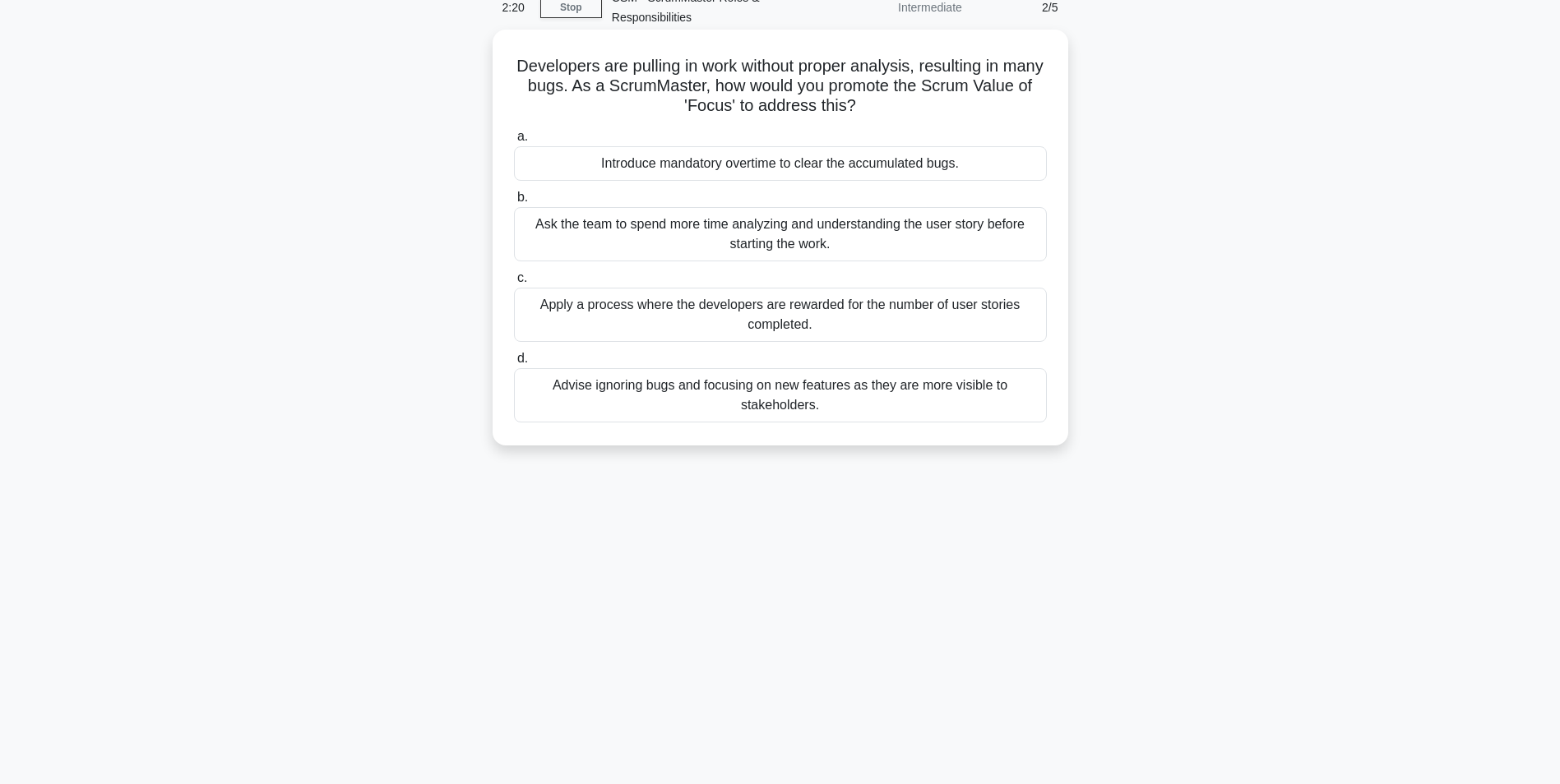
click at [850, 235] on div "Ask the team to spend more time analyzing and understanding the user story befo…" at bounding box center [780, 234] width 533 height 54
click at [514, 203] on input "b. Ask the team to spend more time analyzing and understanding the user story b…" at bounding box center [514, 197] width 0 height 10
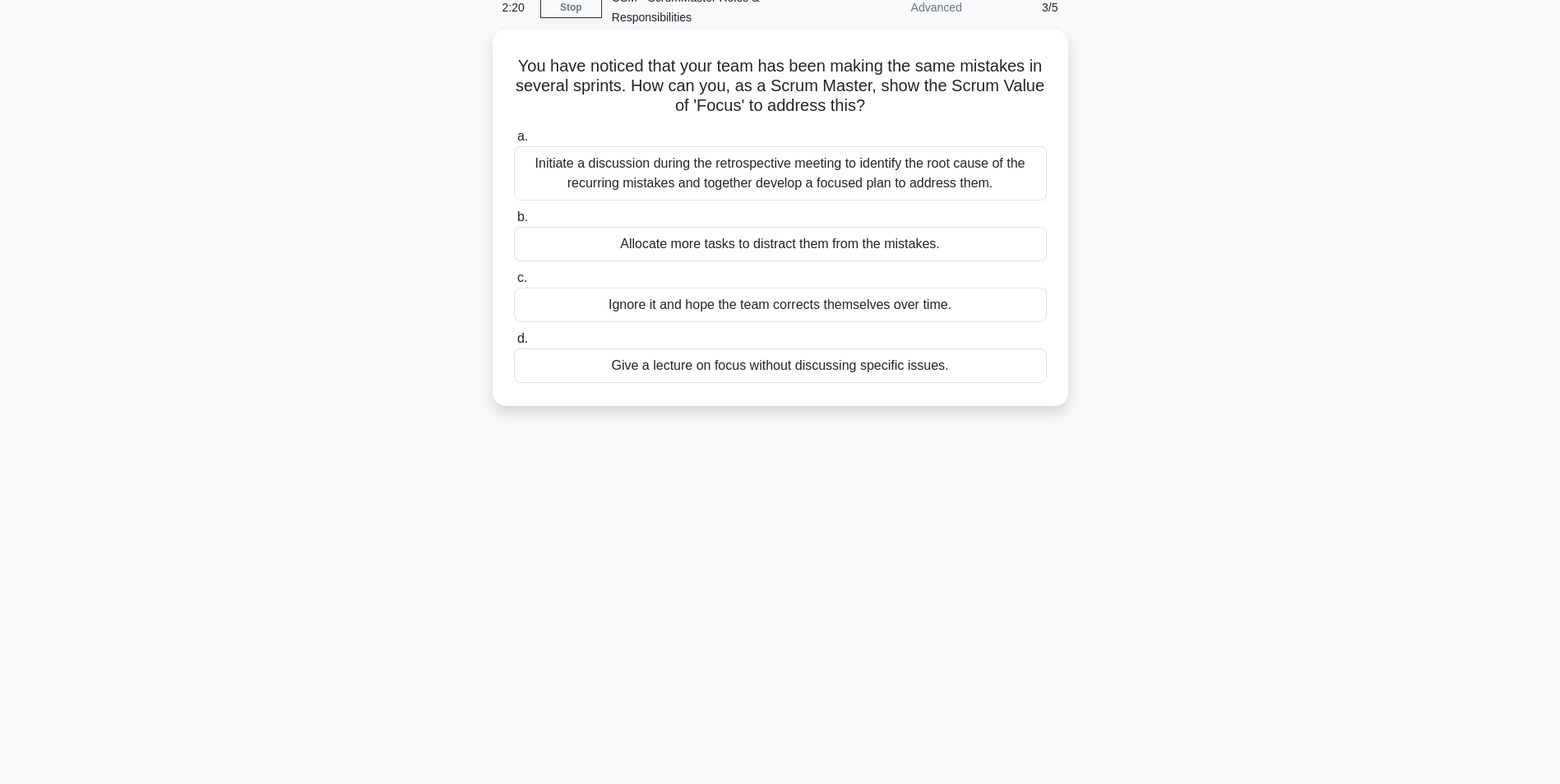
scroll to position [0, 0]
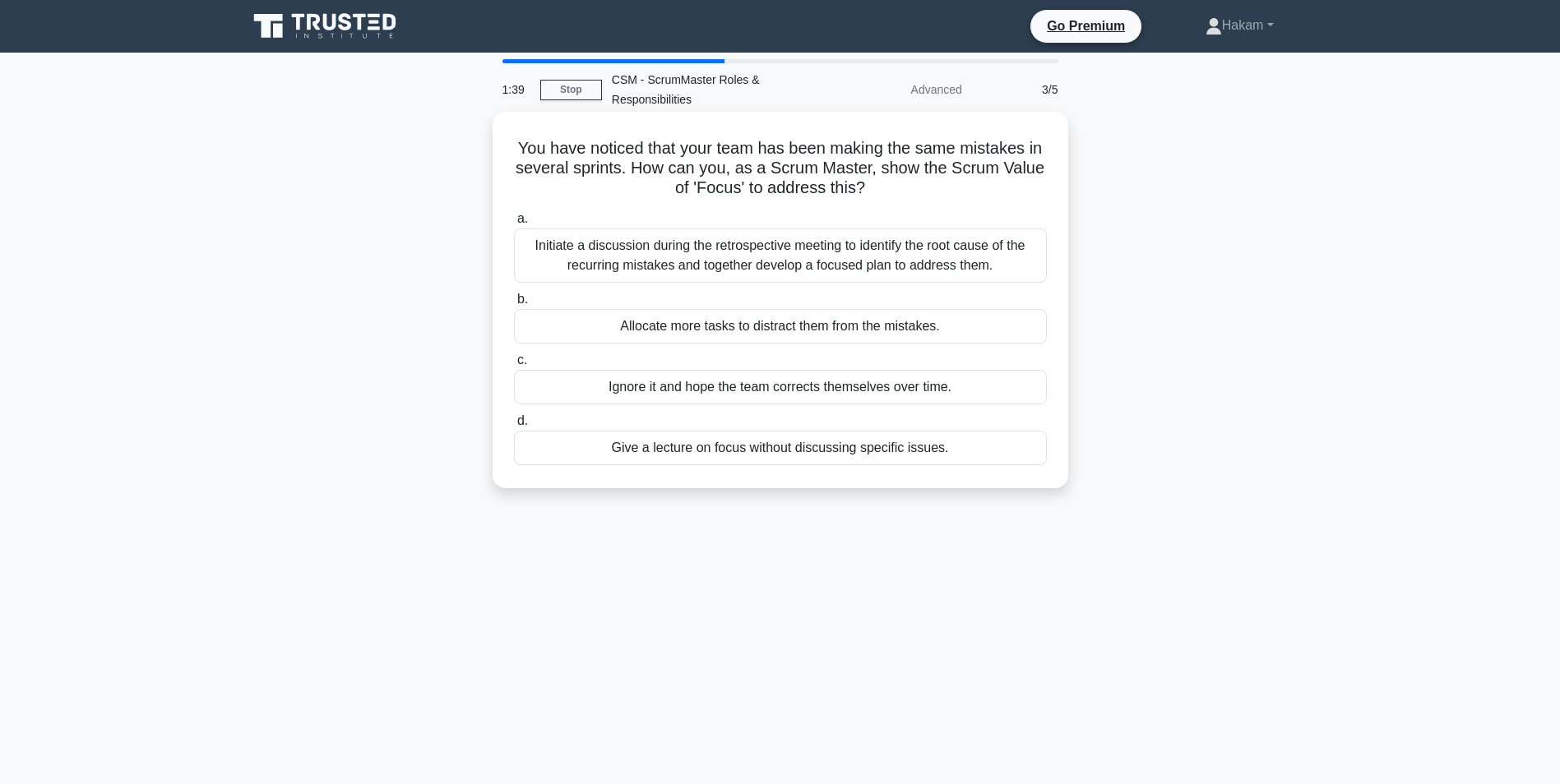
click at [684, 261] on div "Initiate a discussion during the retrospective meeting to identify the root cau…" at bounding box center [780, 255] width 533 height 54
click at [514, 225] on input "a. Initiate a discussion during the retrospective meeting to identify the root …" at bounding box center [514, 219] width 0 height 10
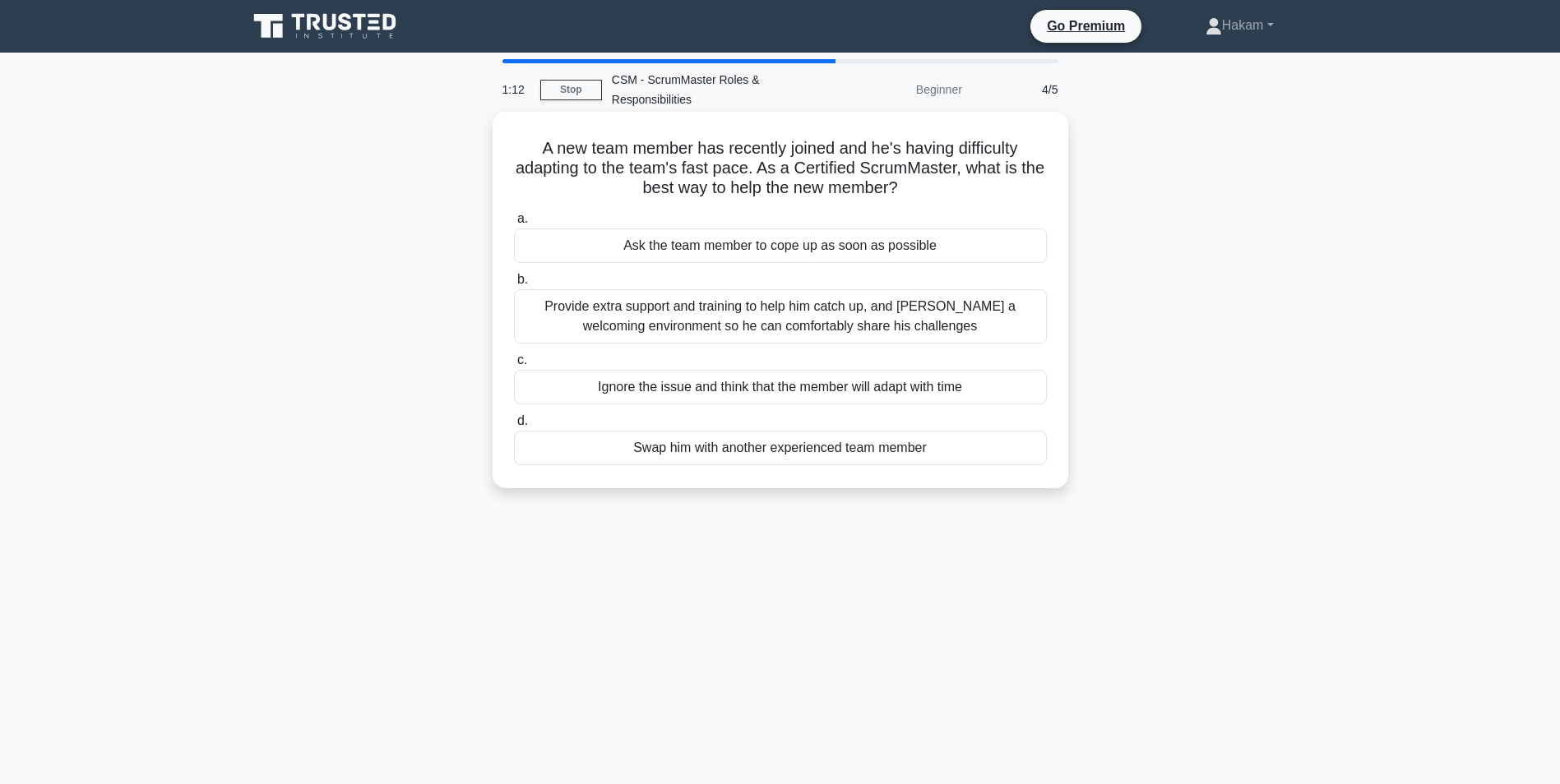
click at [702, 318] on div "Provide extra support and training to help him catch up, and [PERSON_NAME] a we…" at bounding box center [780, 316] width 533 height 54
click at [514, 285] on input "b. Provide extra support and training to help him catch up, and [PERSON_NAME] a…" at bounding box center [514, 280] width 0 height 10
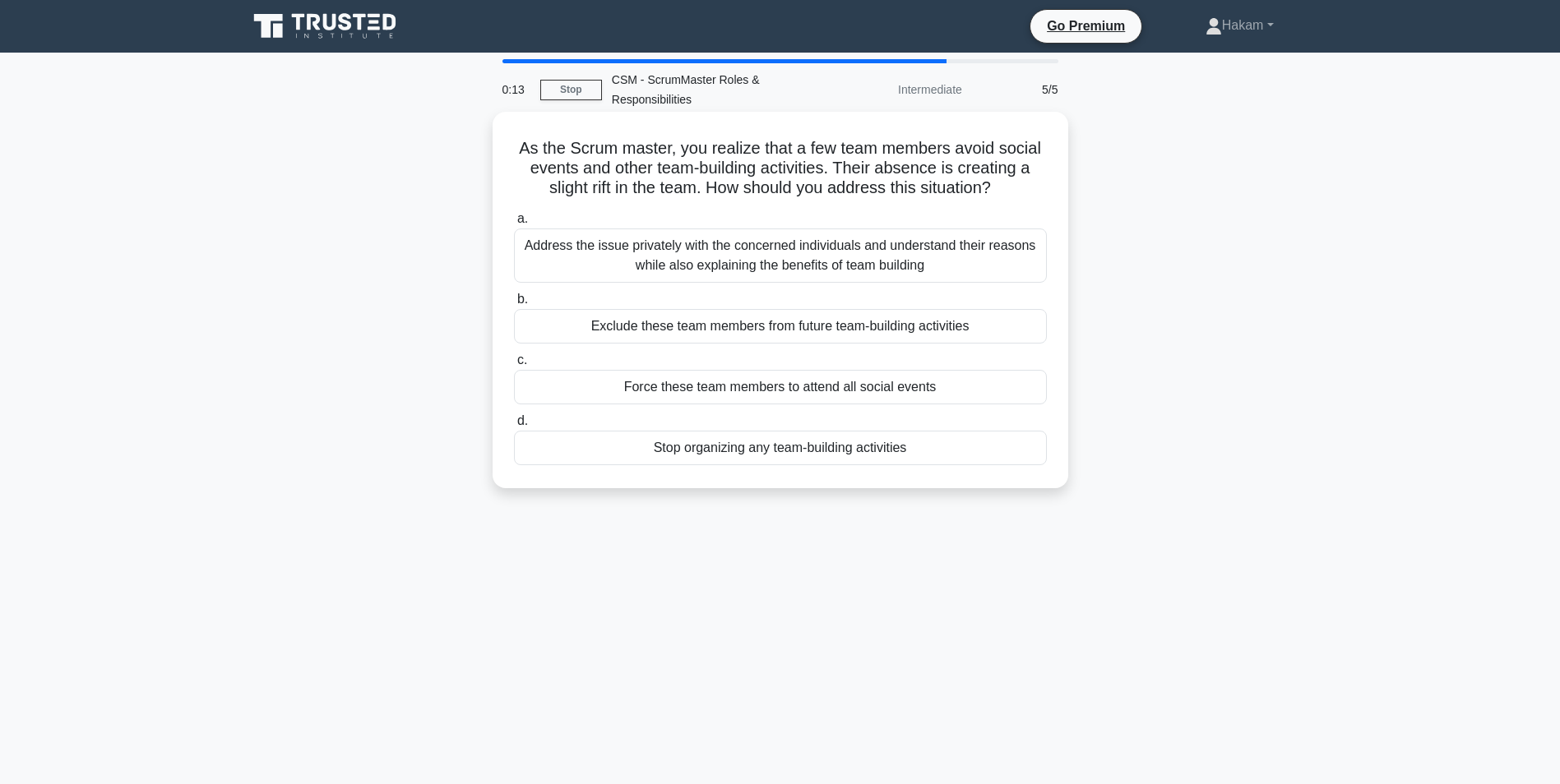
click at [767, 261] on div "Address the issue privately with the concerned individuals and understand their…" at bounding box center [780, 255] width 533 height 54
click at [514, 225] on input "a. Address the issue privately with the concerned individuals and understand th…" at bounding box center [514, 219] width 0 height 10
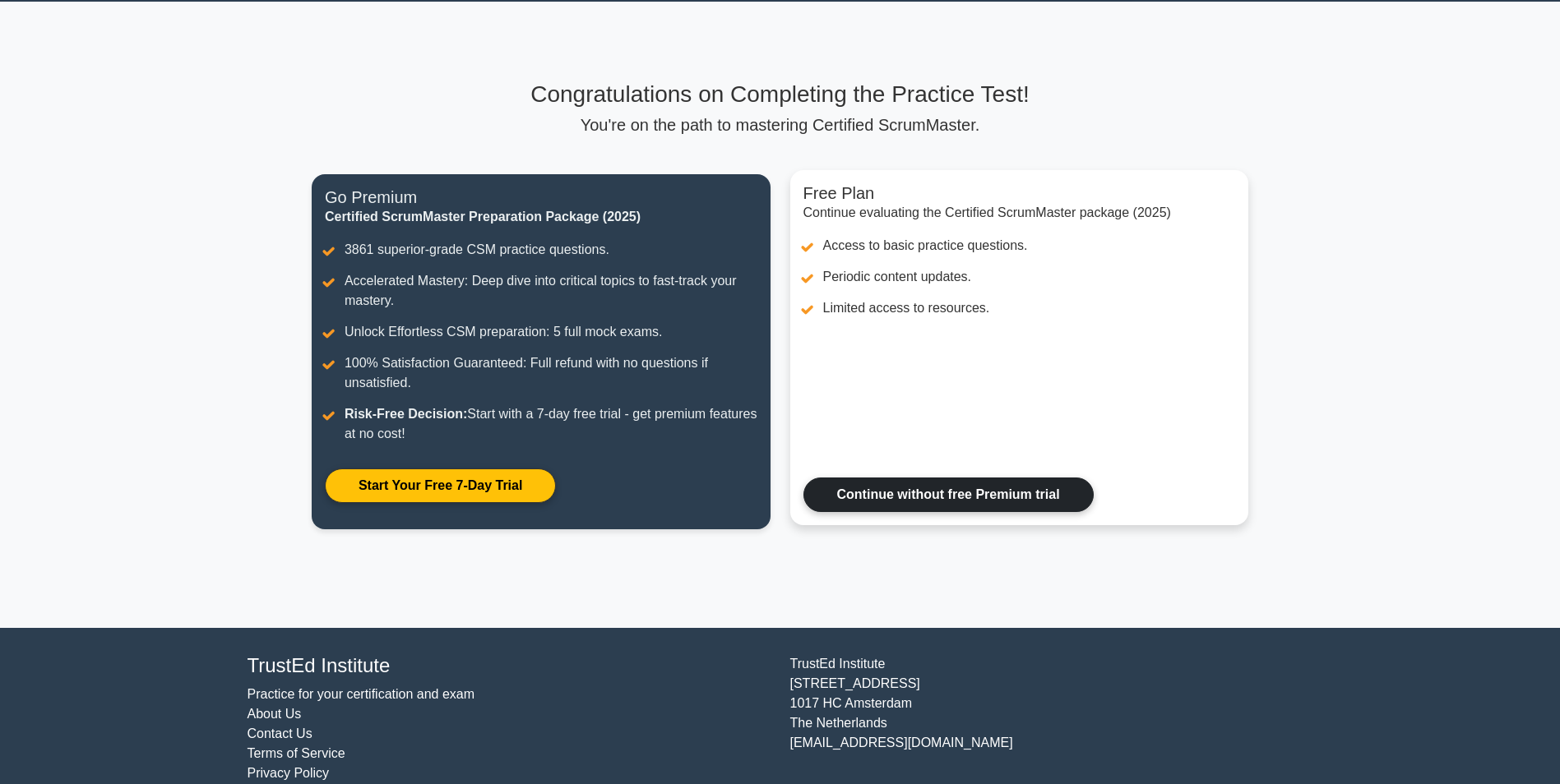
scroll to position [76, 0]
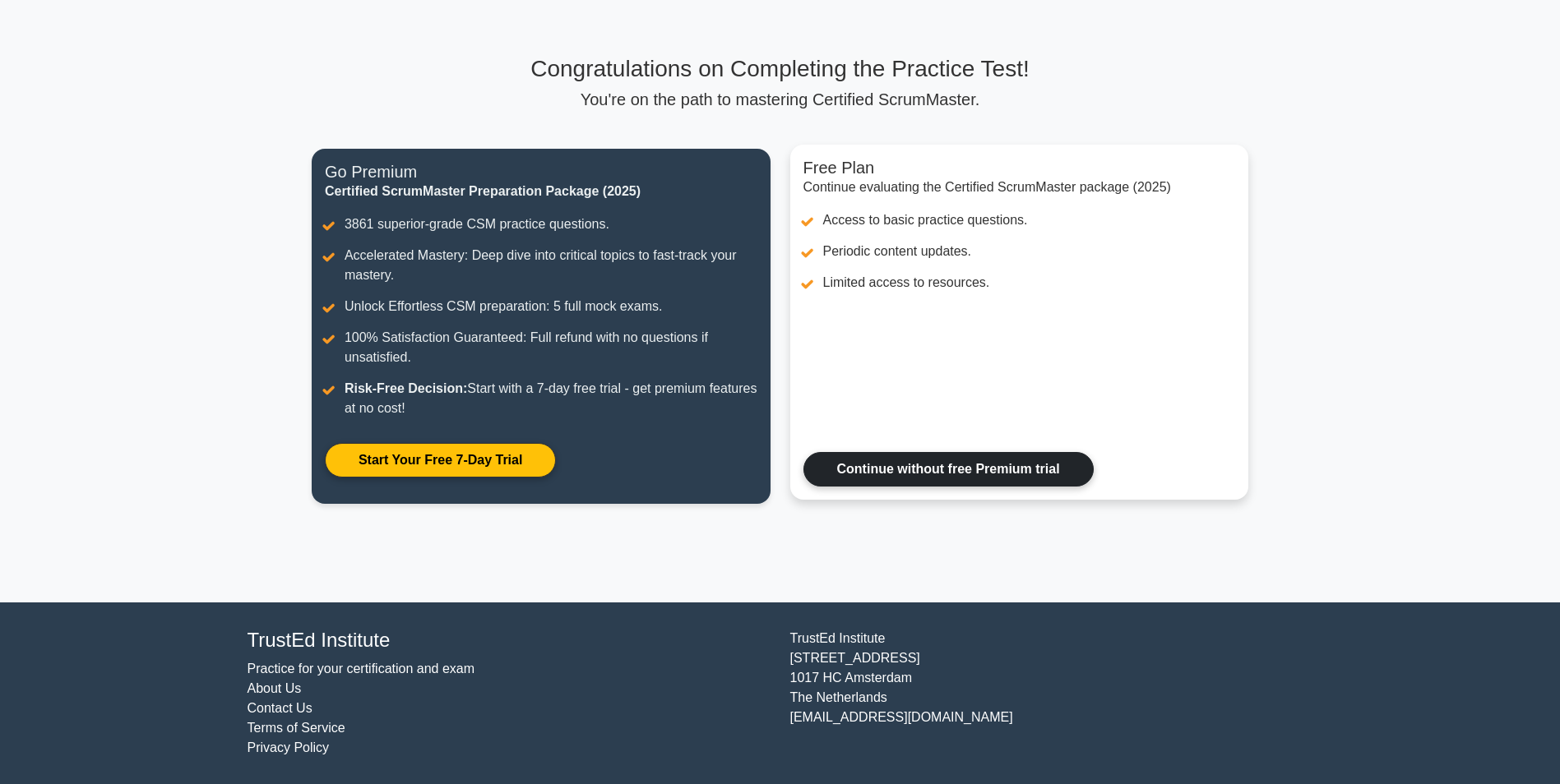
click at [944, 477] on link "Continue without free Premium trial" at bounding box center [948, 469] width 290 height 34
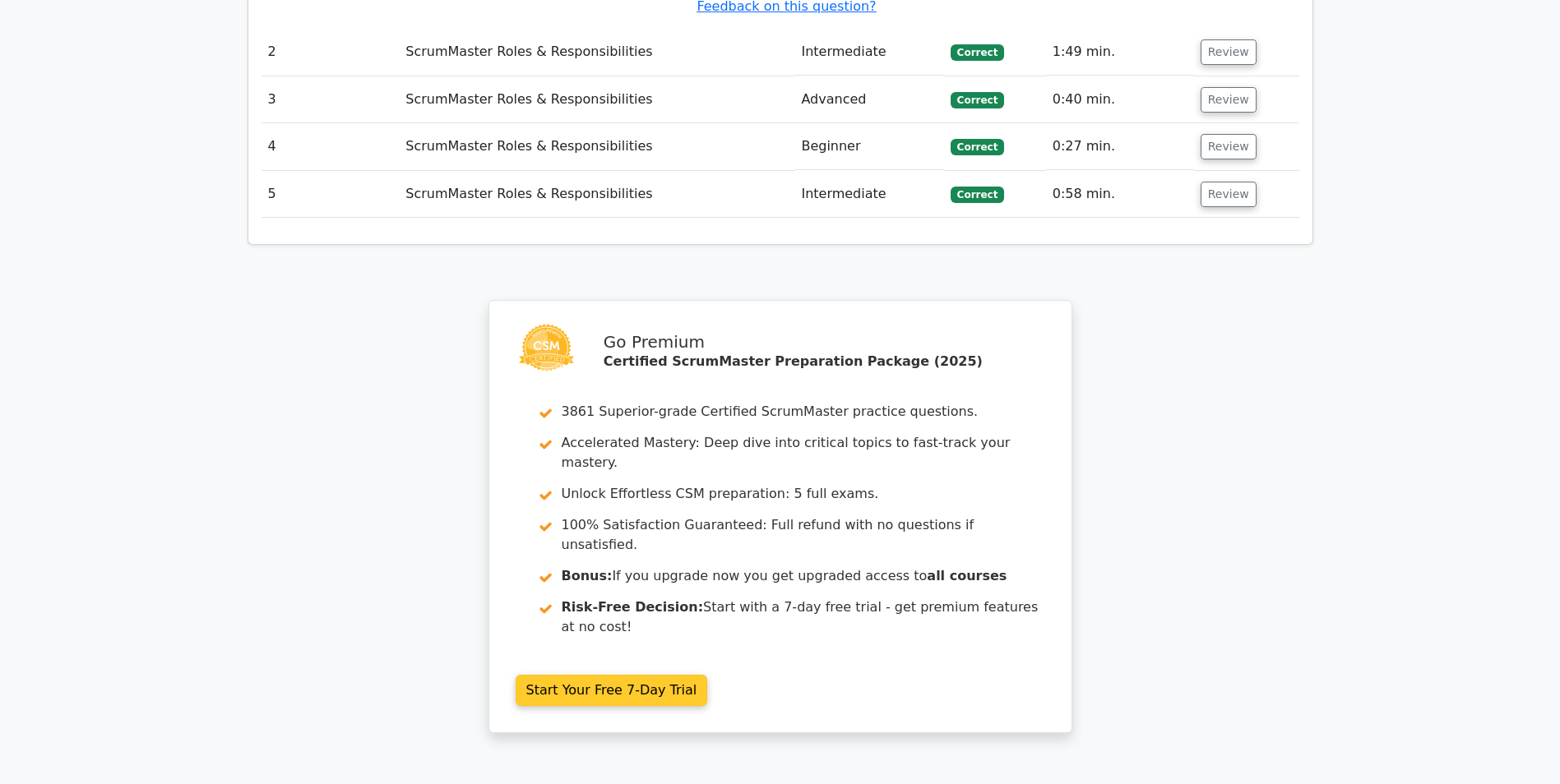
scroll to position [2138, 0]
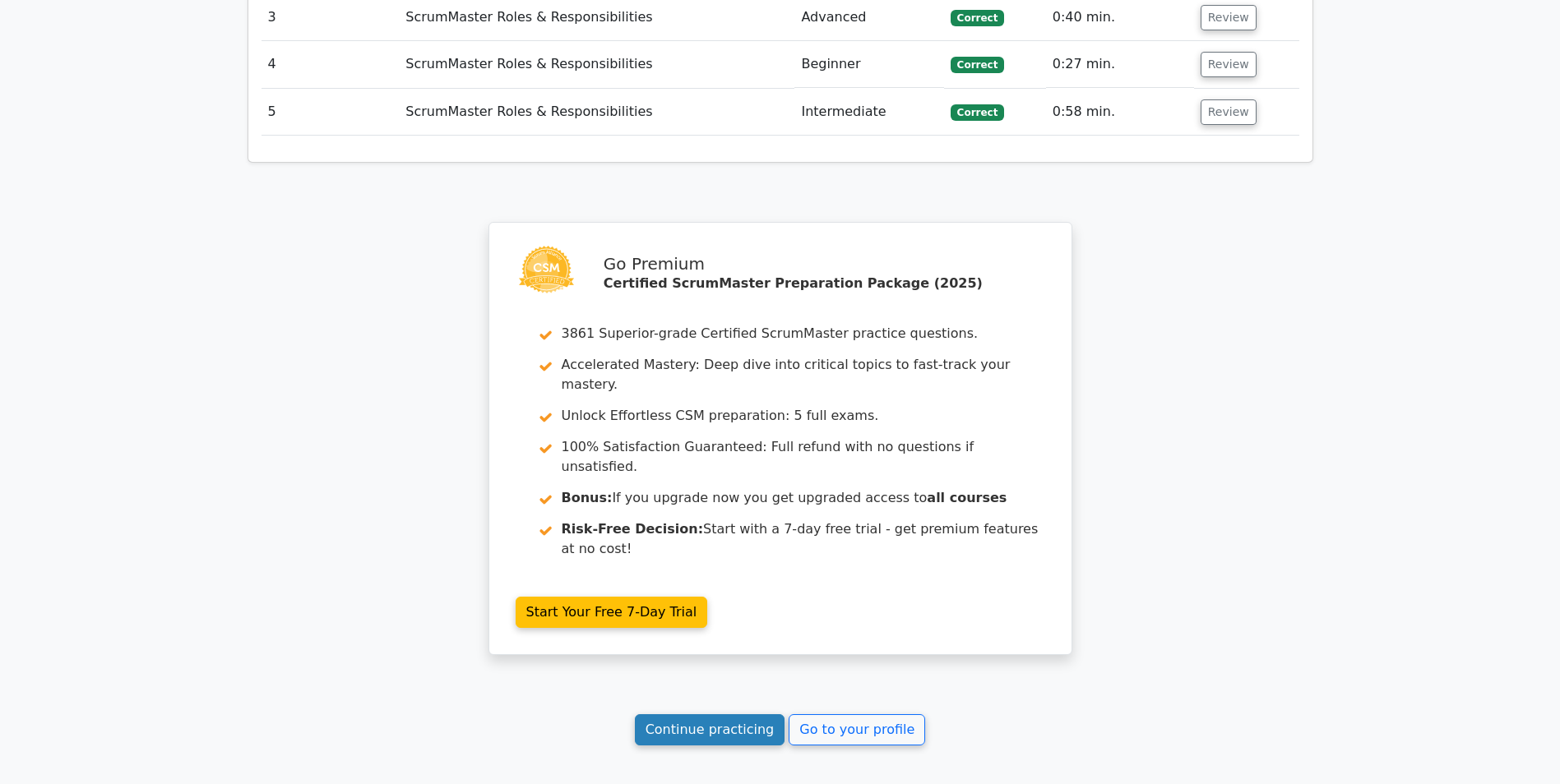
click at [679, 715] on link "Continue practicing" at bounding box center [710, 730] width 150 height 31
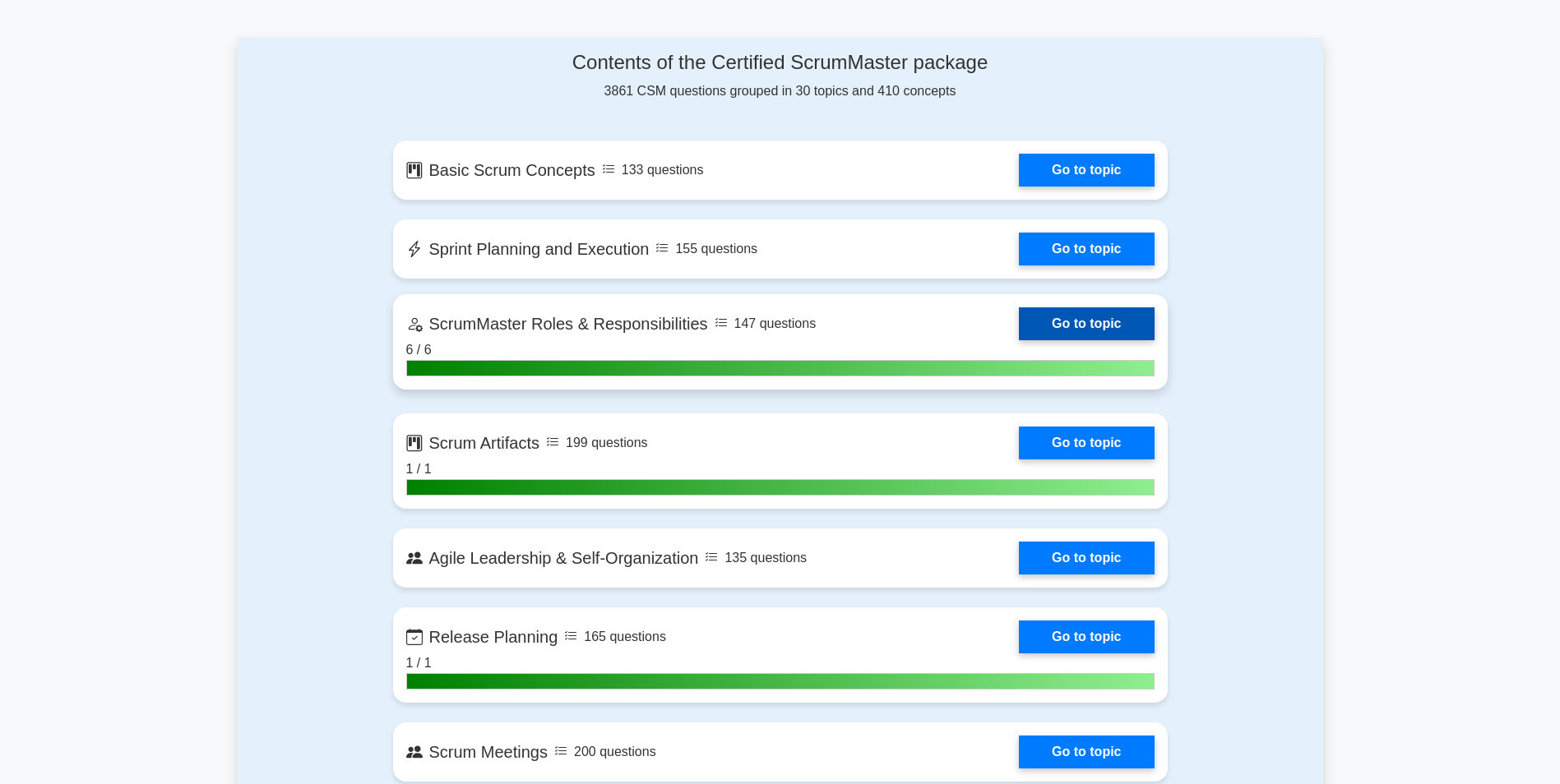
scroll to position [1068, 0]
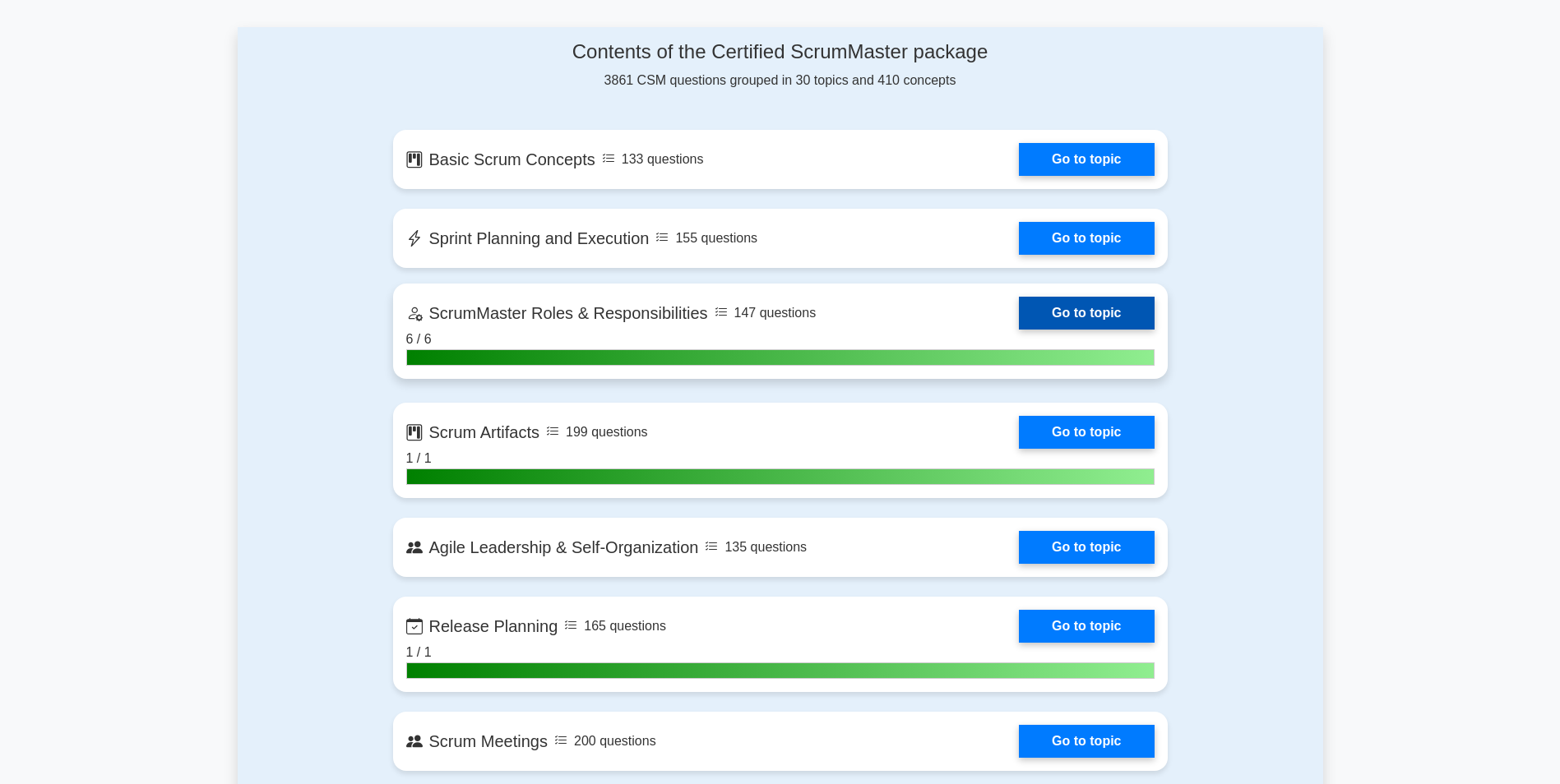
click at [1019, 314] on link "Go to topic" at bounding box center [1087, 313] width 135 height 33
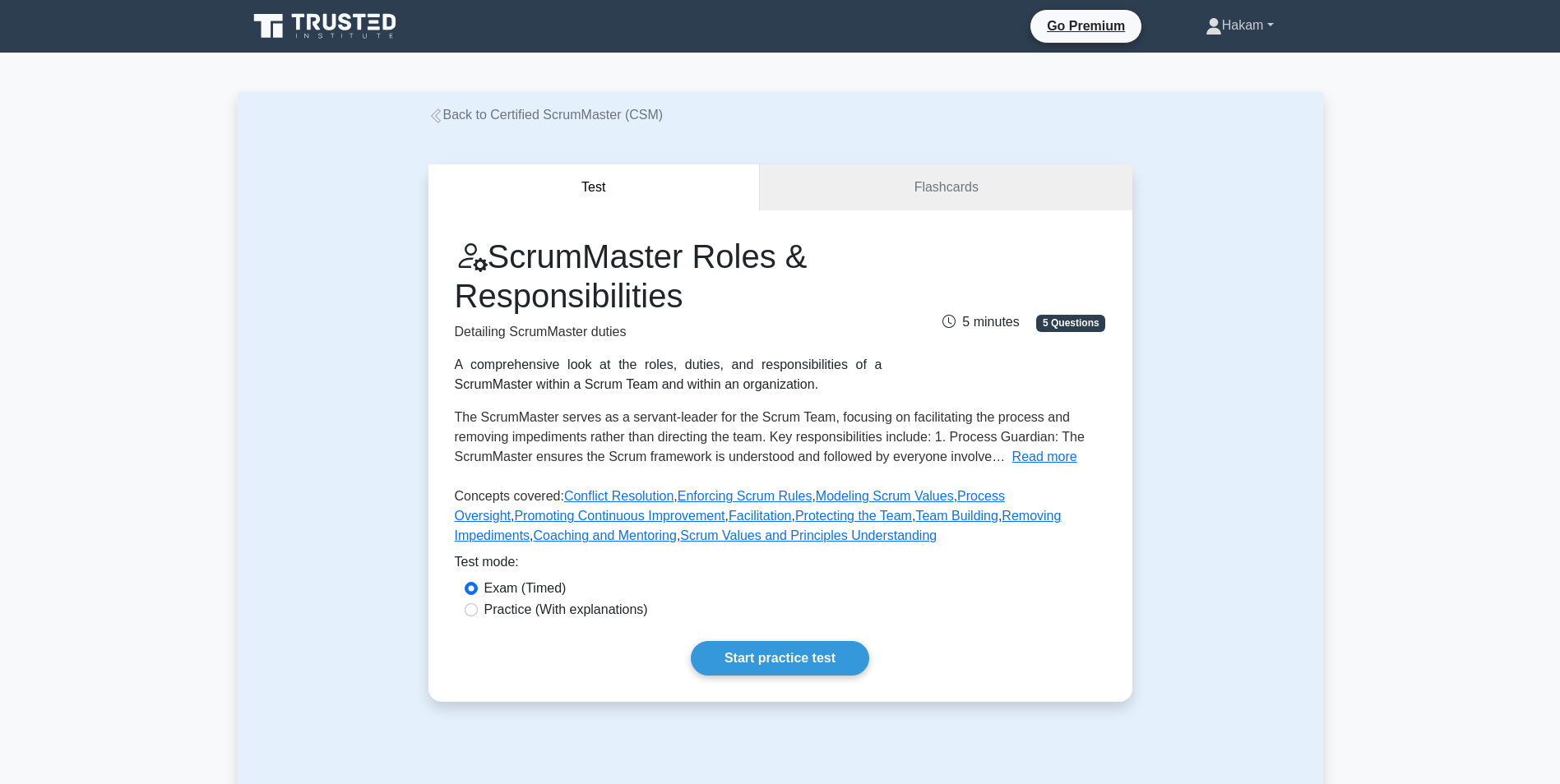
click at [1235, 26] on link "Hakam" at bounding box center [1239, 26] width 148 height 33
click at [1275, 302] on div "Test Flashcards ScrumMaster Roles & Responsibilities Detailing ScrumMaster duti…" at bounding box center [780, 433] width 1086 height 617
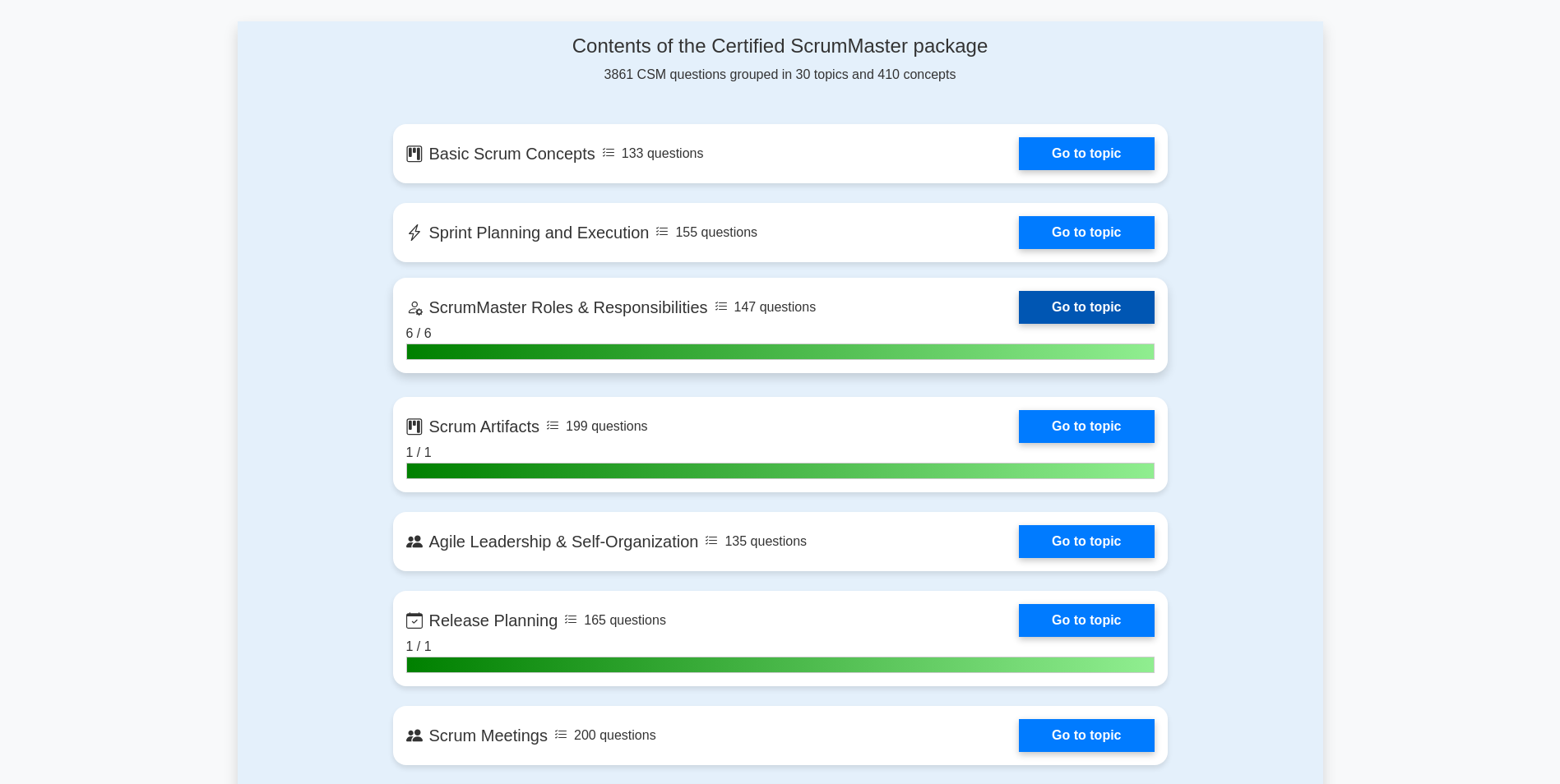
scroll to position [1068, 0]
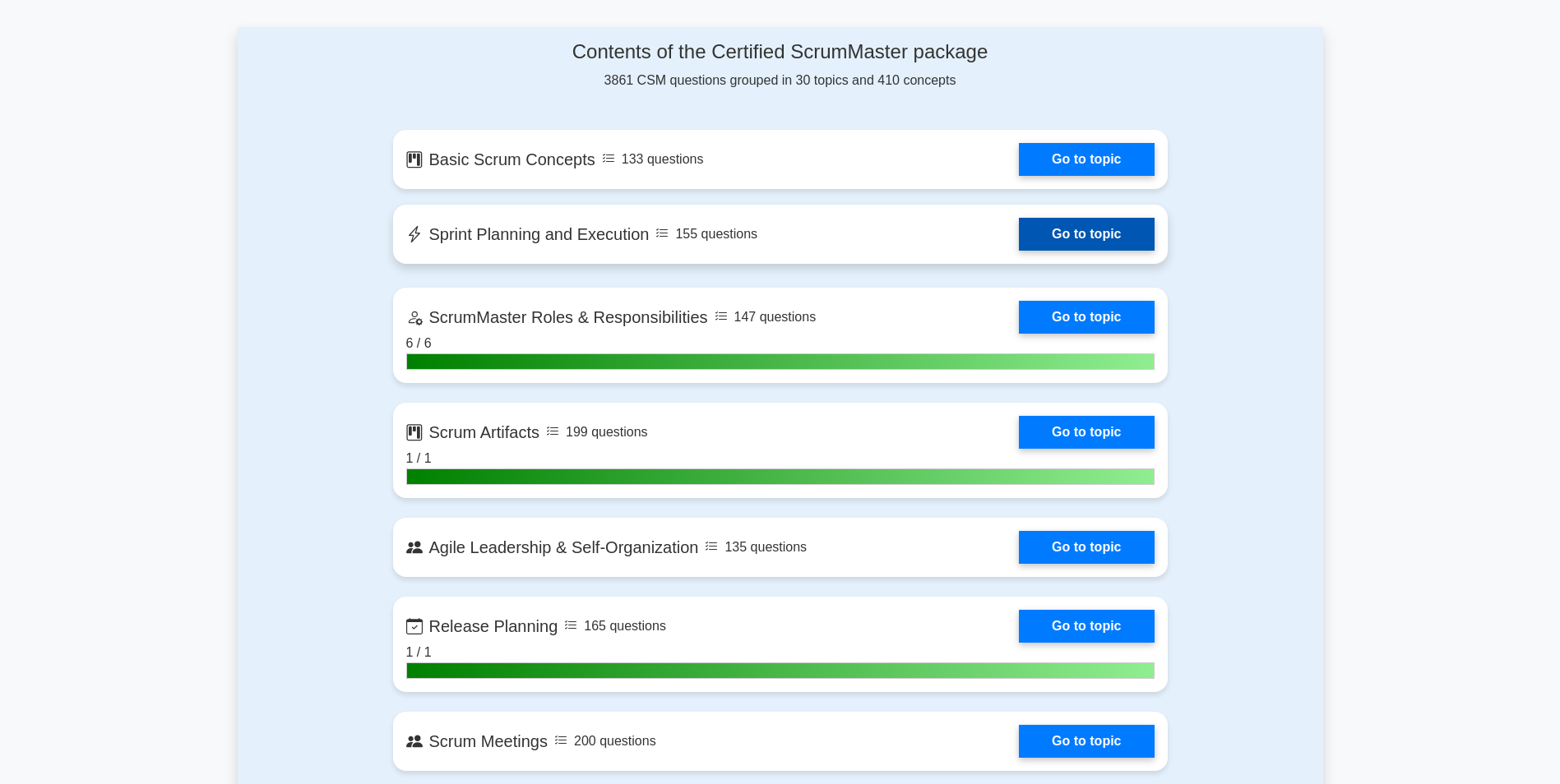
click at [1019, 231] on link "Go to topic" at bounding box center [1087, 234] width 135 height 33
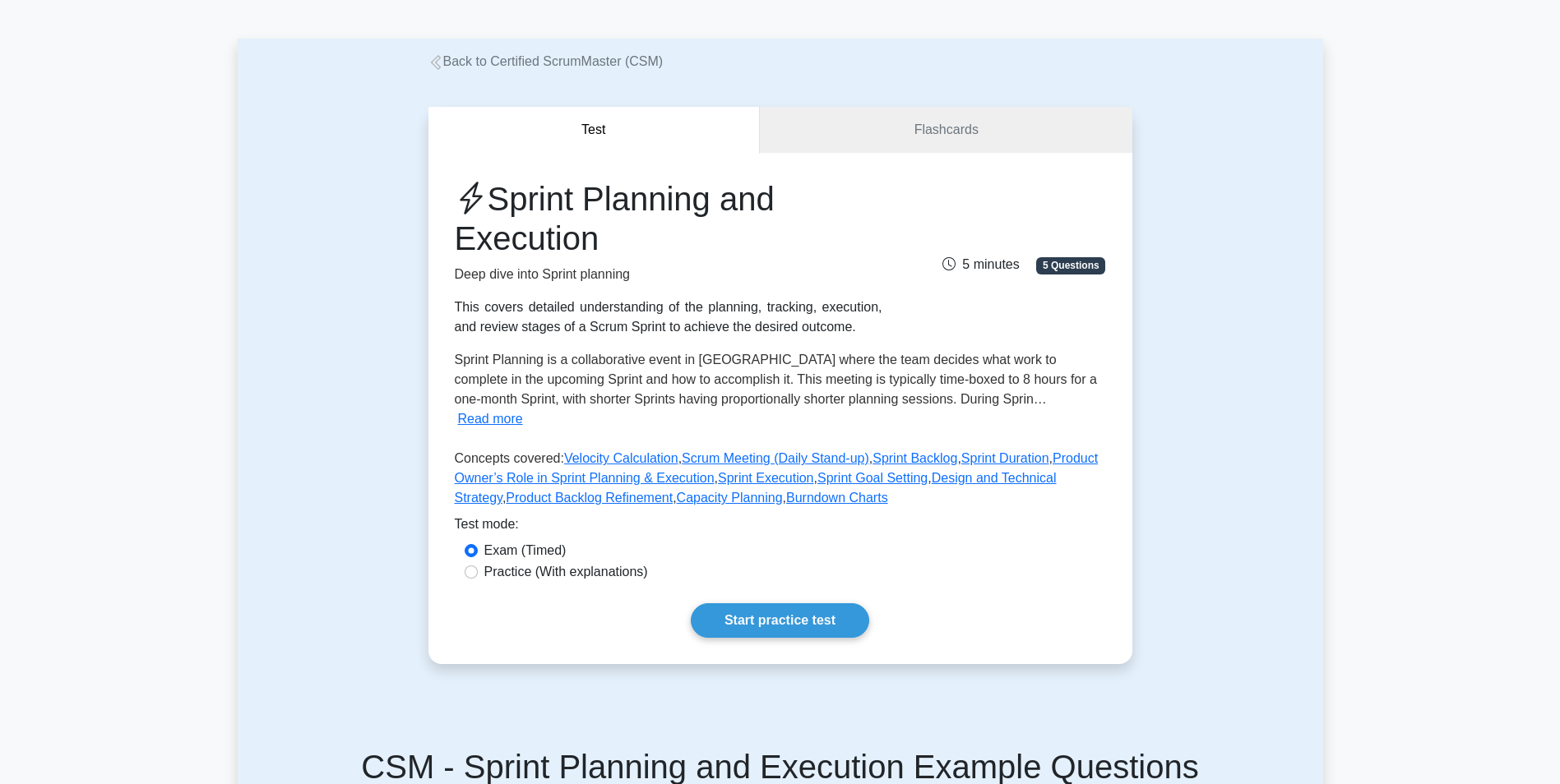
scroll to position [82, 0]
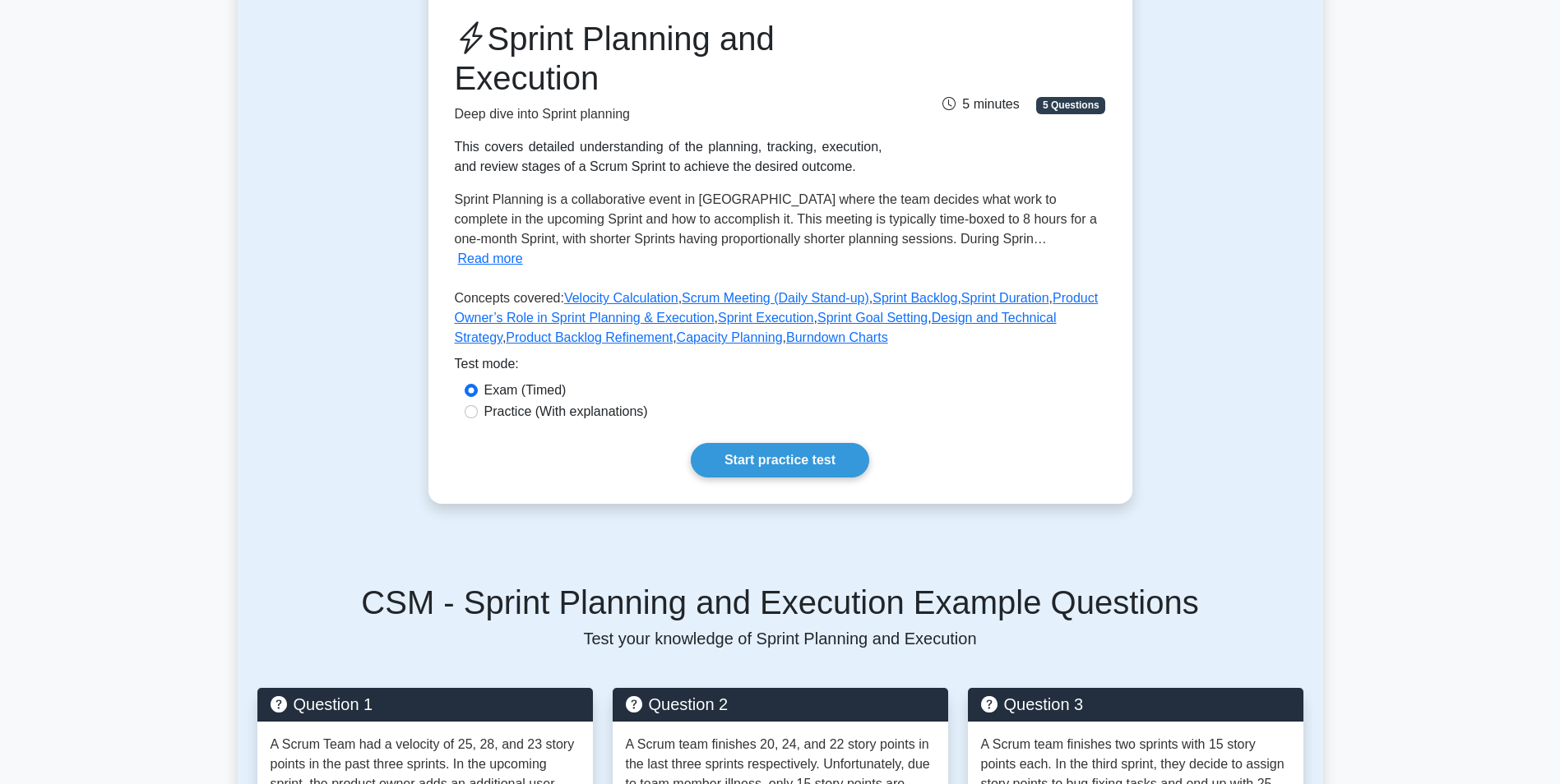
scroll to position [246, 0]
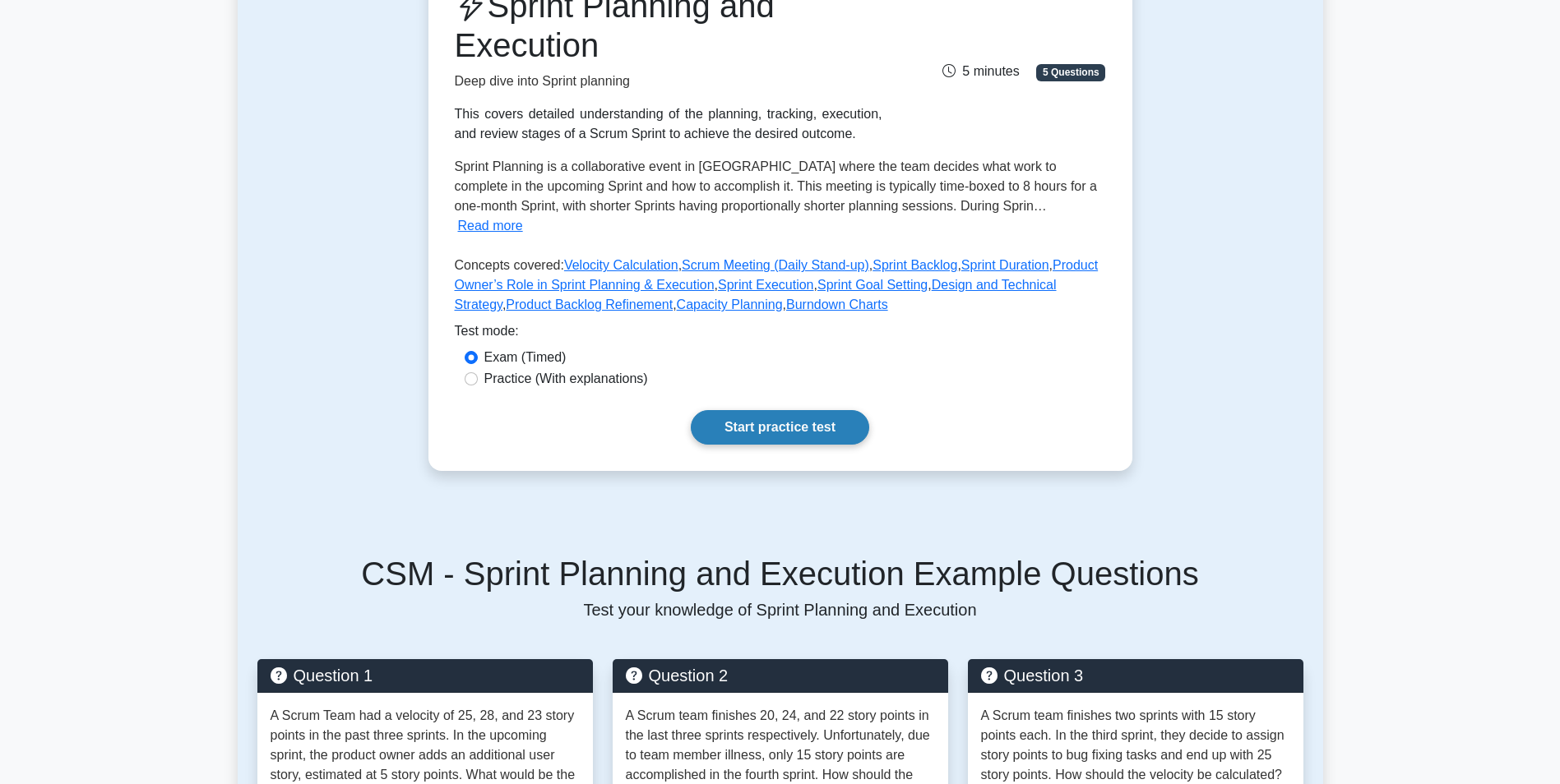
click at [763, 410] on link "Start practice test" at bounding box center [780, 427] width 179 height 34
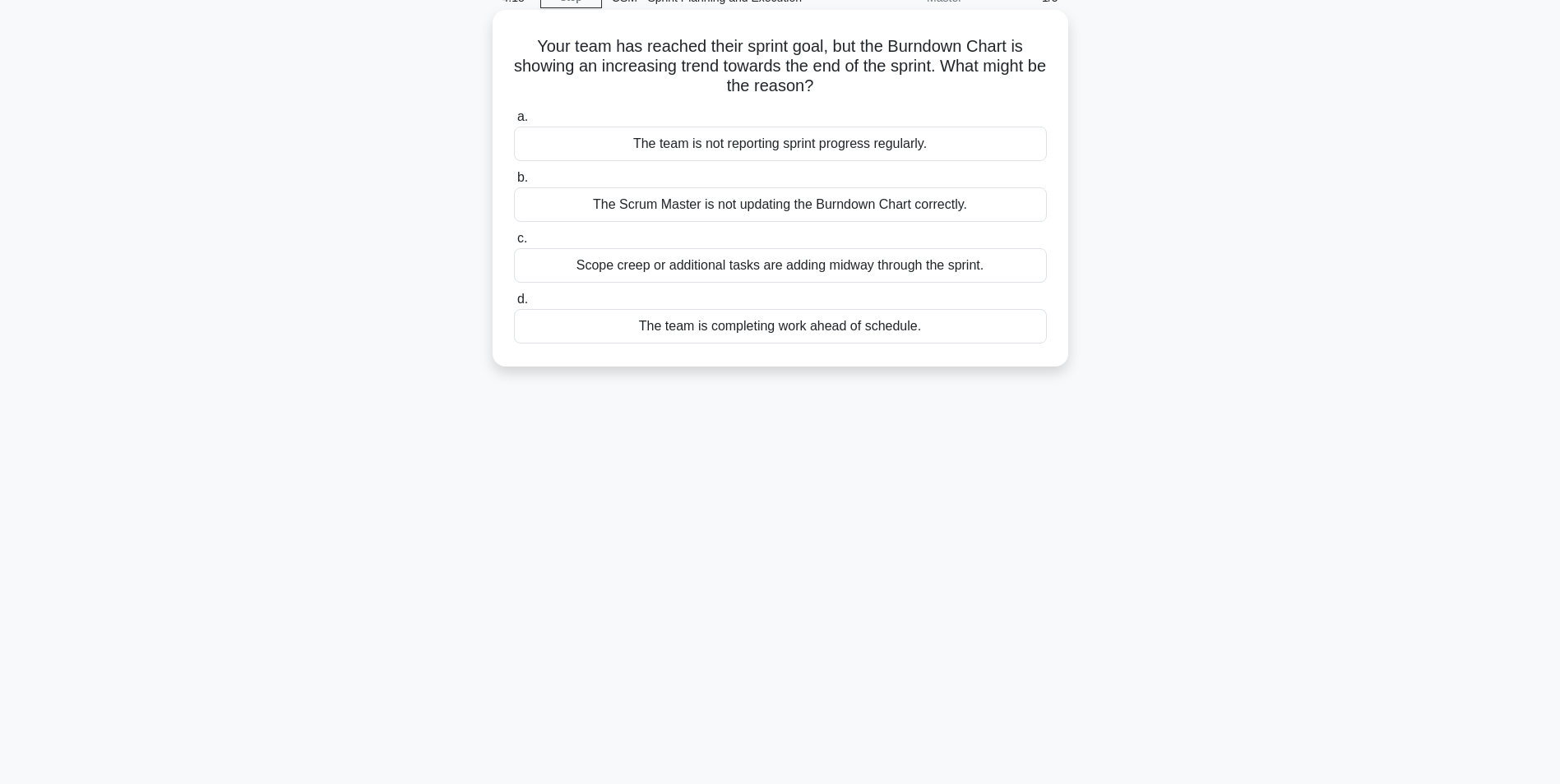
scroll to position [104, 0]
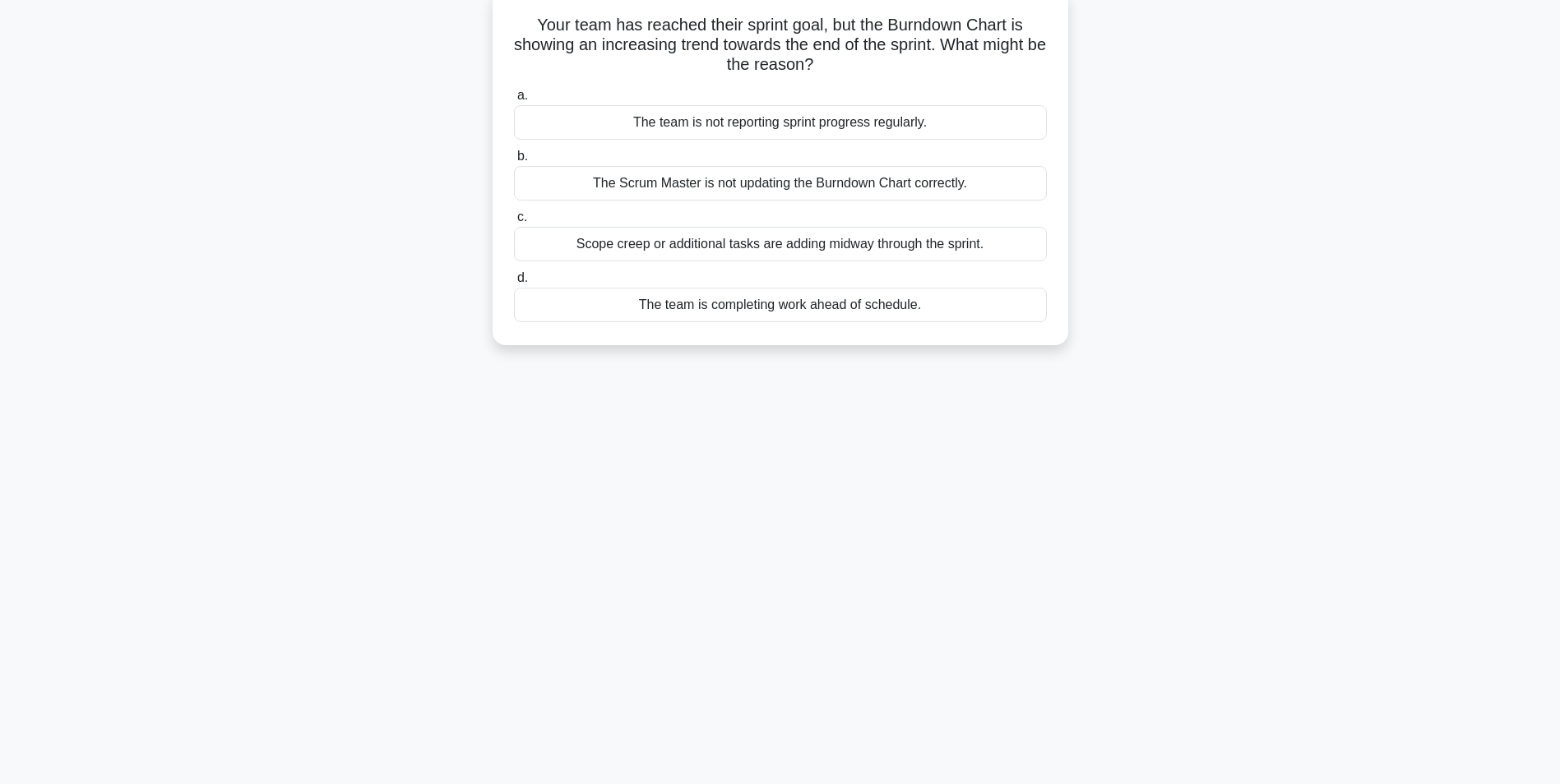
click at [737, 123] on div "The team is not reporting sprint progress regularly." at bounding box center [780, 123] width 533 height 34
click at [514, 101] on input "a. The team is not reporting sprint progress regularly." at bounding box center [514, 95] width 0 height 10
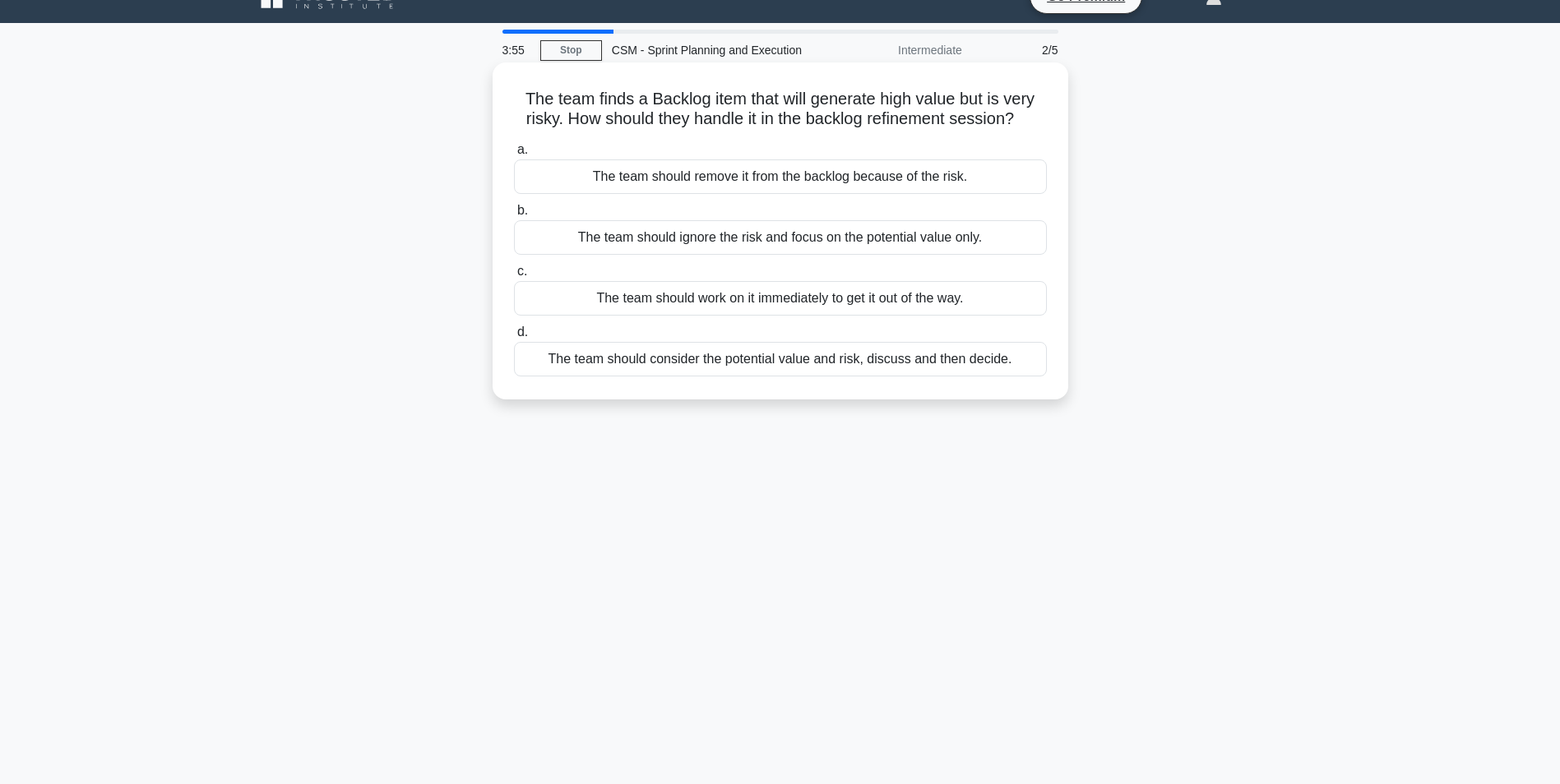
scroll to position [82, 0]
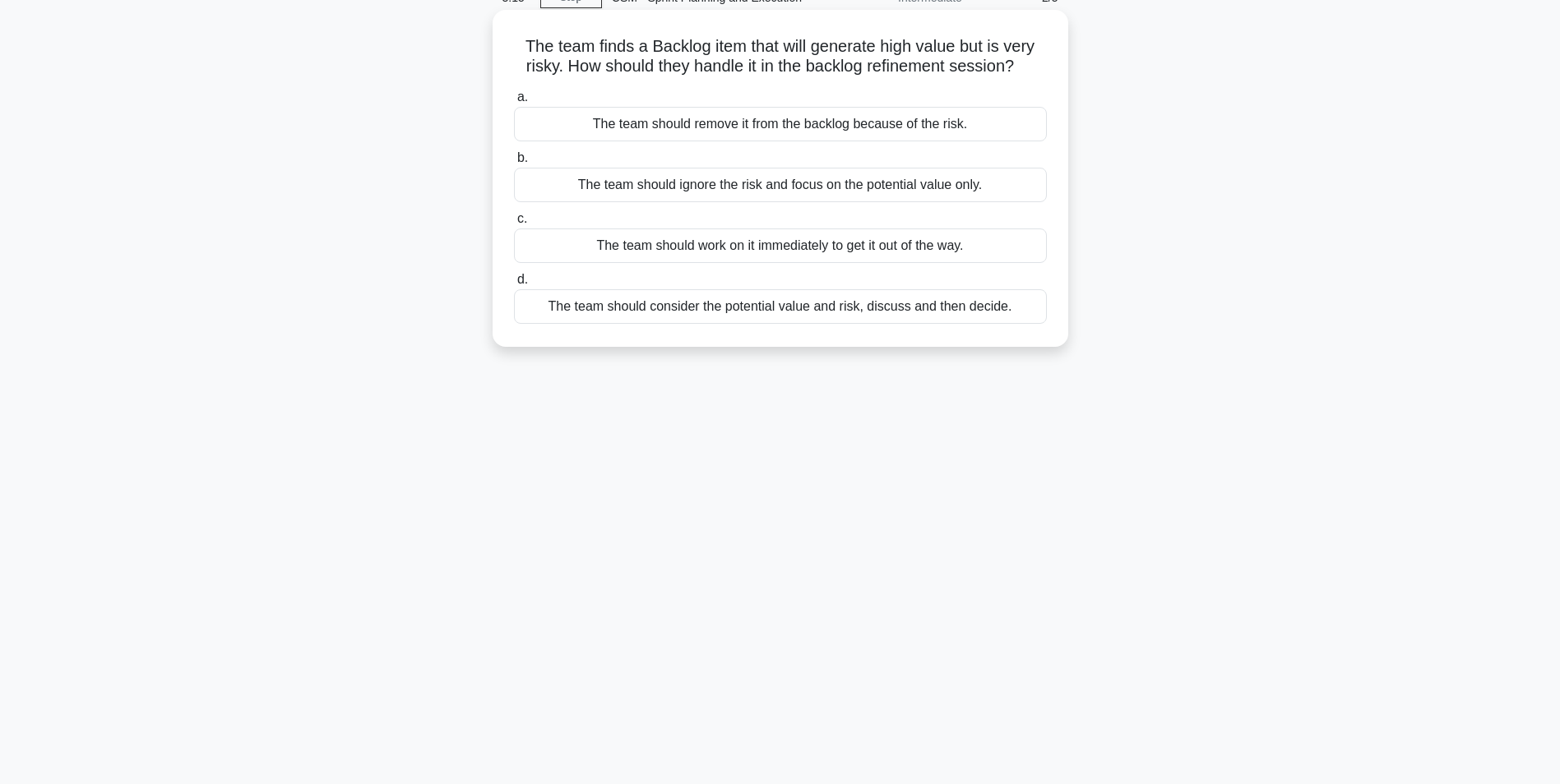
click at [742, 311] on div "The team should consider the potential value and risk, discuss and then decide." at bounding box center [780, 306] width 533 height 34
click at [514, 285] on input "d. The team should consider the potential value and risk, discuss and then deci…" at bounding box center [514, 280] width 0 height 10
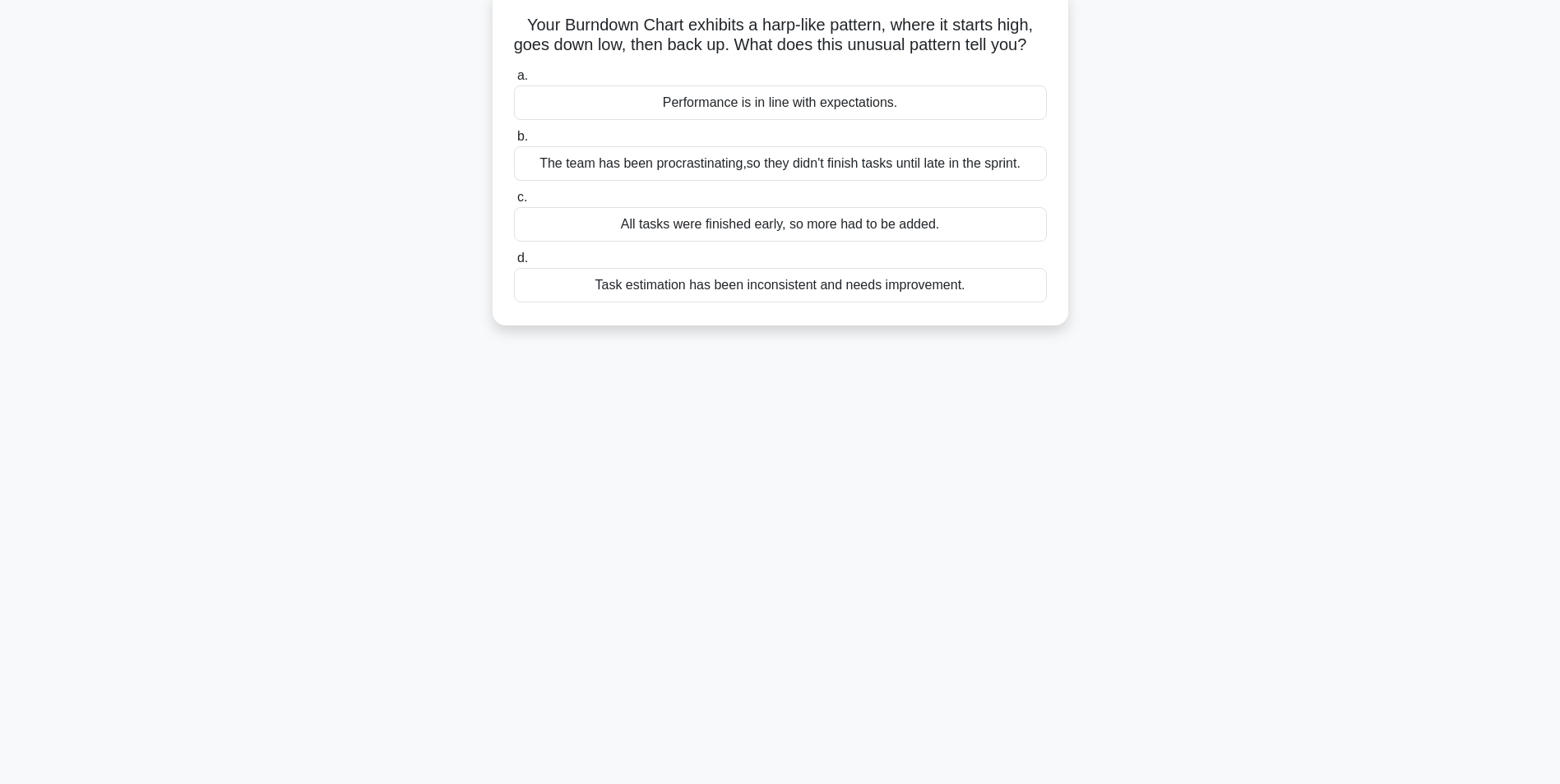
click at [829, 181] on div "The team has been procrastinating,so they didn't finish tasks until late in the…" at bounding box center [780, 164] width 533 height 34
click at [514, 142] on input "b. The team has been procrastinating,so they didn't finish tasks until late in …" at bounding box center [514, 136] width 0 height 10
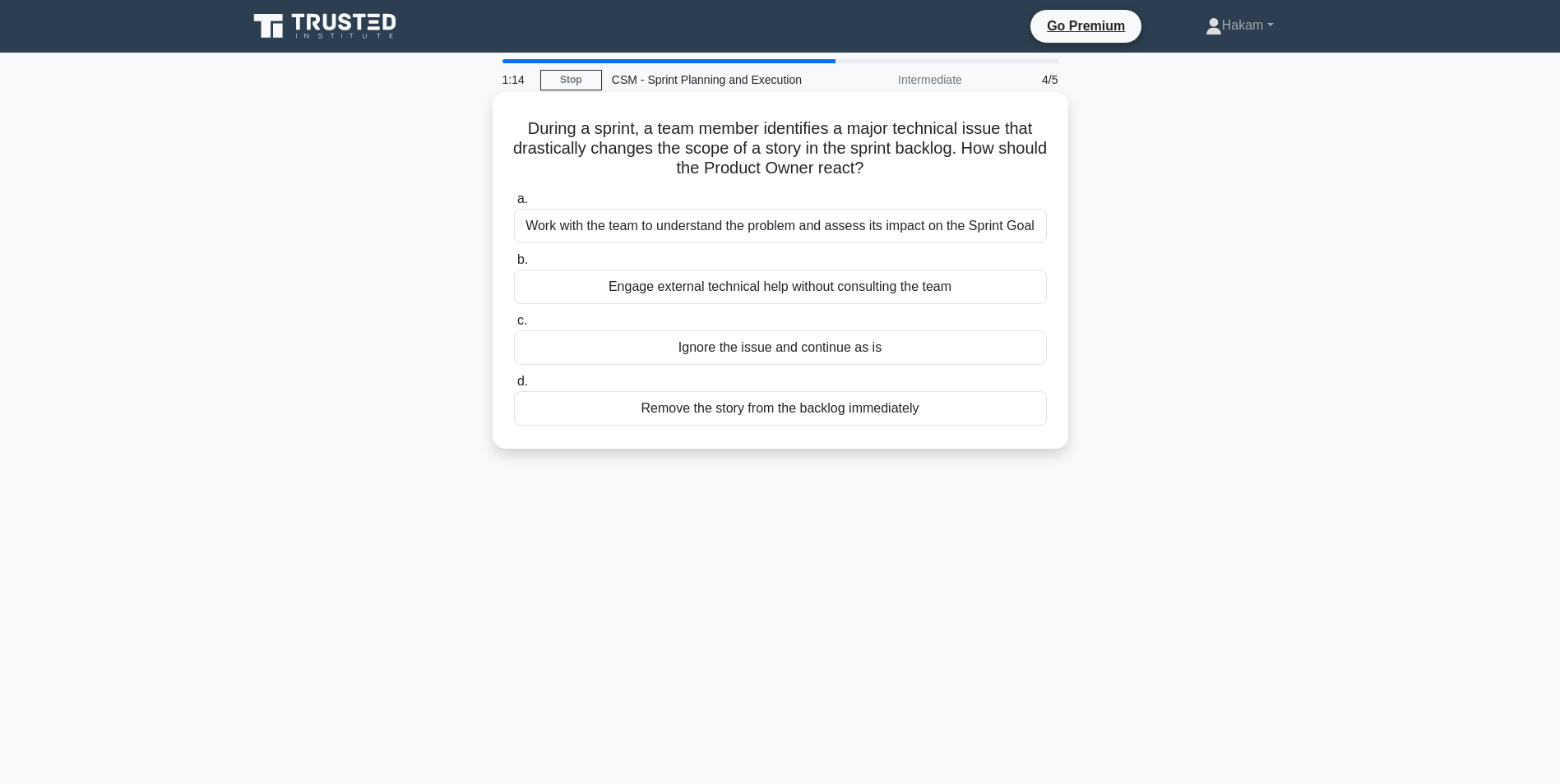
scroll to position [82, 0]
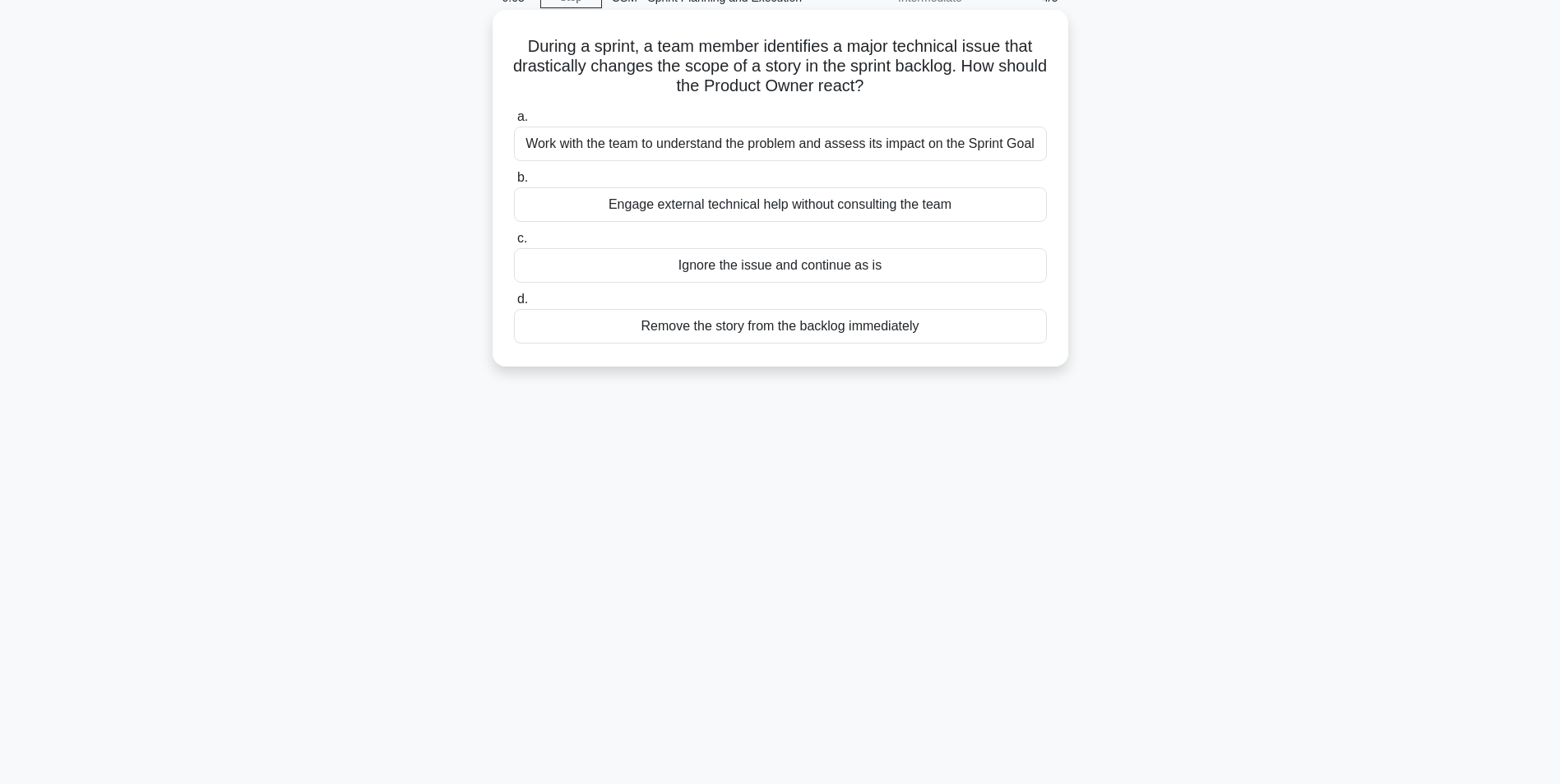
click at [711, 152] on div "Work with the team to understand the problem and assess its impact on the Sprin…" at bounding box center [780, 144] width 533 height 34
click at [514, 123] on input "a. Work with the team to understand the problem and assess its impact on the Sp…" at bounding box center [514, 117] width 0 height 10
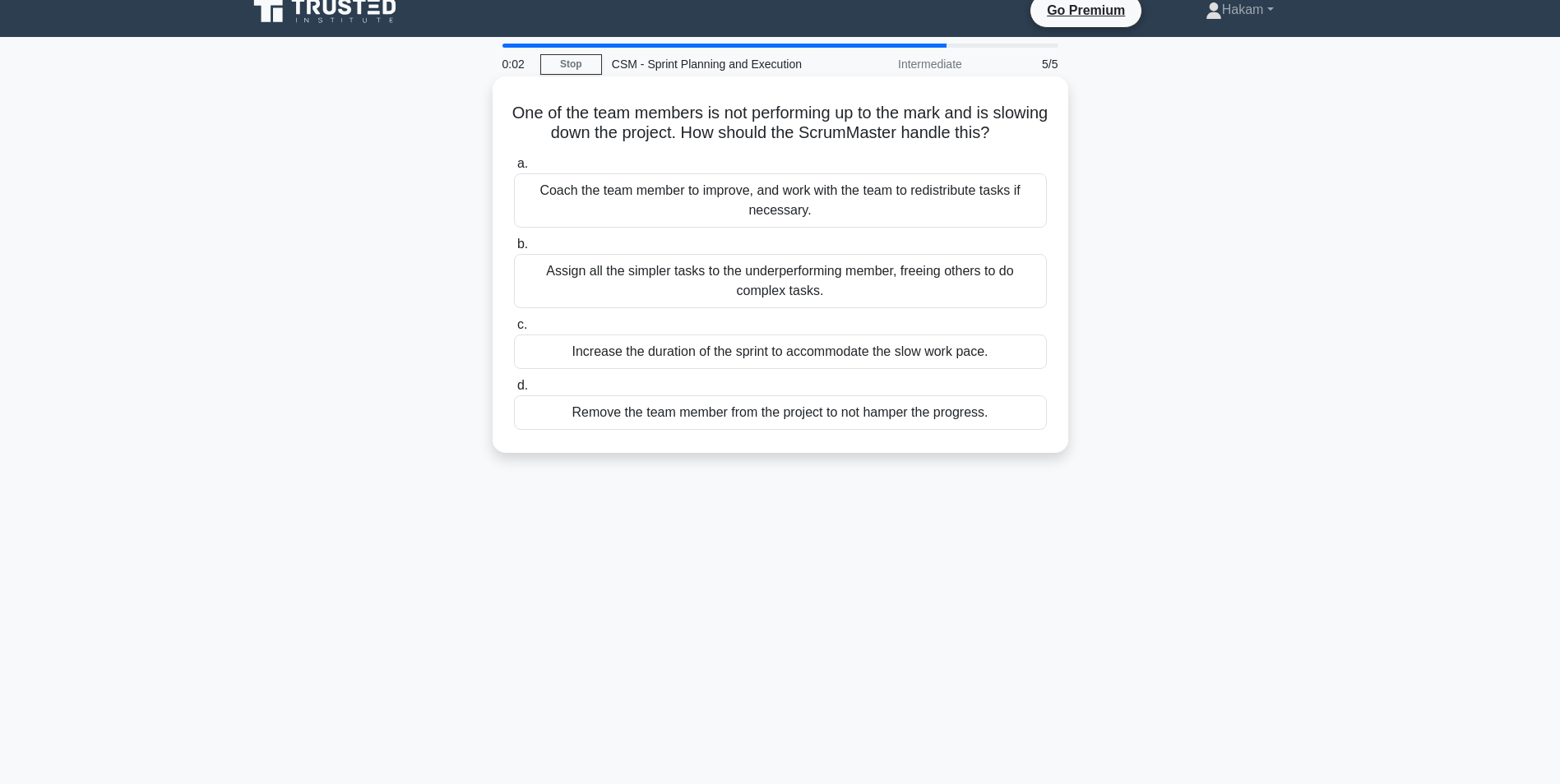
scroll to position [0, 0]
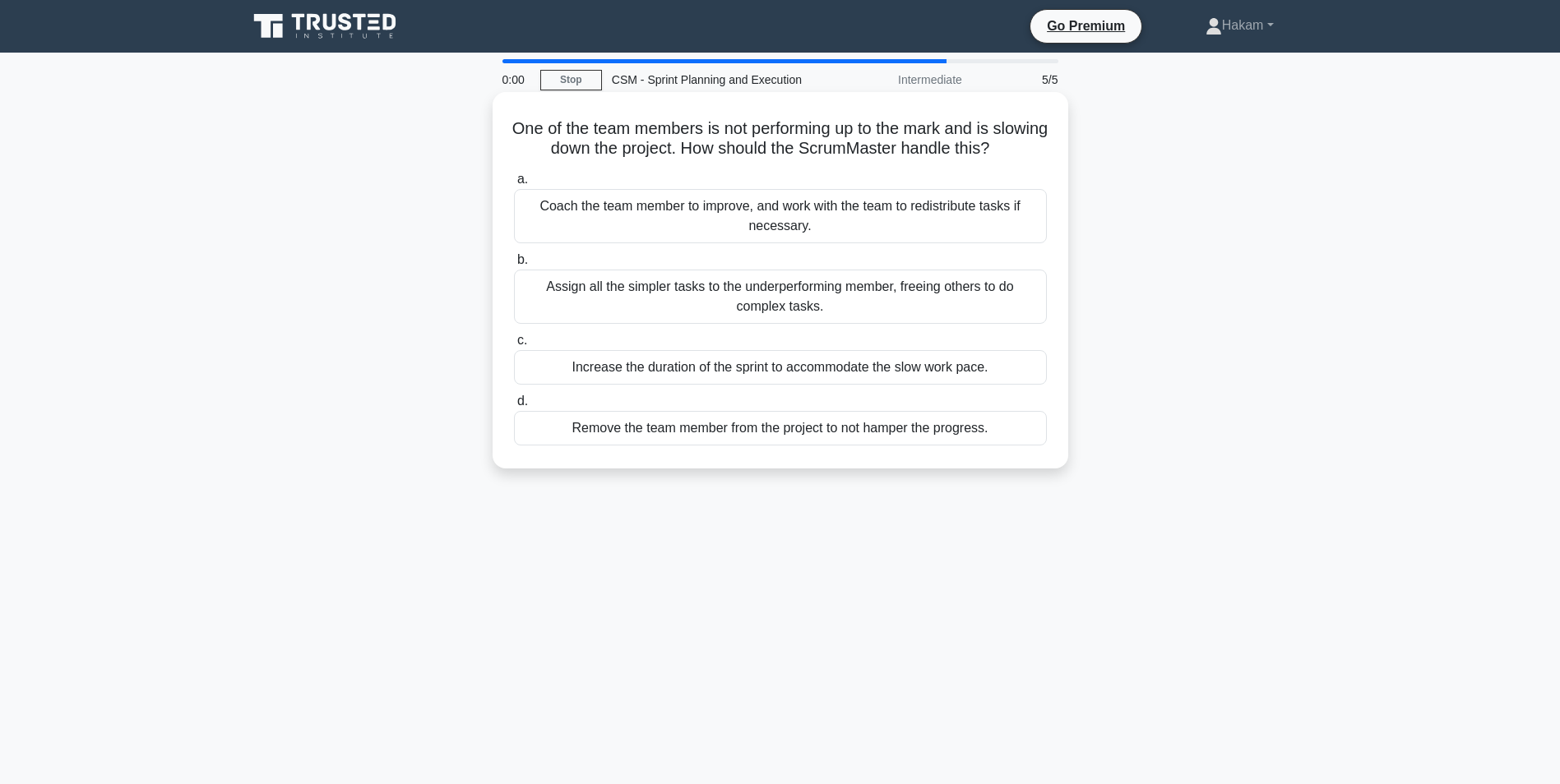
click at [638, 237] on div "Coach the team member to improve, and work with the team to redistribute tasks …" at bounding box center [780, 216] width 533 height 54
click at [514, 185] on input "a. Coach the team member to improve, and work with the team to redistribute tas…" at bounding box center [514, 179] width 0 height 10
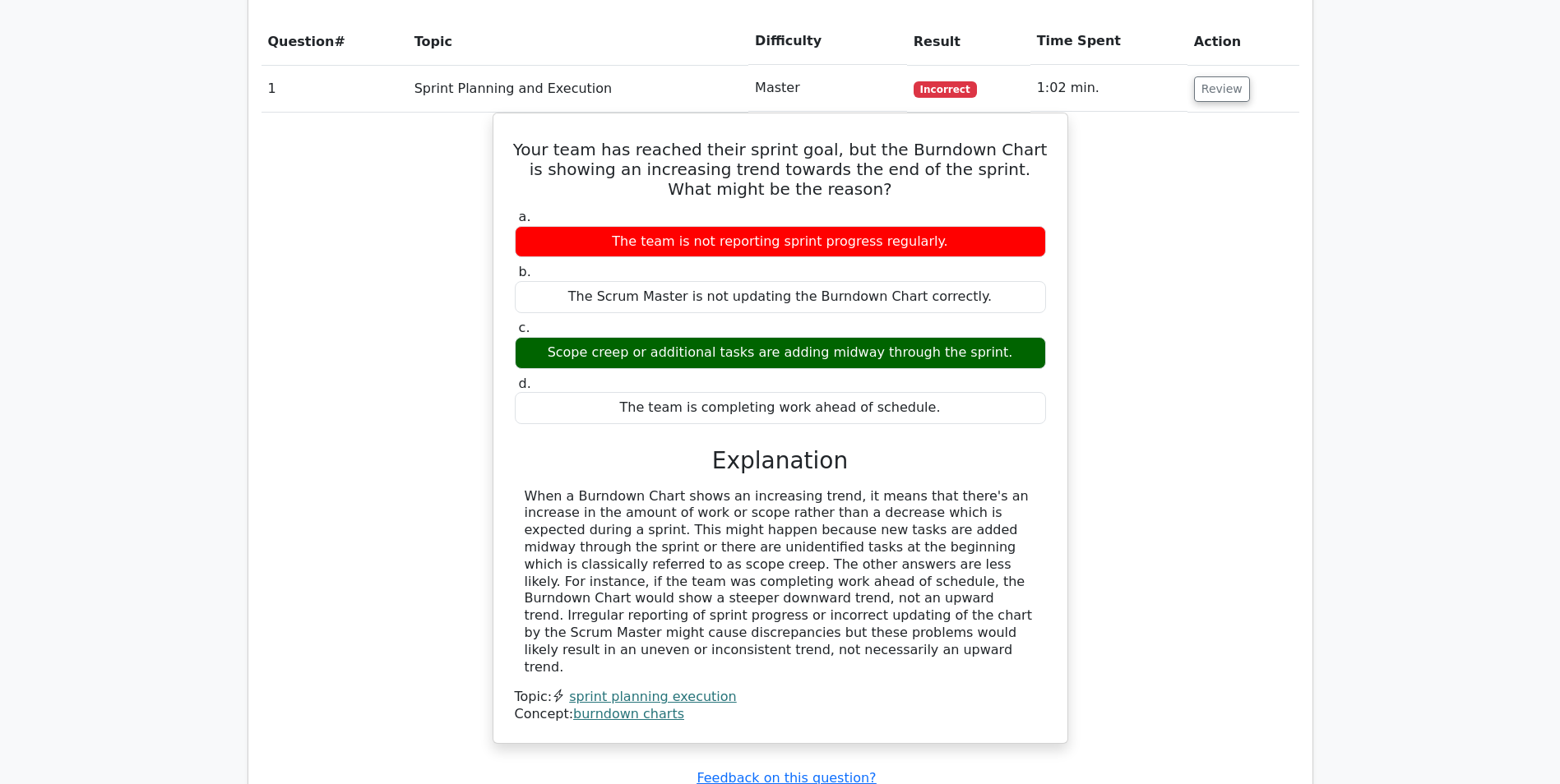
scroll to position [1233, 0]
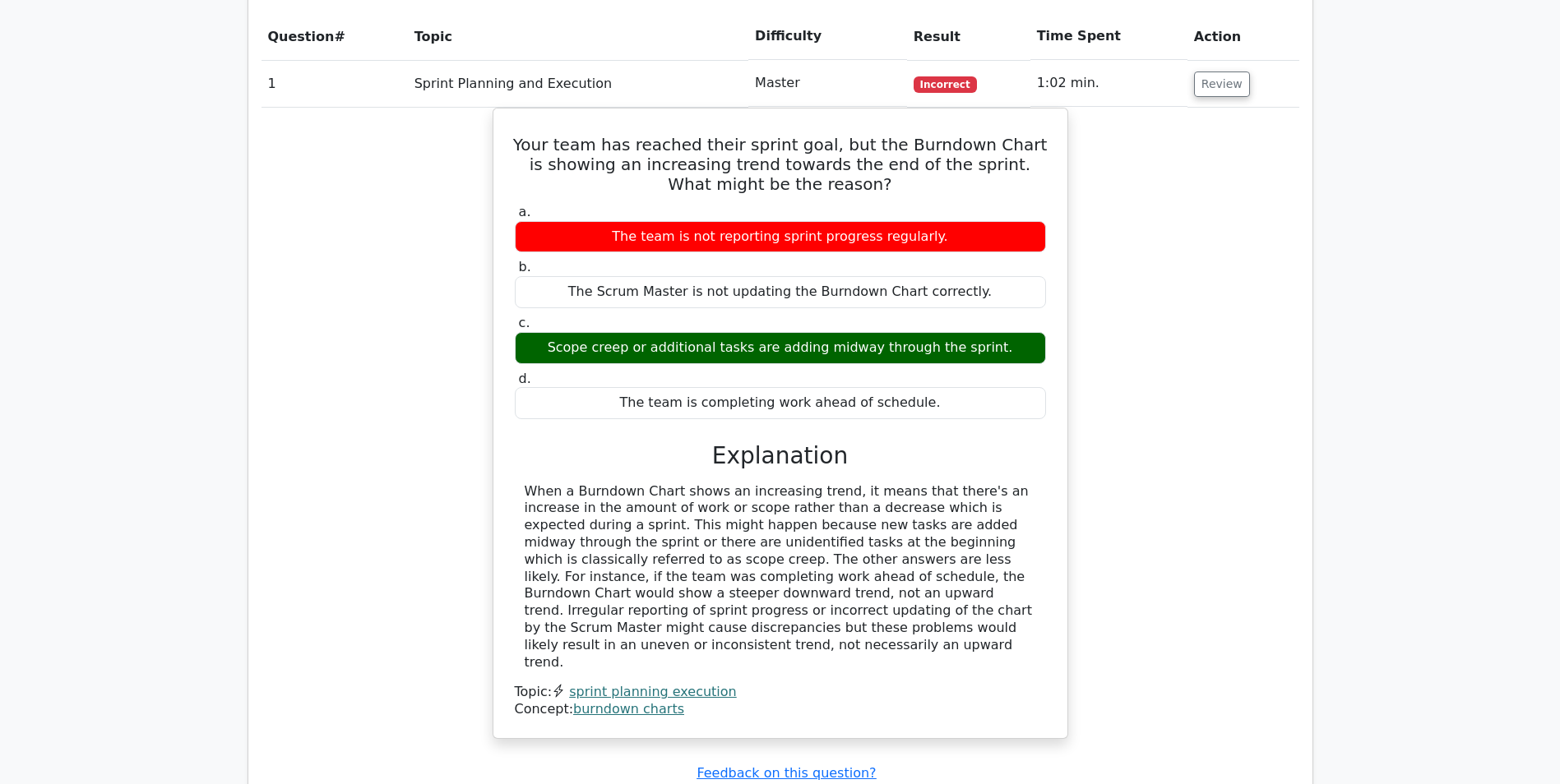
click at [324, 220] on div "Your team has reached their sprint goal, but the Burndown Chart is showing an i…" at bounding box center [780, 433] width 1038 height 651
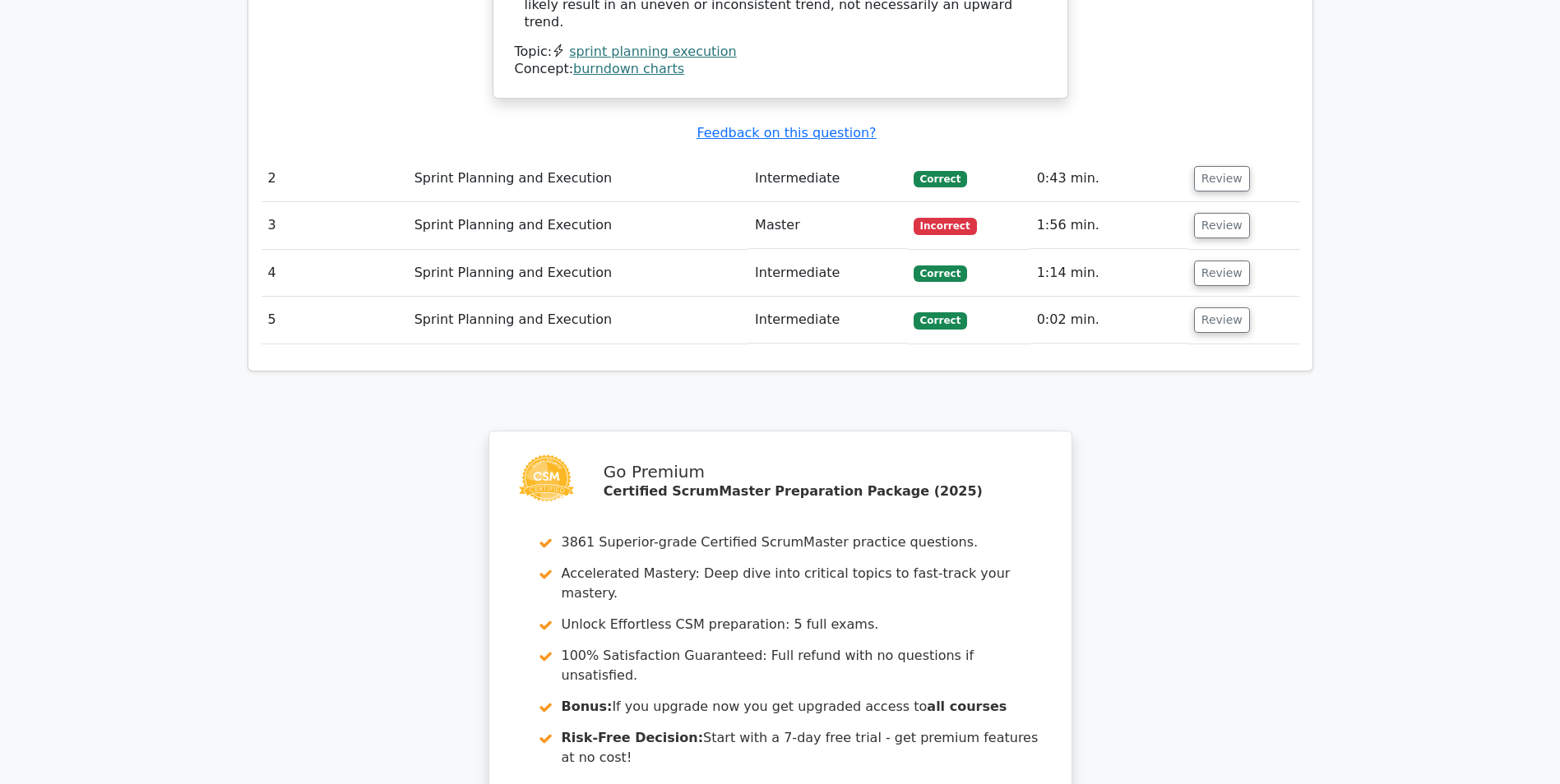
scroll to position [1894, 0]
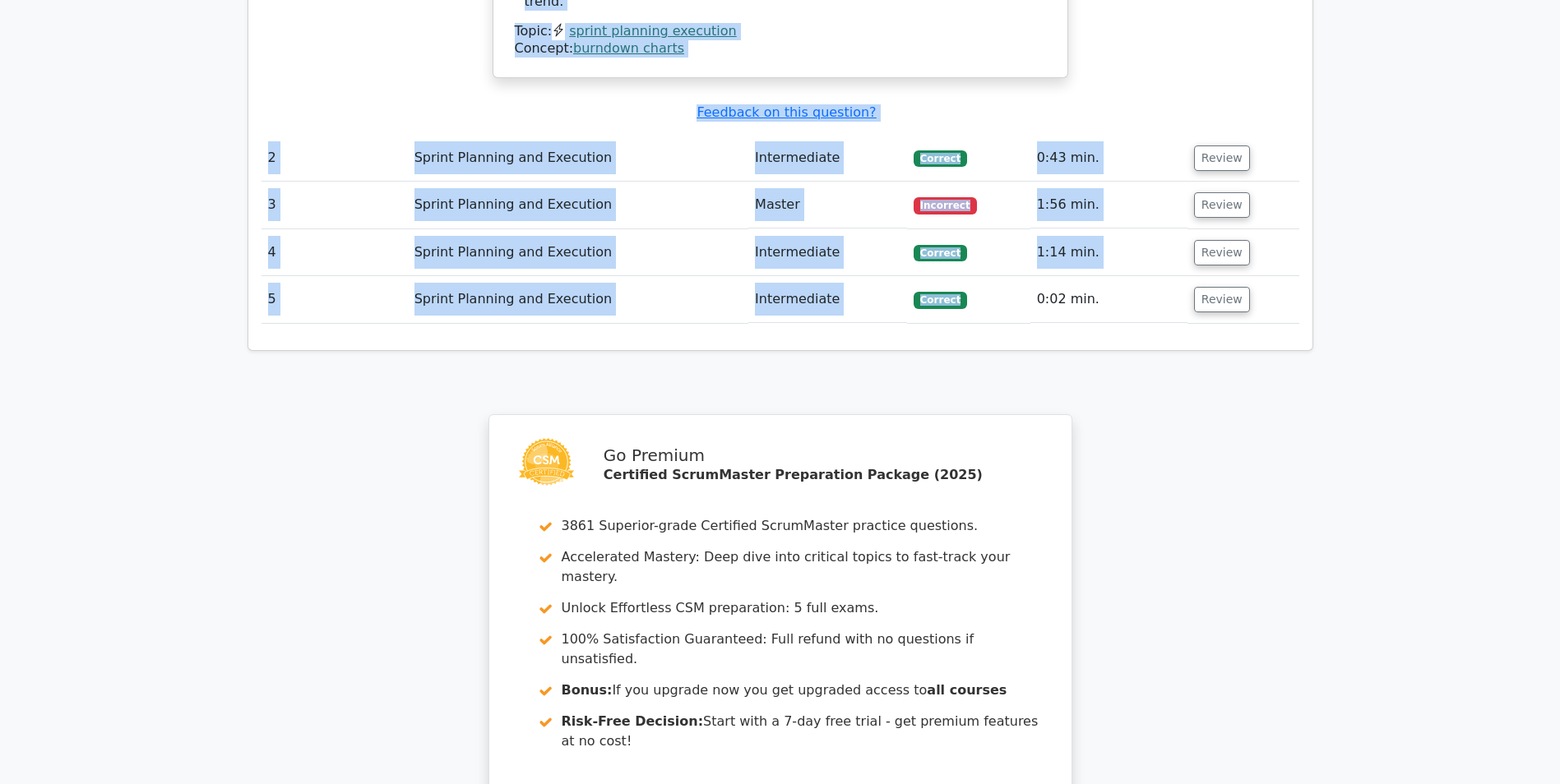
drag, startPoint x: 972, startPoint y: 208, endPoint x: 992, endPoint y: 259, distance: 54.8
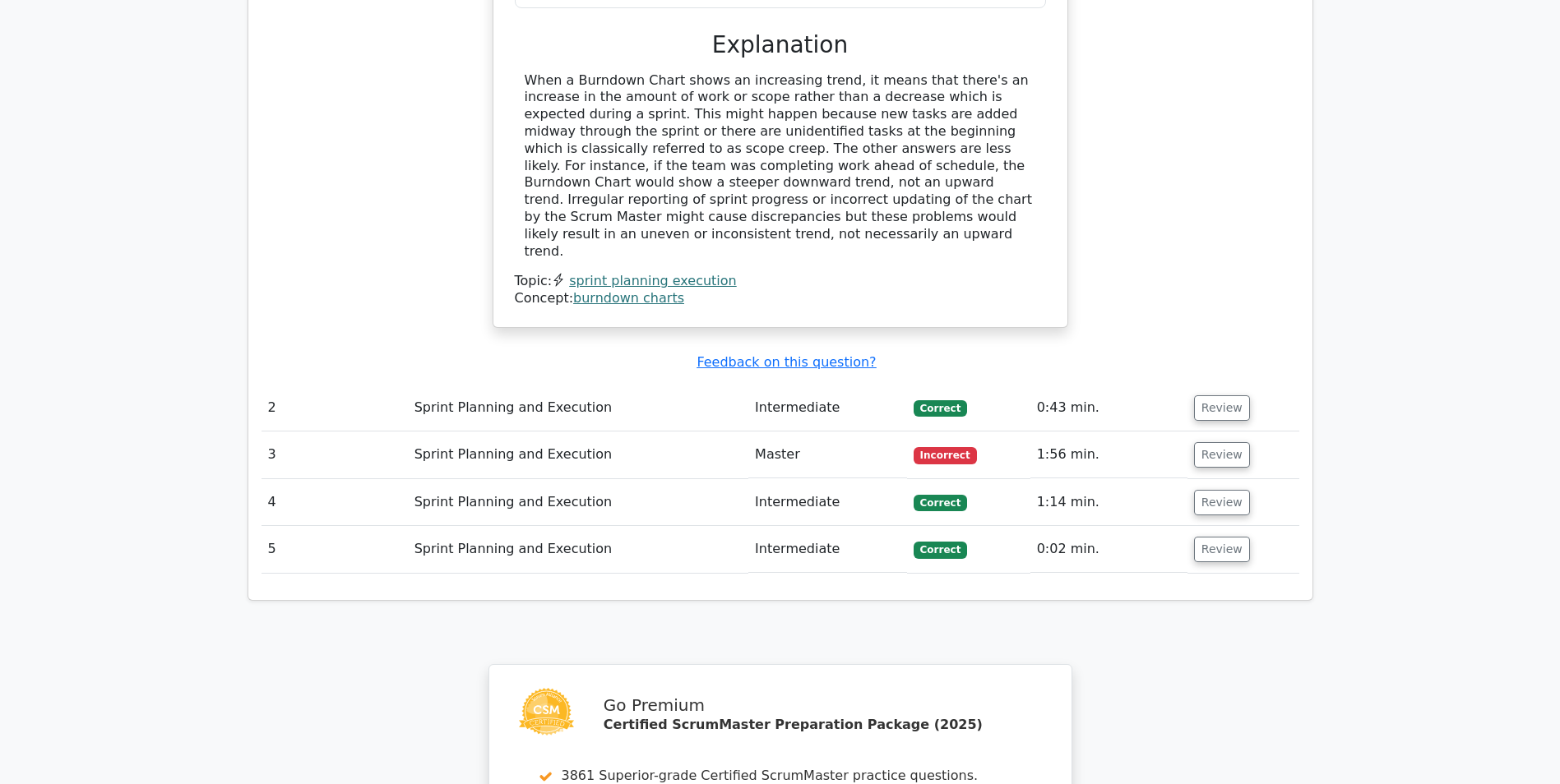
scroll to position [1649, 0]
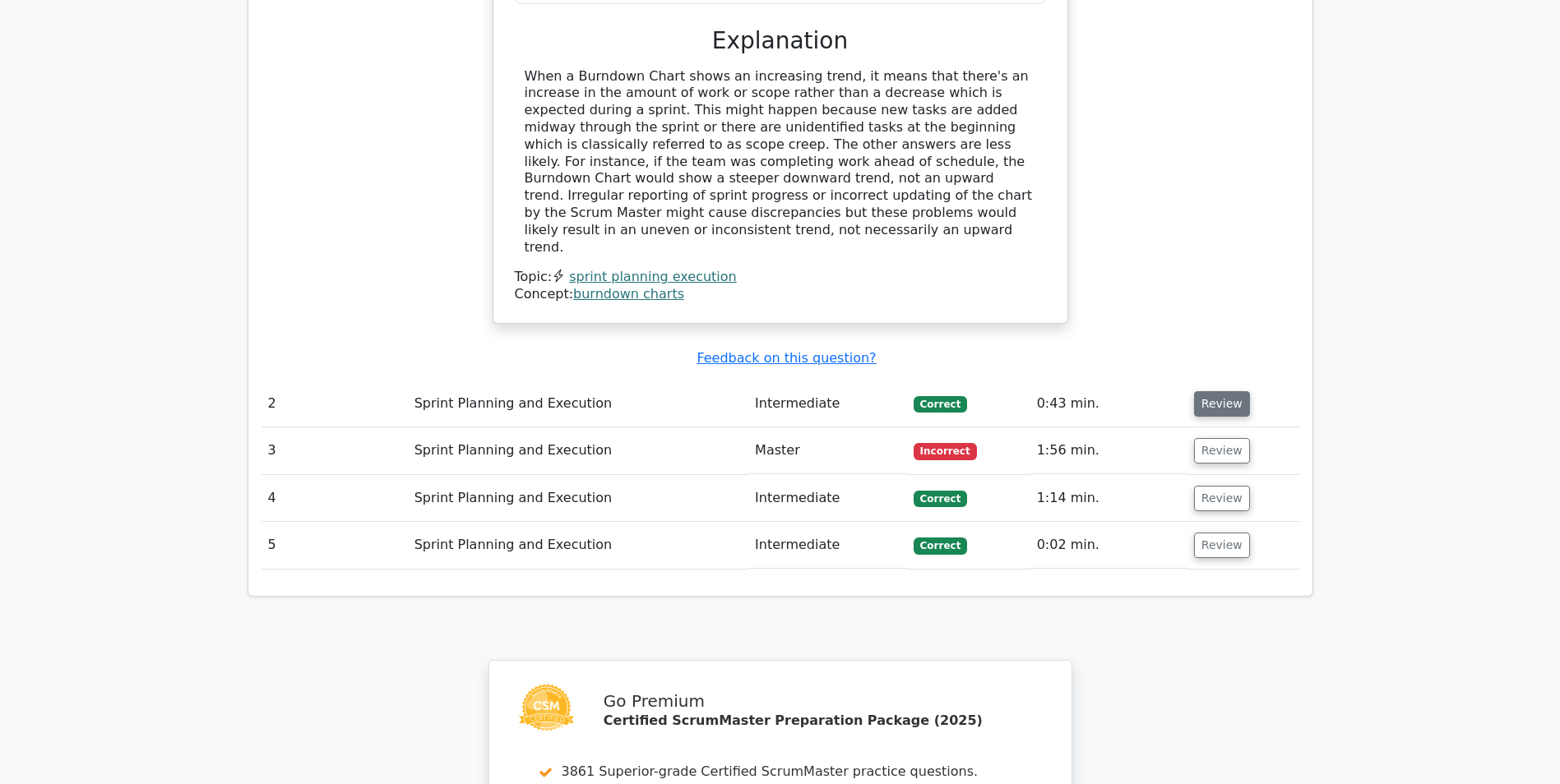
click at [1226, 391] on button "Review" at bounding box center [1222, 403] width 56 height 26
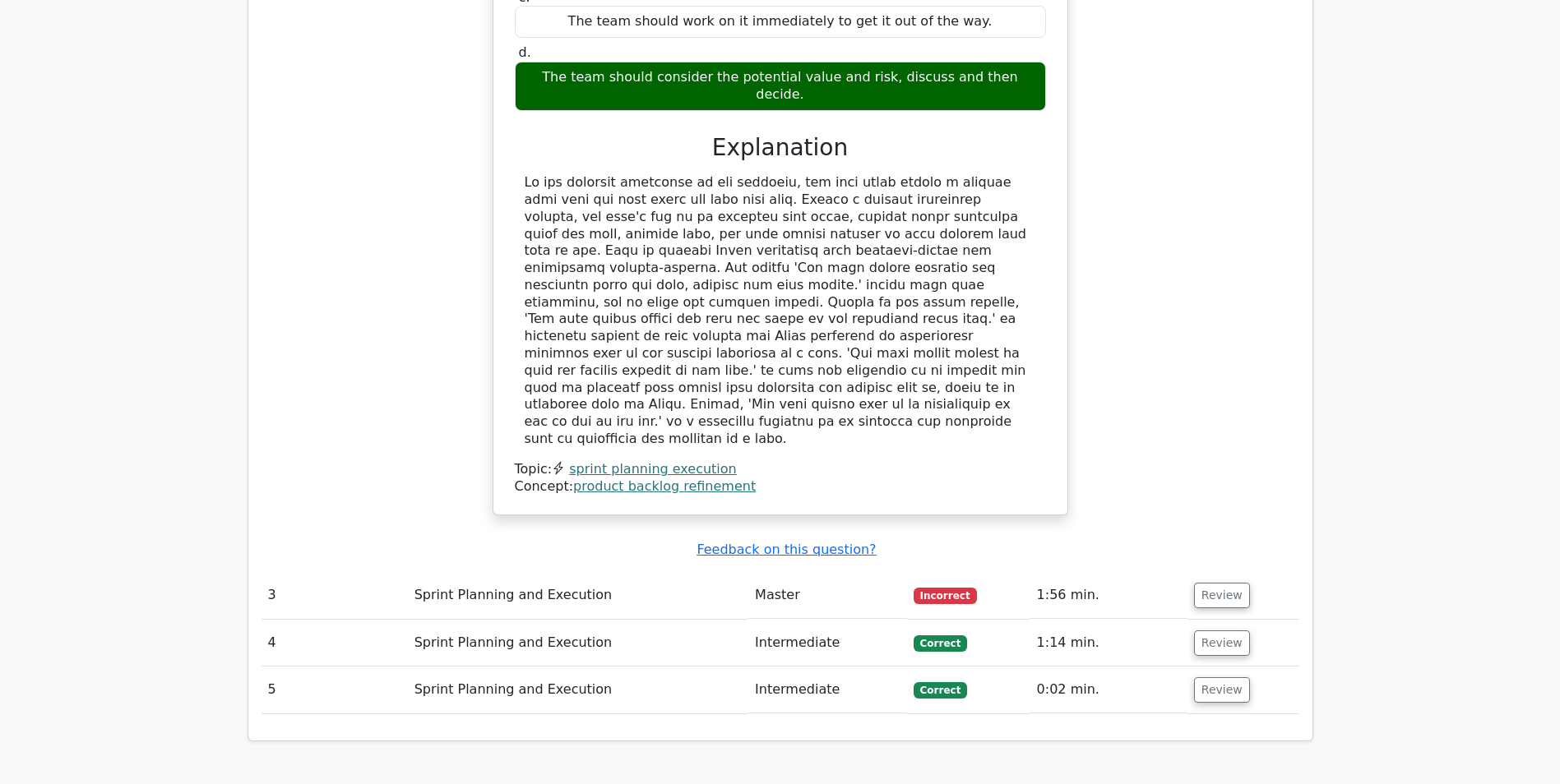
scroll to position [2306, 0]
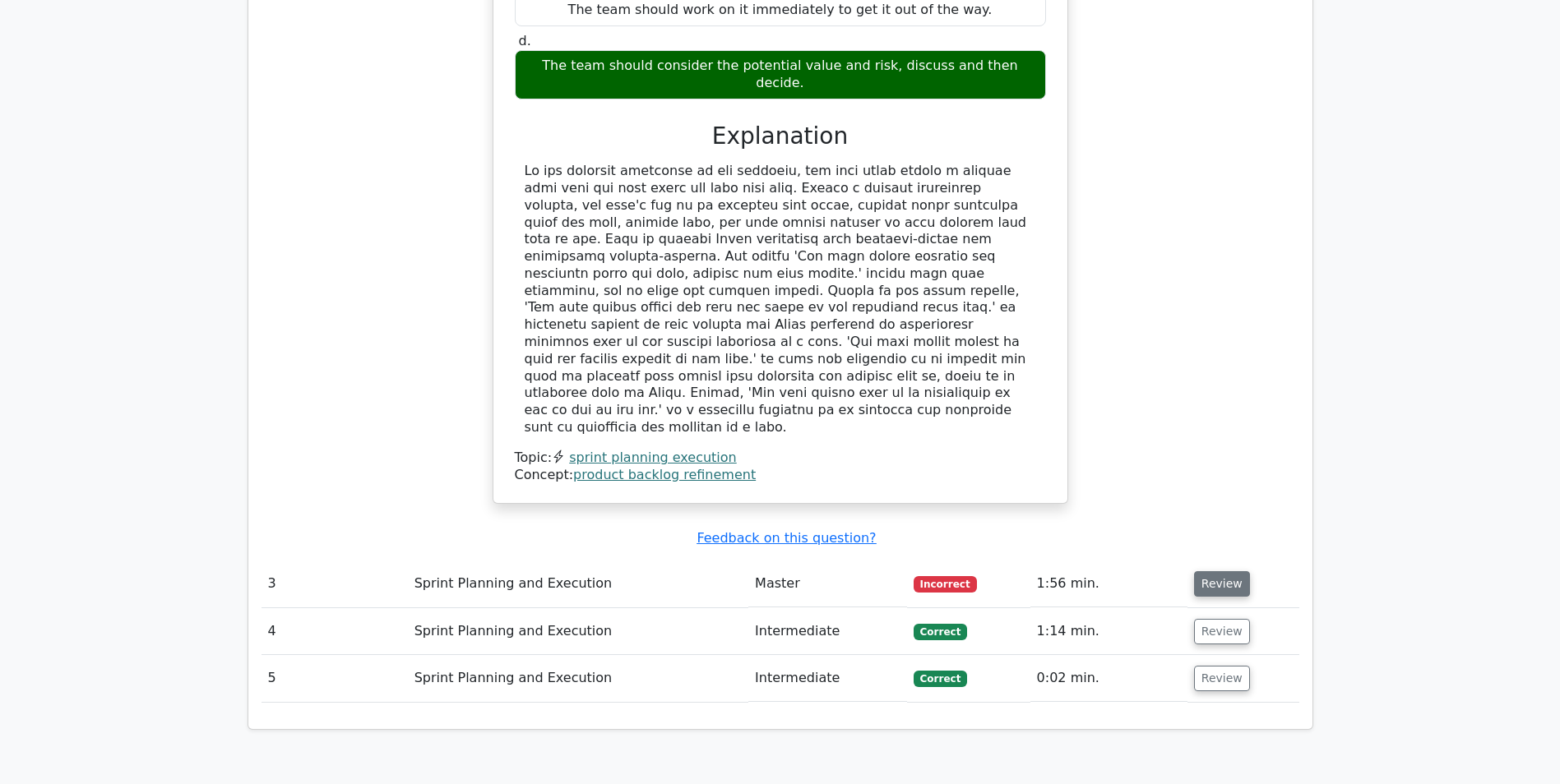
click at [1229, 572] on button "Review" at bounding box center [1222, 584] width 56 height 26
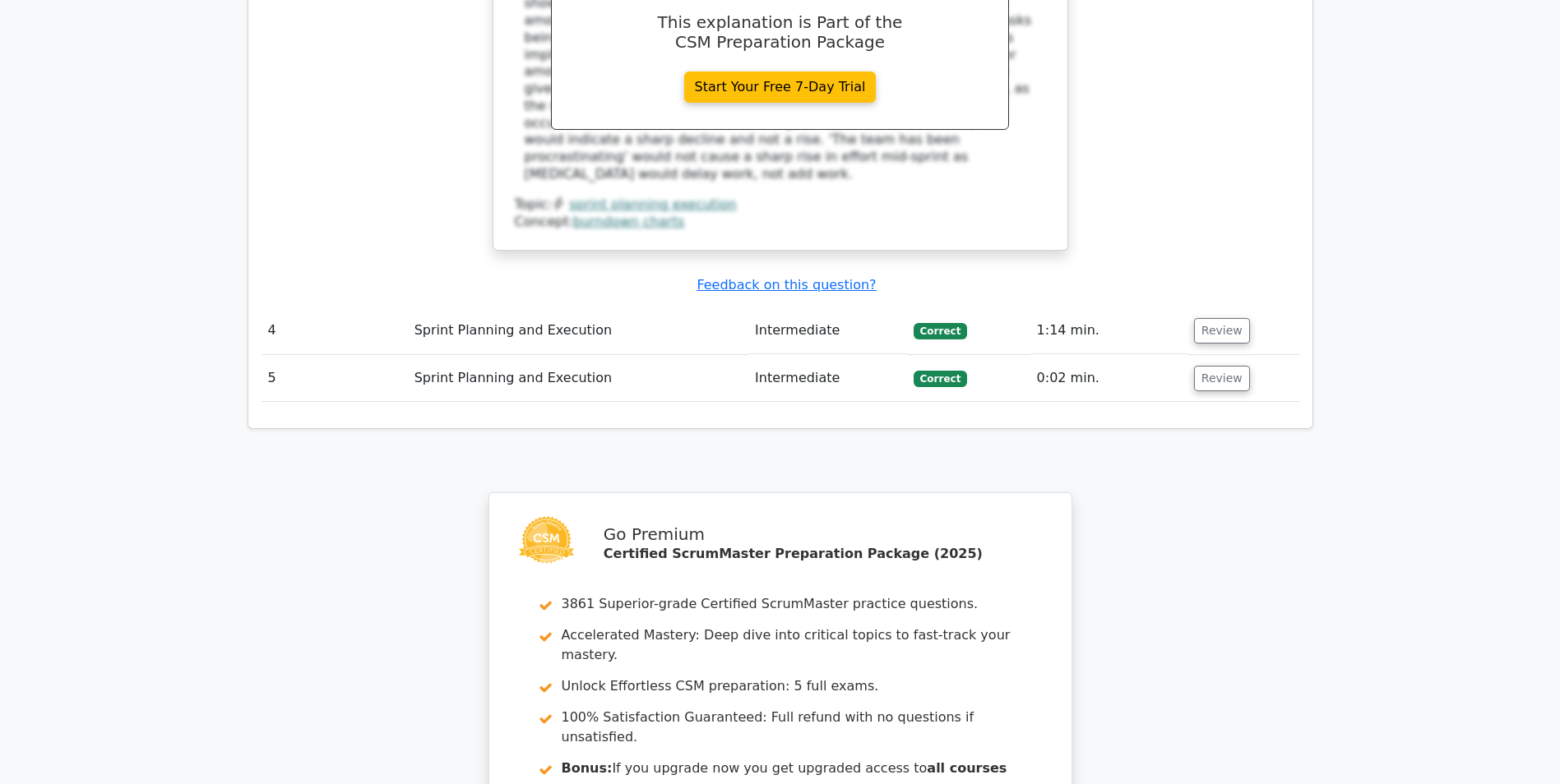
scroll to position [3375, 0]
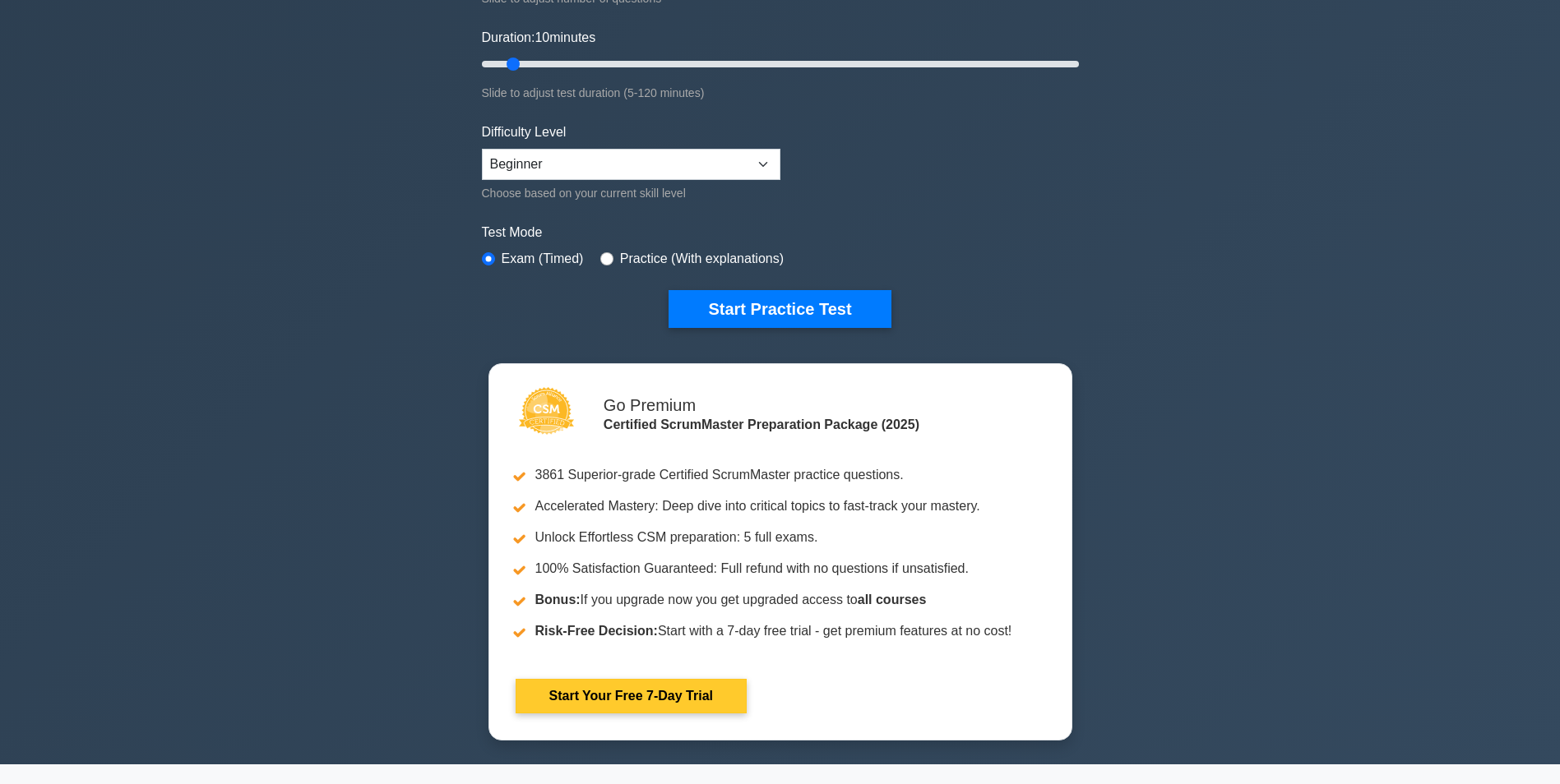
scroll to position [246, 0]
